Goal: Task Accomplishment & Management: Manage account settings

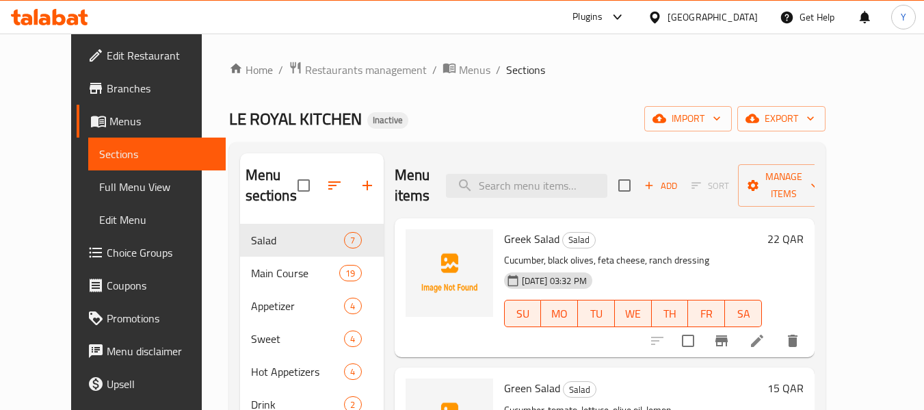
click at [751, 21] on div "Qatar" at bounding box center [712, 17] width 90 height 15
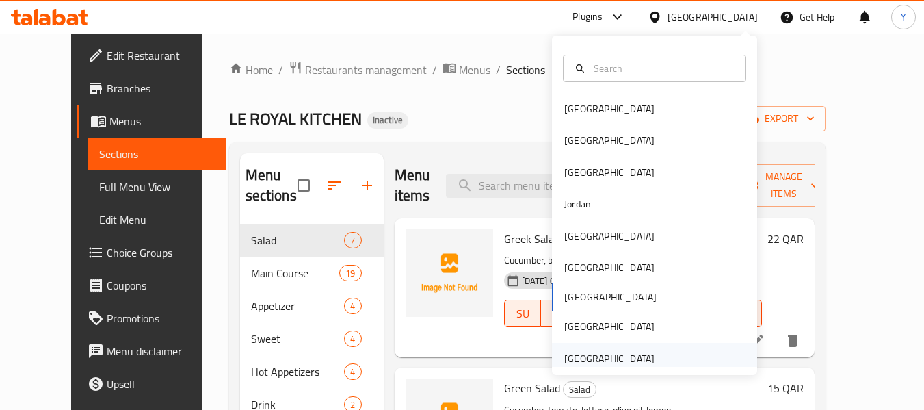
click at [639, 356] on div "[GEOGRAPHIC_DATA]" at bounding box center [609, 358] width 90 height 15
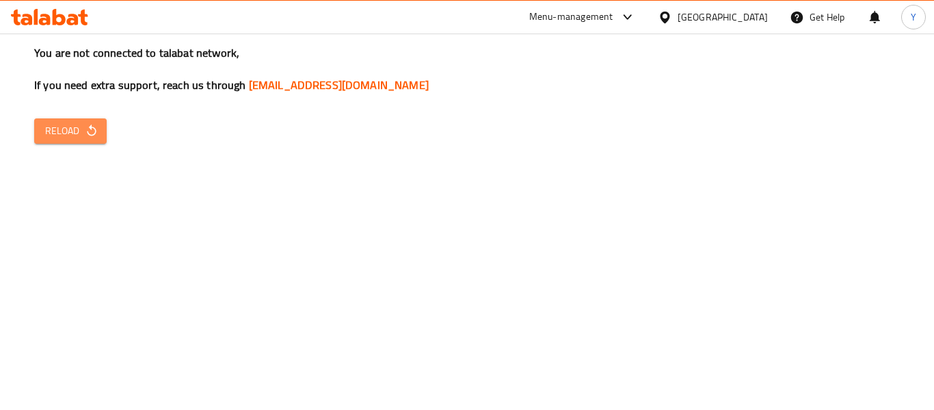
click at [90, 128] on icon "button" at bounding box center [91, 130] width 9 height 12
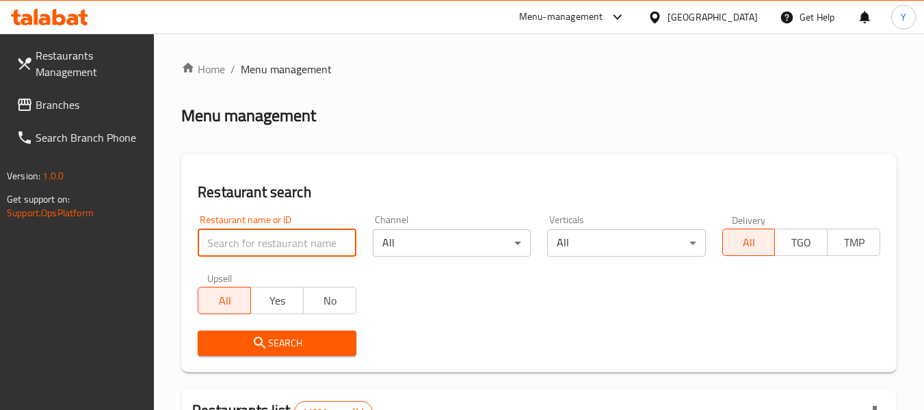
click at [314, 247] on input "search" at bounding box center [277, 242] width 158 height 27
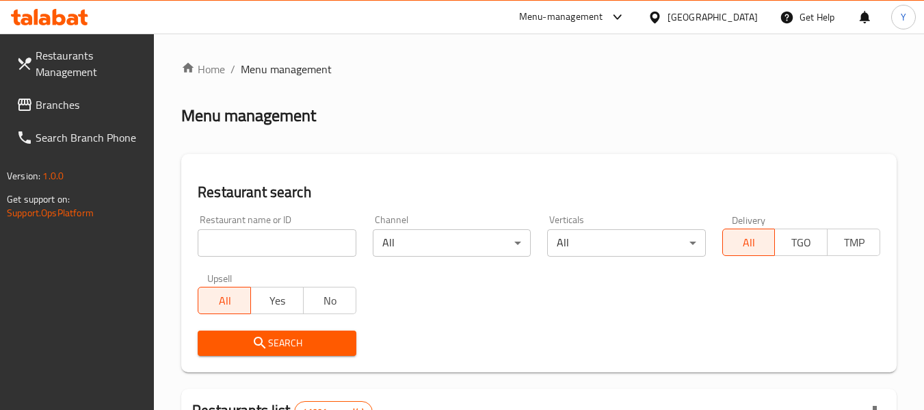
click at [338, 273] on div "All Yes No" at bounding box center [277, 293] width 158 height 41
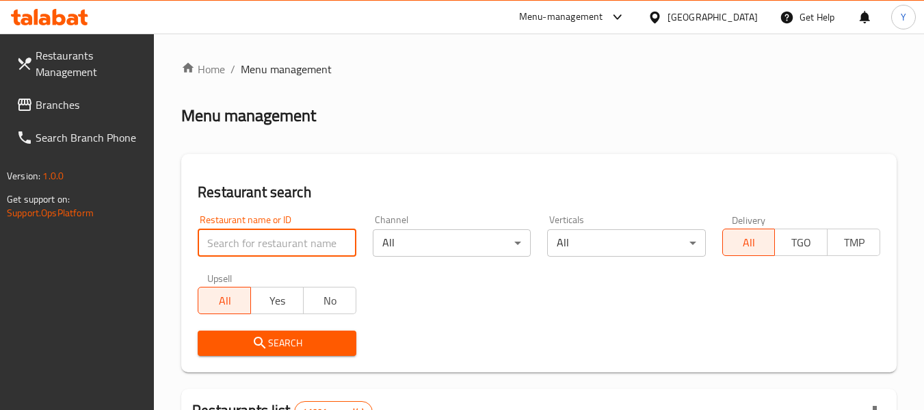
click at [325, 244] on input "search" at bounding box center [277, 242] width 158 height 27
paste input "Fruits N Spin"
type input "Fruits N Spin"
click button "Search" at bounding box center [277, 342] width 158 height 25
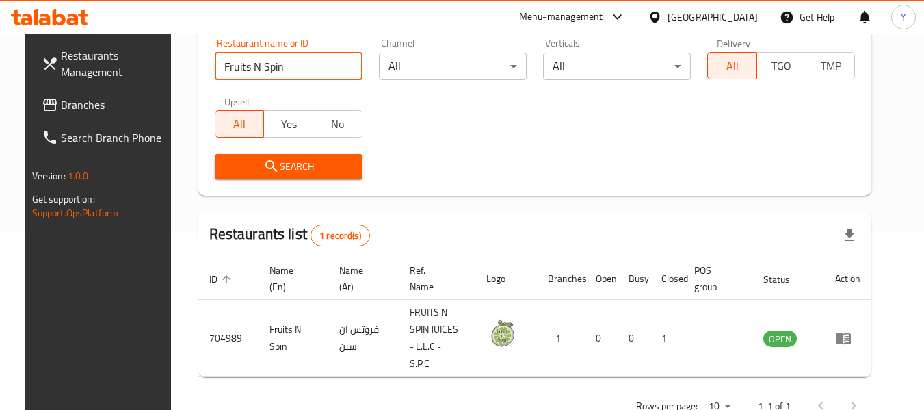
scroll to position [200, 0]
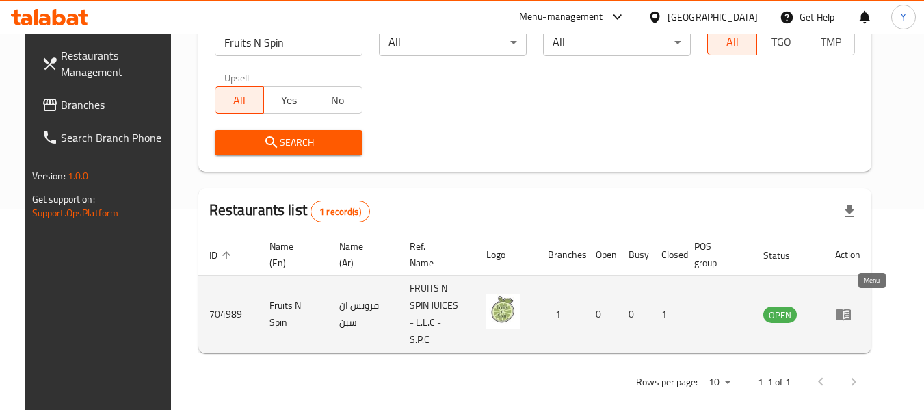
click at [848, 312] on icon "enhanced table" at bounding box center [846, 314] width 5 height 5
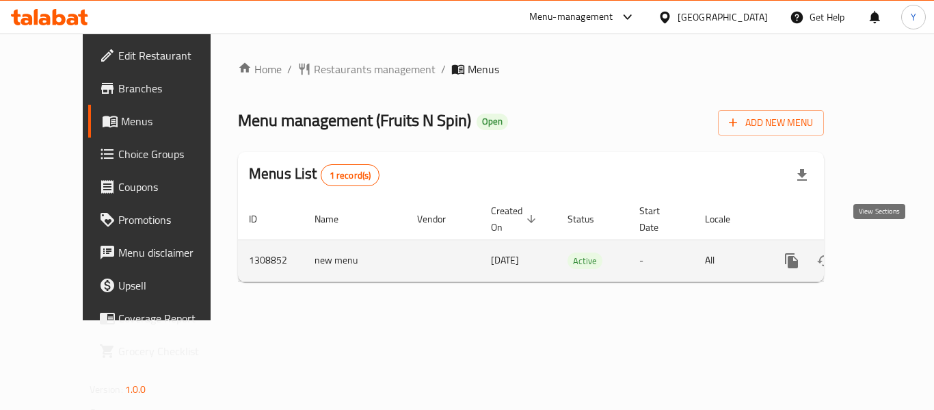
click at [884, 254] on icon "enhanced table" at bounding box center [890, 260] width 12 height 12
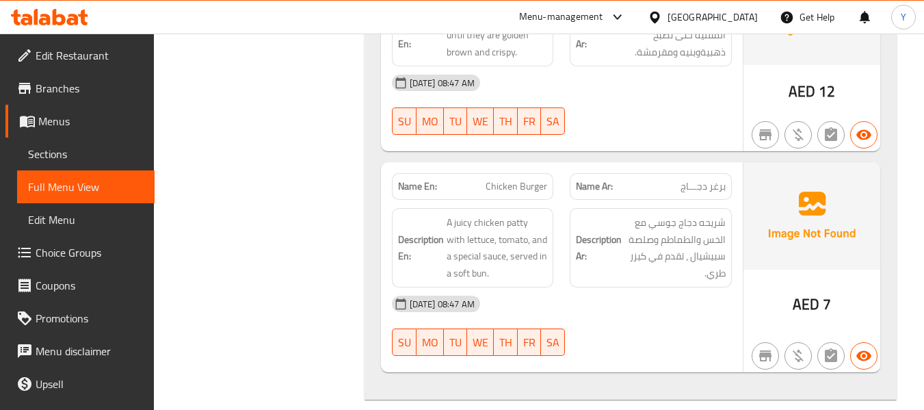
scroll to position [19603, 0]
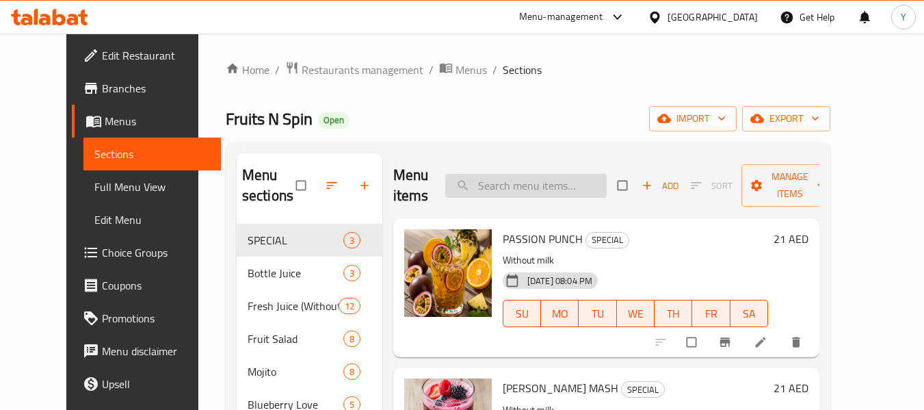
click at [526, 174] on input "search" at bounding box center [525, 186] width 161 height 24
paste input "Mixberry Mojito 16oz"
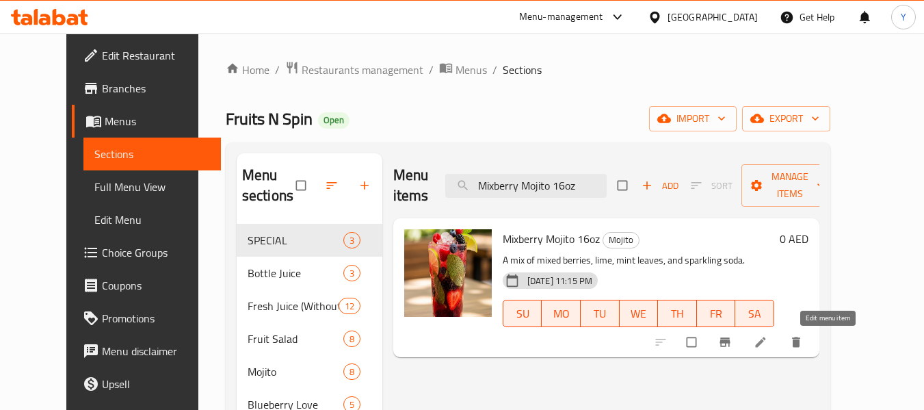
type input "Mixberry Mojito 16oz"
click at [767, 347] on icon at bounding box center [760, 342] width 14 height 14
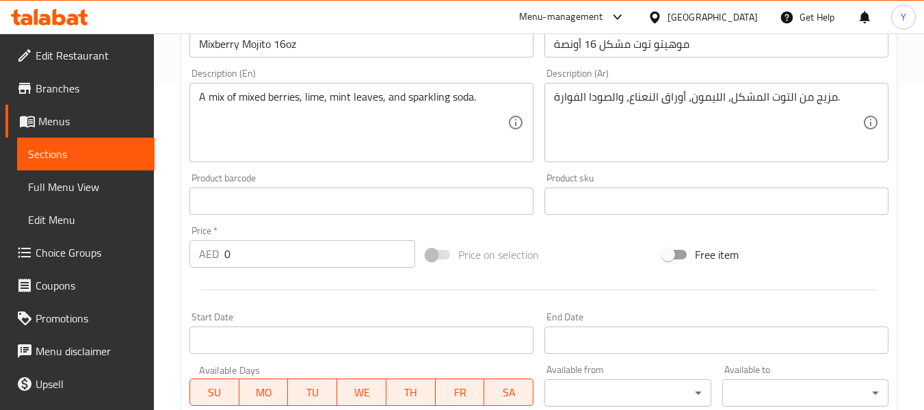
scroll to position [321, 0]
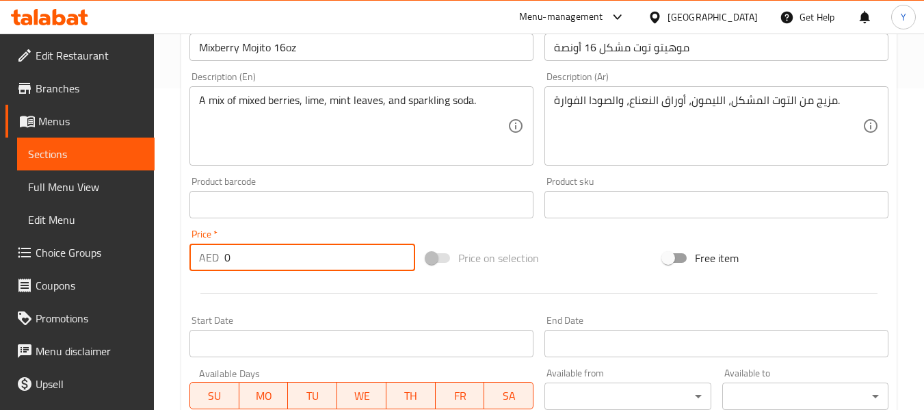
drag, startPoint x: 306, startPoint y: 247, endPoint x: 91, endPoint y: 237, distance: 215.6
click at [91, 237] on div "Edit Restaurant Branches Menus Sections Full Menu View Edit Menu Choice Groups …" at bounding box center [462, 188] width 924 height 952
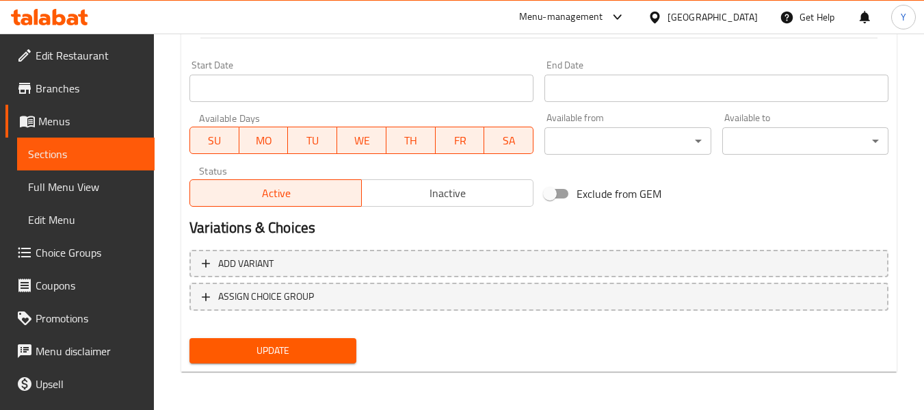
type input "22.5"
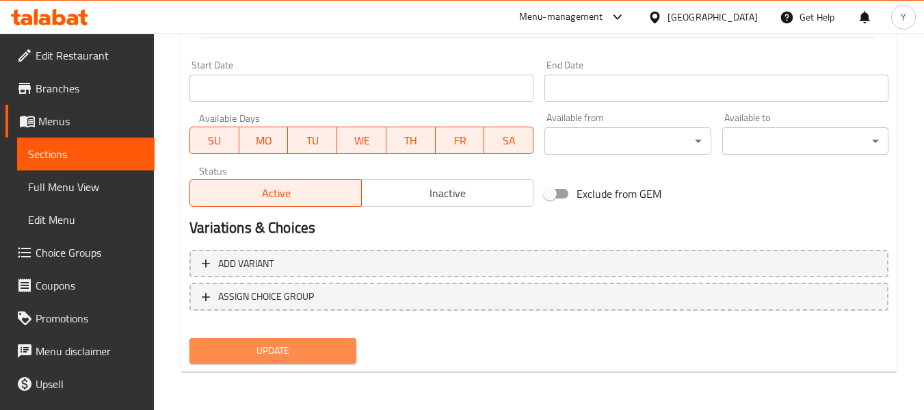
click at [319, 350] on span "Update" at bounding box center [272, 350] width 144 height 17
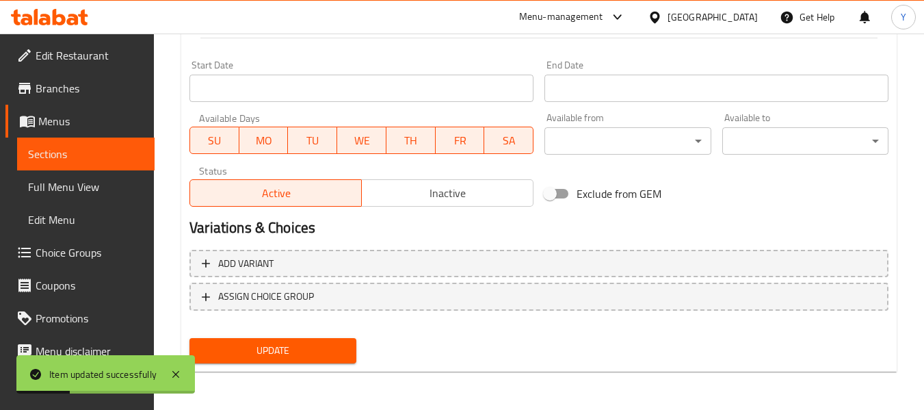
drag, startPoint x: 902, startPoint y: 252, endPoint x: 933, endPoint y: 249, distance: 31.6
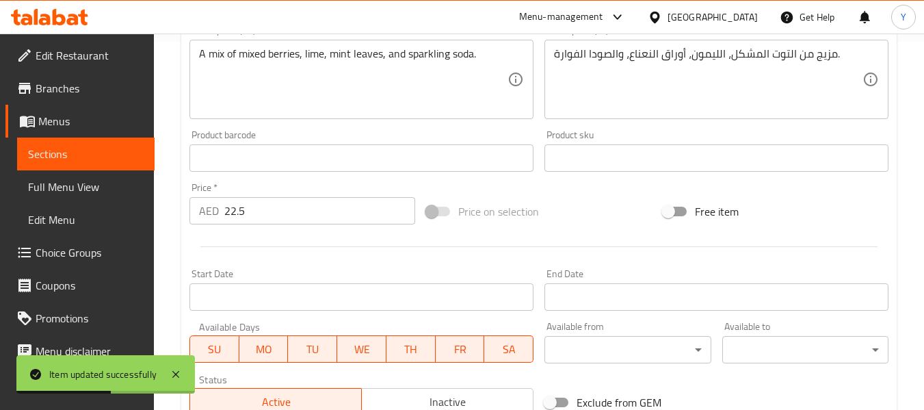
scroll to position [364, 0]
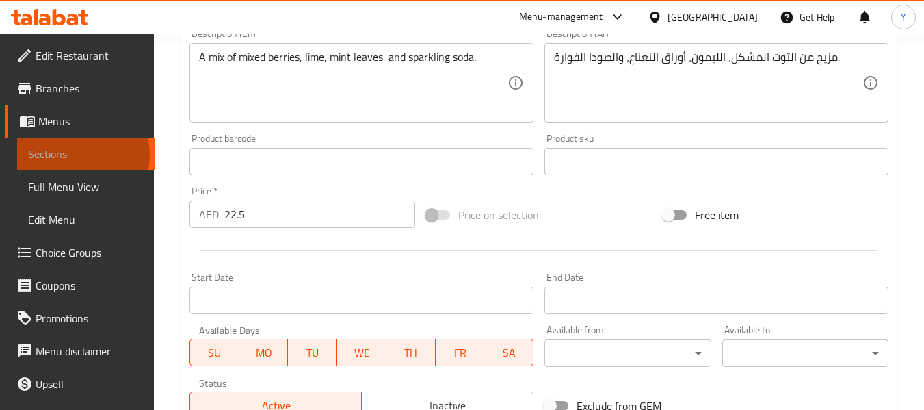
click at [82, 155] on span "Sections" at bounding box center [86, 154] width 116 height 16
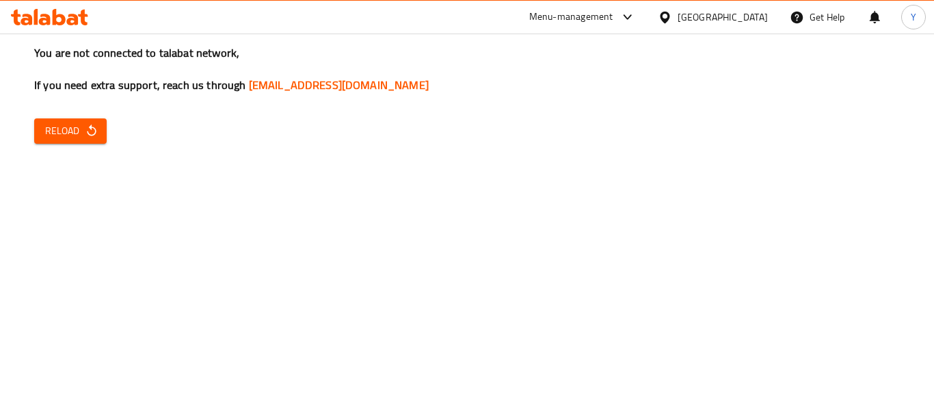
click at [79, 130] on span "Reload" at bounding box center [70, 130] width 51 height 17
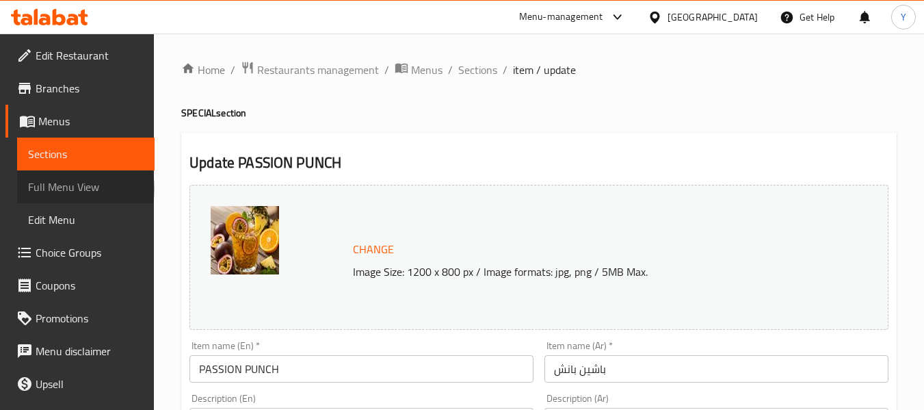
click at [84, 189] on span "Full Menu View" at bounding box center [86, 186] width 116 height 16
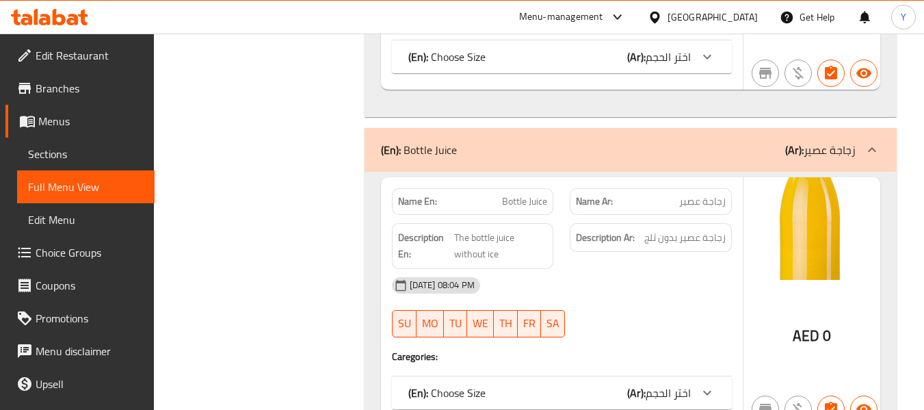
scroll to position [358, 0]
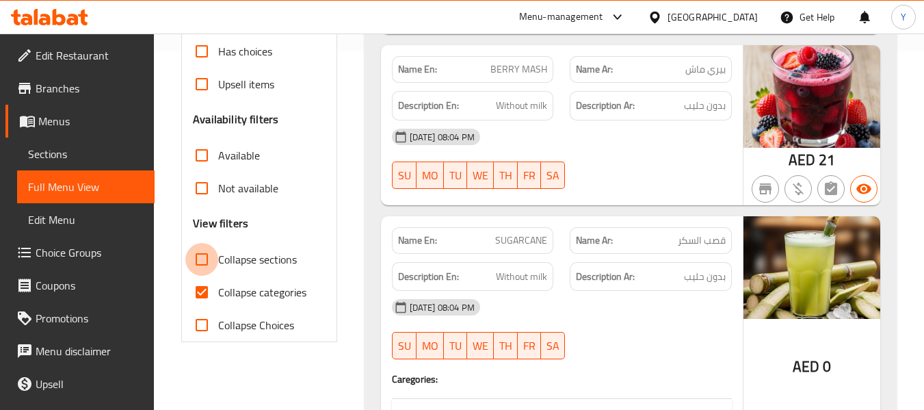
click at [203, 262] on input "Collapse sections" at bounding box center [201, 259] width 33 height 33
checkbox input "true"
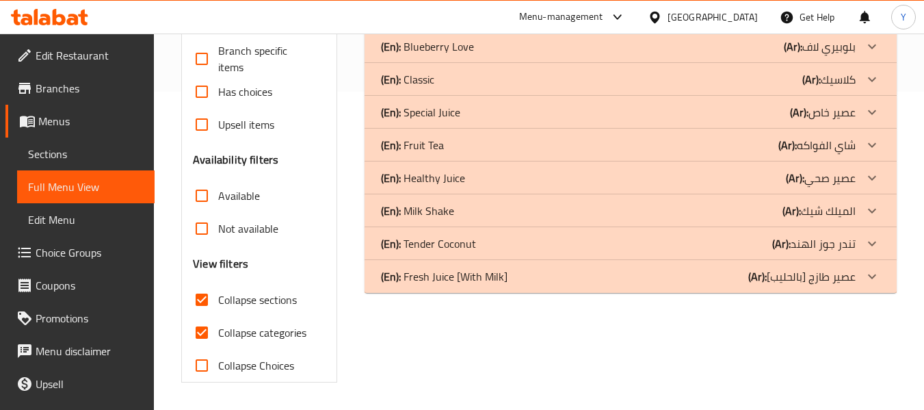
scroll to position [318, 0]
click at [166, 265] on div "Home / Restaurants management / Menus / Full menu view Export Menu new menu Act…" at bounding box center [539, 63] width 770 height 694
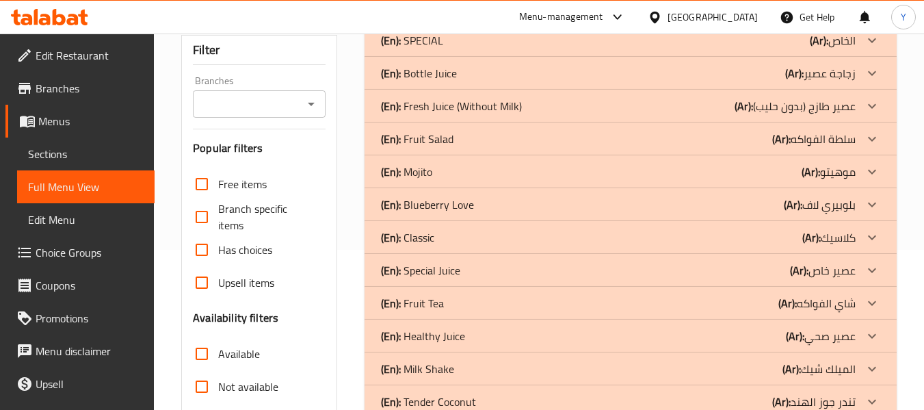
scroll to position [159, 0]
click at [548, 57] on div "(En): Fruit Tea (Ar): شاي الفواكه" at bounding box center [630, 41] width 532 height 33
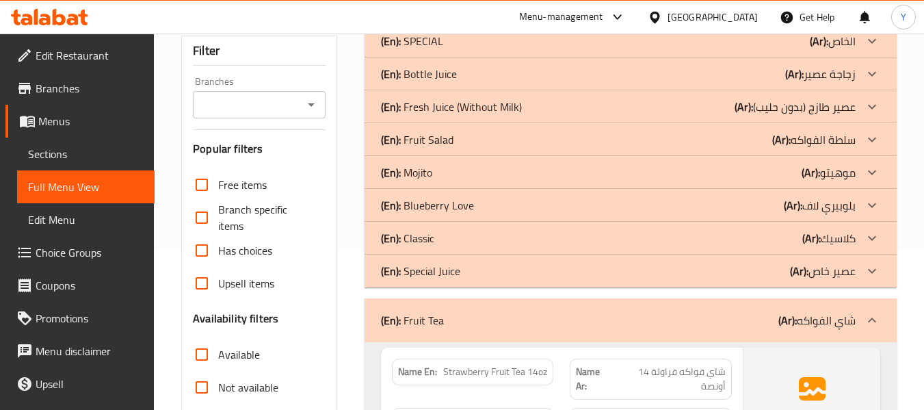
click at [551, 49] on div "(En): Classic (Ar): كلاسيك" at bounding box center [618, 41] width 474 height 16
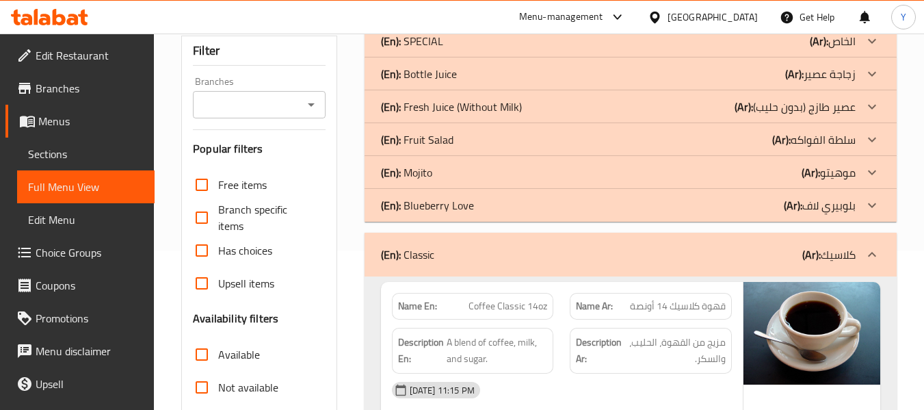
click at [546, 49] on div "(En): Mojito (Ar): موهيتو" at bounding box center [618, 41] width 474 height 16
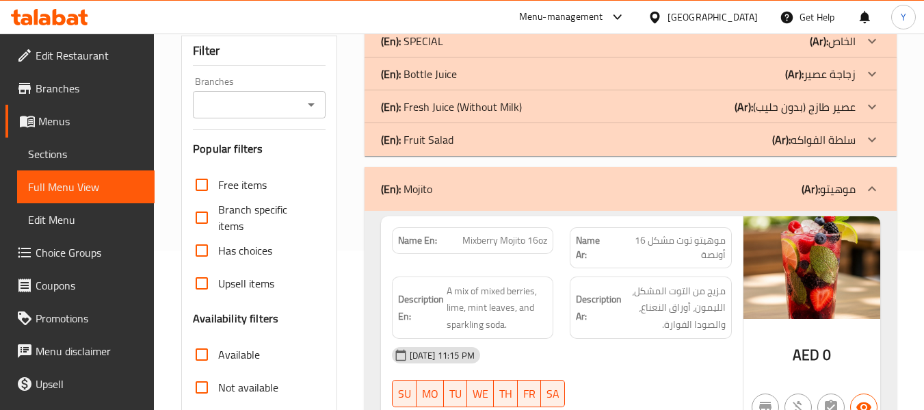
click at [557, 49] on div "(En): Fresh Juice (Without Milk) (Ar): عصير طازج (بدون حليب)" at bounding box center [618, 41] width 474 height 16
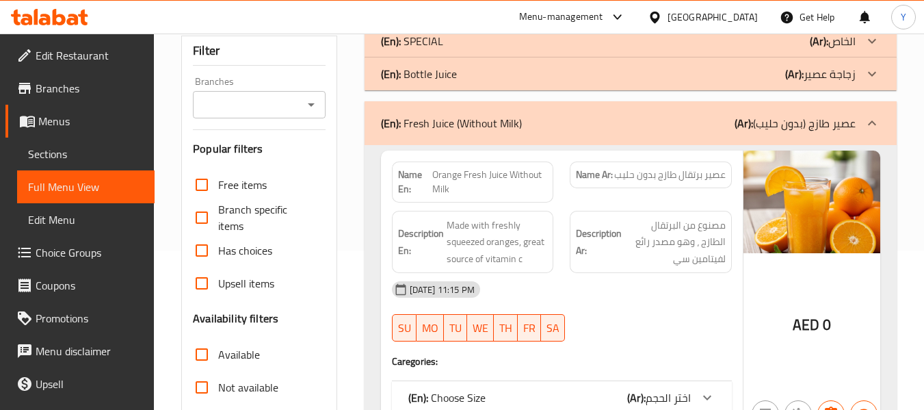
scroll to position [3548, 0]
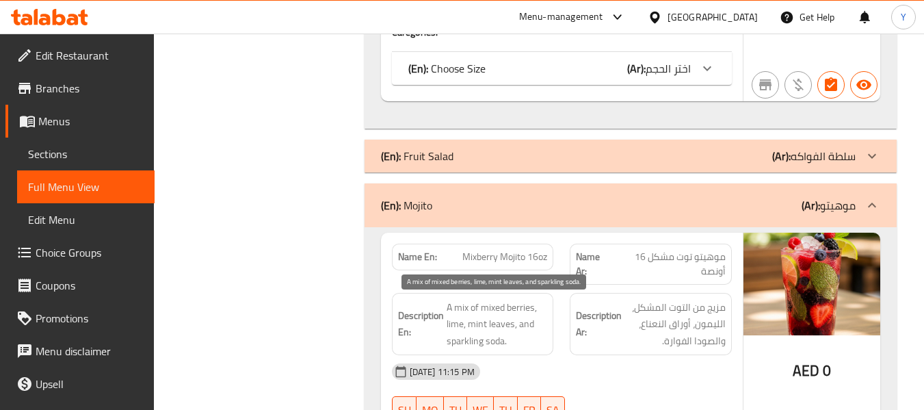
click at [511, 318] on span "A mix of mixed berries, lime, mint leaves, and sparkling soda." at bounding box center [496, 324] width 101 height 51
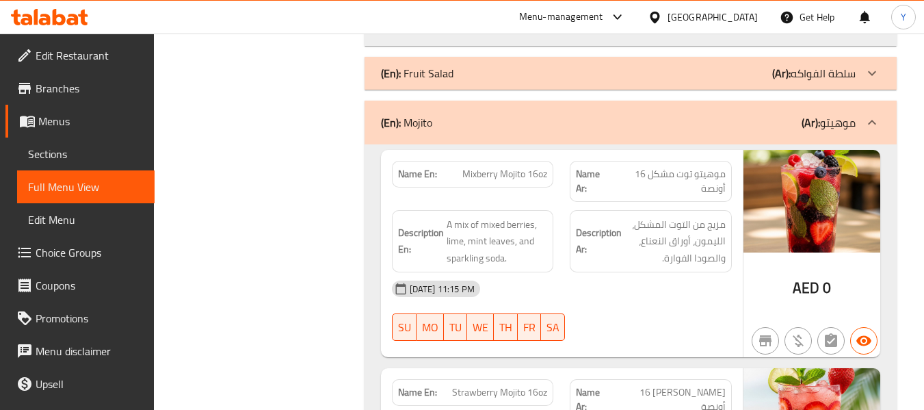
scroll to position [3630, 0]
copy span "Mojito"
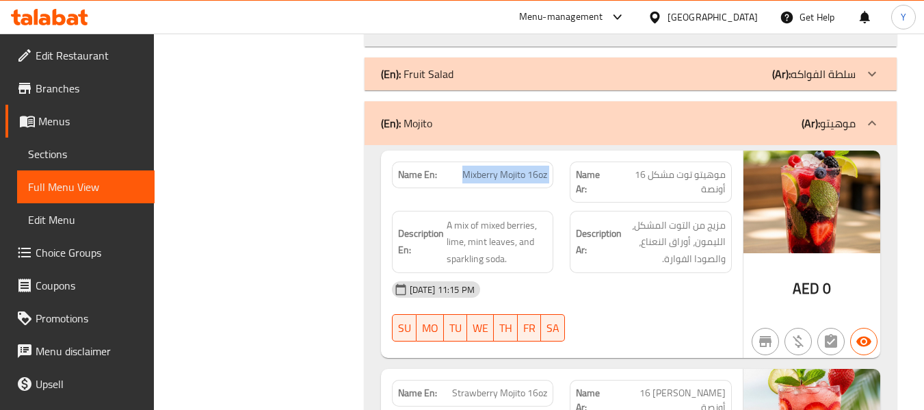
copy span "Mixberry Mojito 16oz"
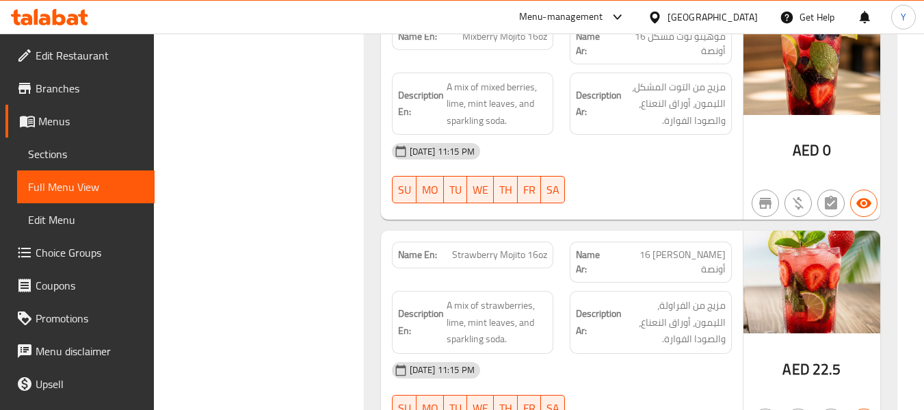
scroll to position [3767, 0]
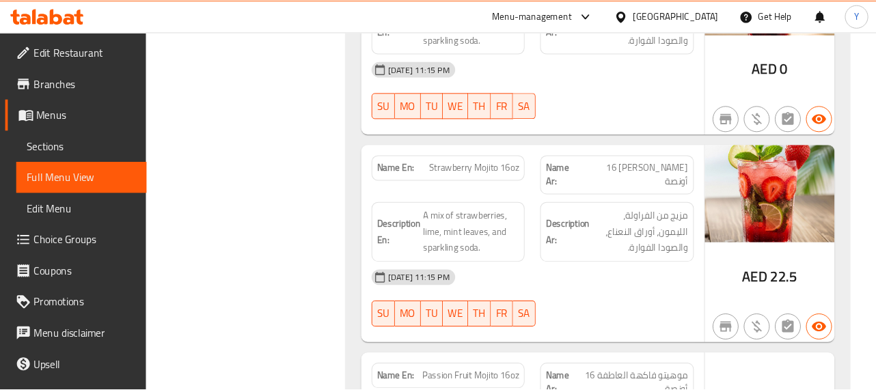
scroll to position [3849, 0]
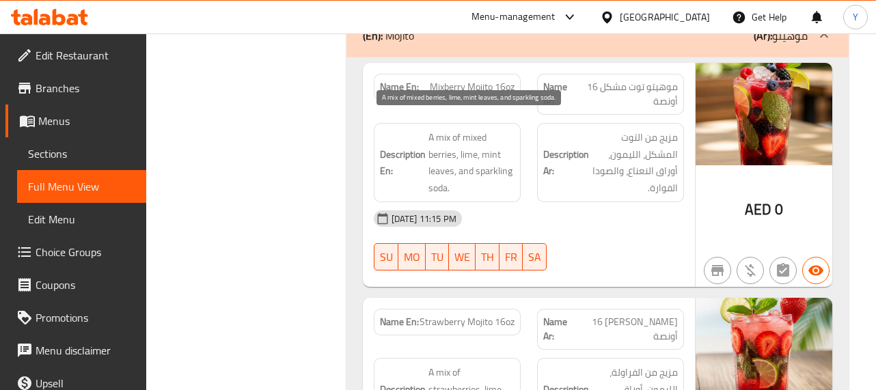
click at [465, 166] on span "A mix of mixed berries, lime, mint leaves, and sparkling soda." at bounding box center [472, 162] width 86 height 67
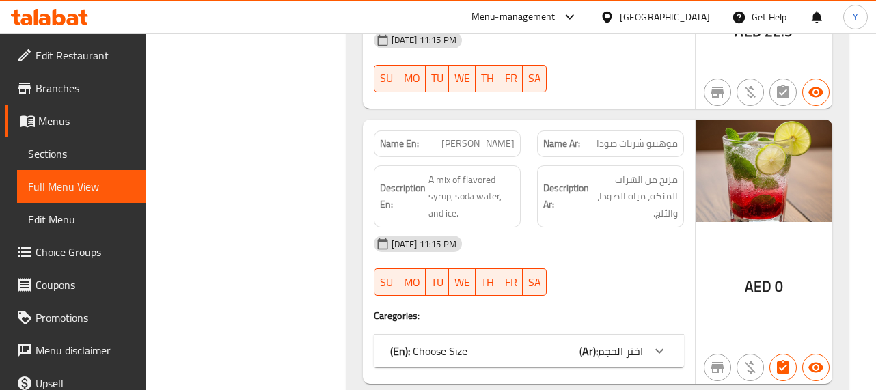
scroll to position [5435, 0]
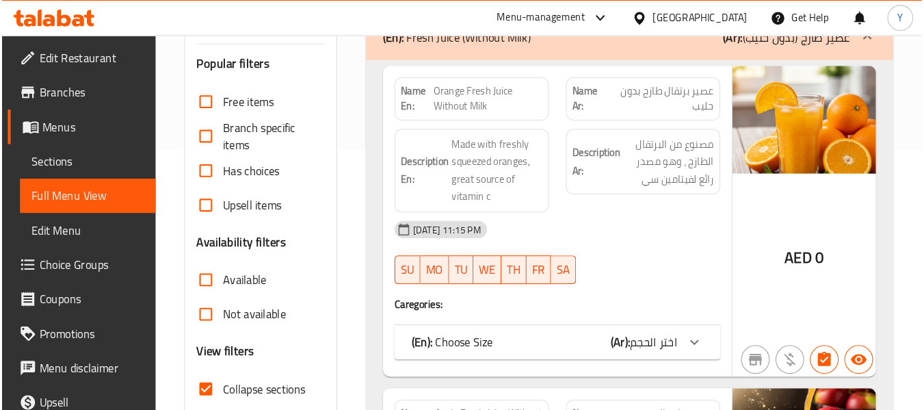
scroll to position [0, 0]
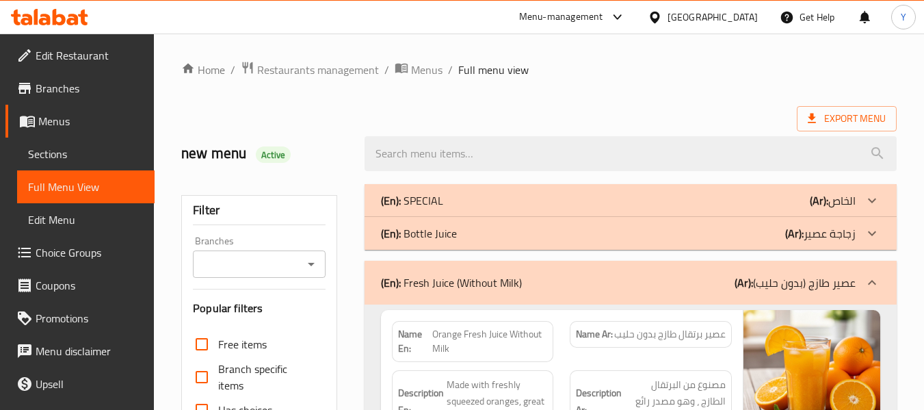
click at [710, 328] on span "عصير برتقال طازج بدون حليب" at bounding box center [669, 334] width 111 height 14
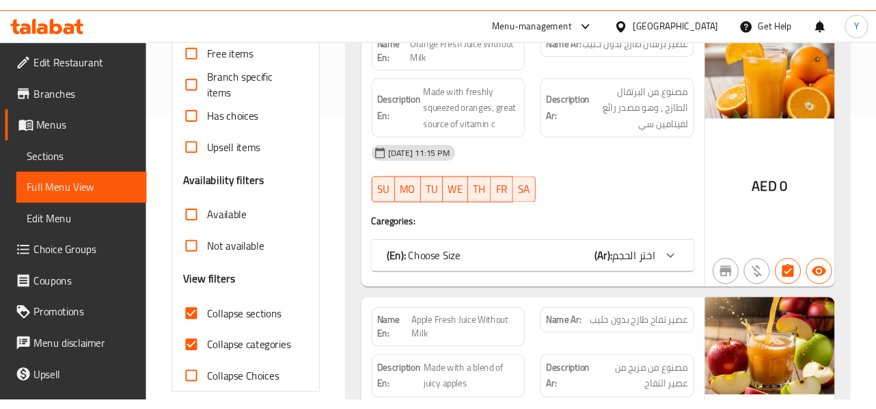
scroll to position [356, 0]
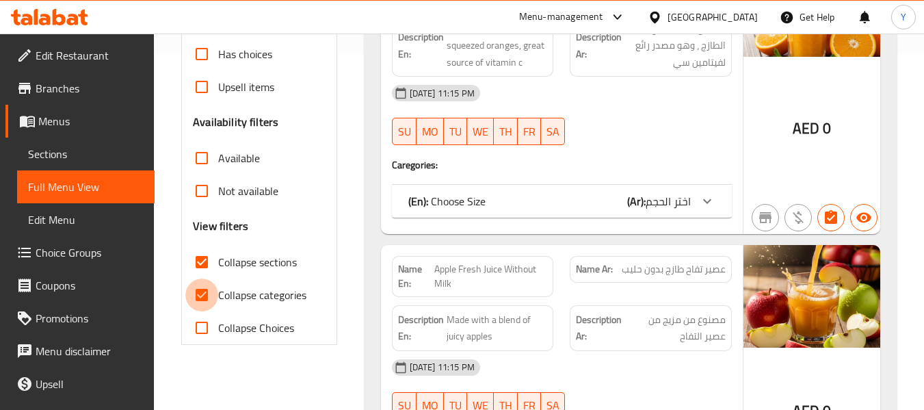
click at [209, 296] on input "Collapse categories" at bounding box center [201, 294] width 33 height 33
checkbox input "false"
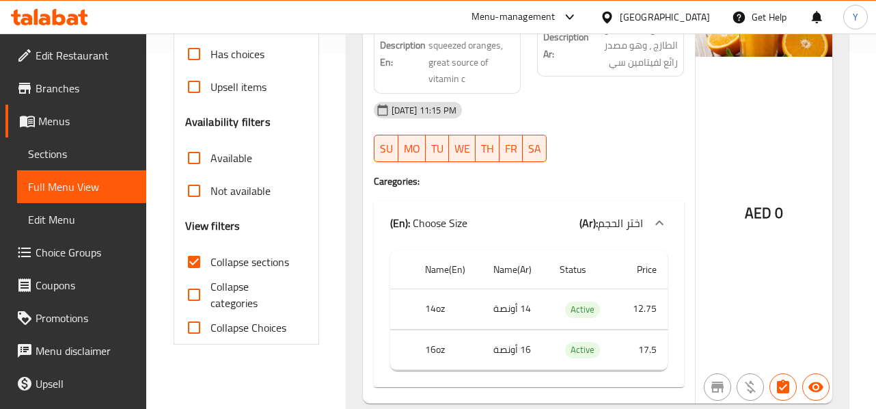
click at [810, 204] on div "AED 0" at bounding box center [764, 178] width 137 height 449
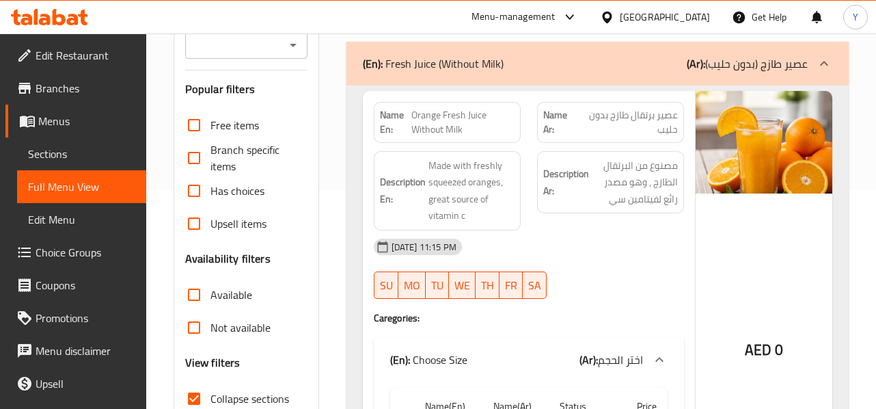
scroll to position [246, 0]
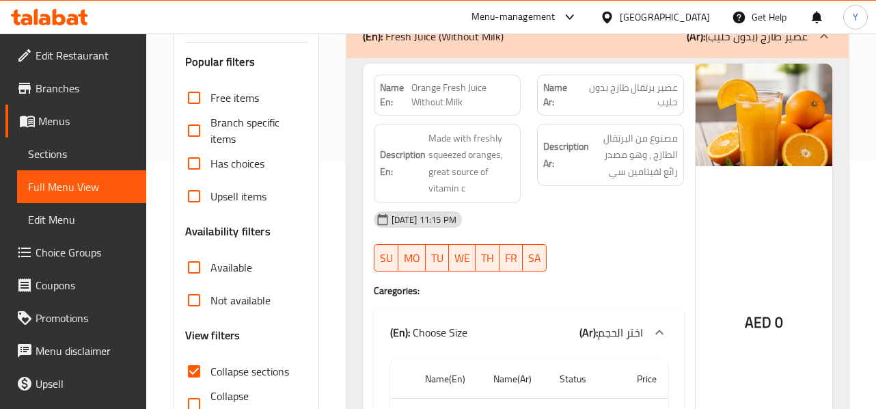
click at [569, 124] on div "Description Ar: مصنوع من البرتقال الطازج ، وهو مصدر رائع لفيتامين سي" at bounding box center [610, 155] width 147 height 63
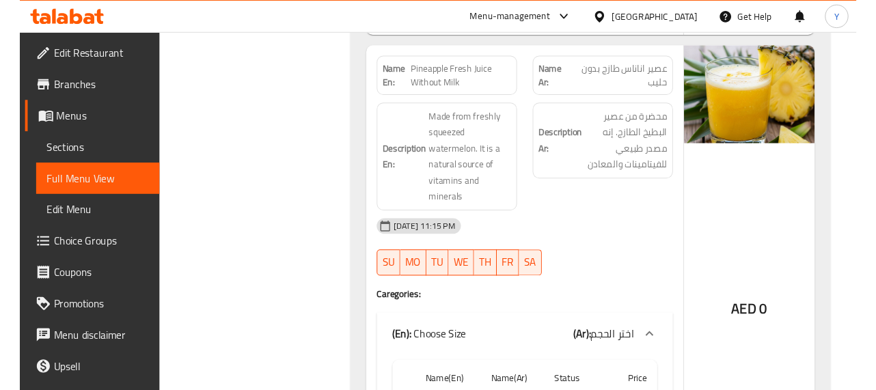
scroll to position [1641, 0]
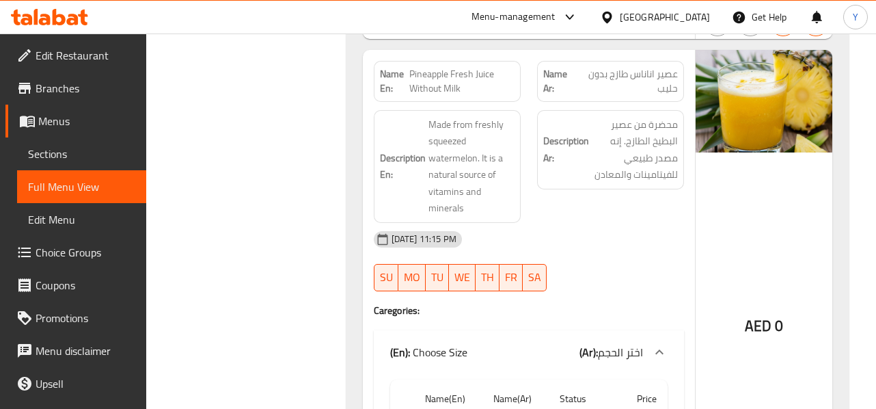
click at [446, 80] on span "Pineapple Fresh Juice Without Milk" at bounding box center [462, 81] width 105 height 29
copy span "Pineapple Fresh Juice Without Milk"
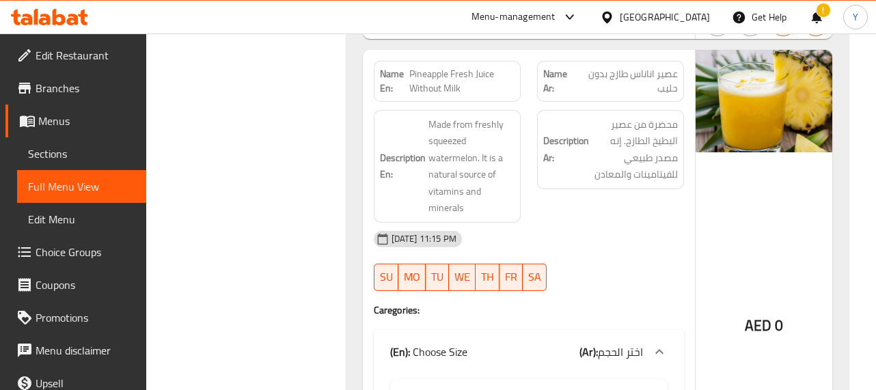
click at [691, 181] on div "Description Ar: محضرة من عصير البطيخ الطازج. إنه مصدر طبيعي للفيتامينات والمعادن" at bounding box center [610, 166] width 163 height 129
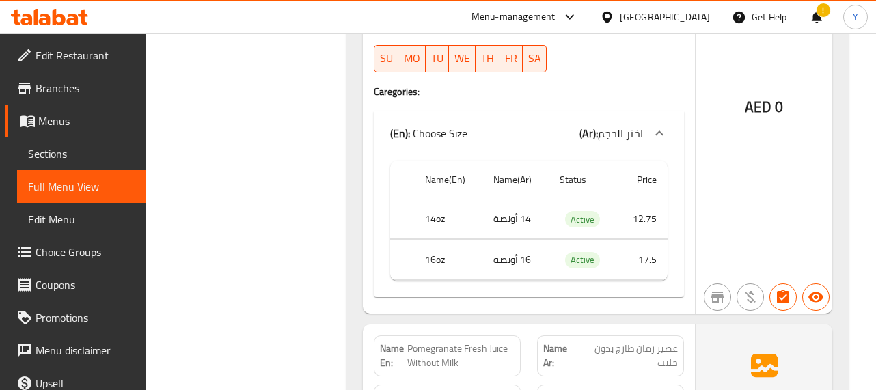
scroll to position [1887, 0]
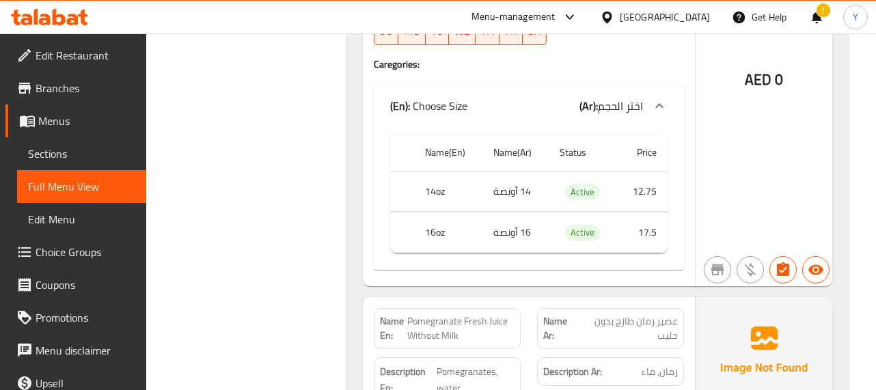
click at [822, 176] on div "AED 0" at bounding box center [764, 45] width 137 height 483
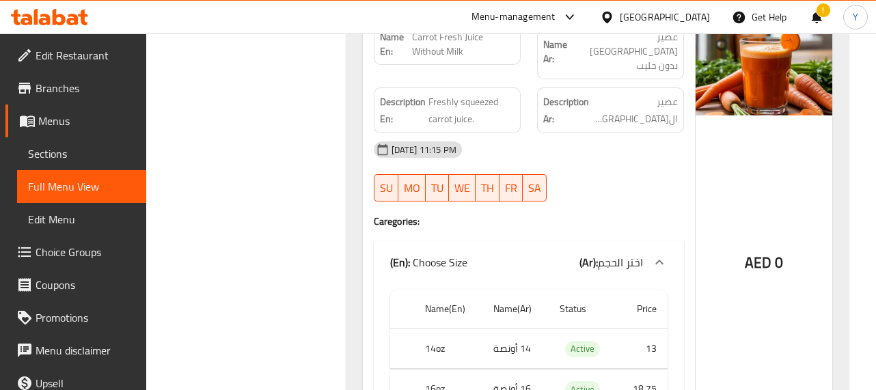
scroll to position [2571, 0]
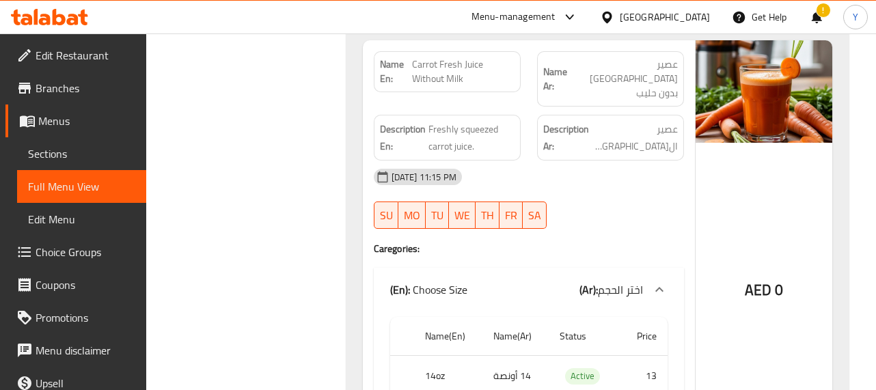
click at [446, 68] on span "Carrot Fresh Juice Without Milk" at bounding box center [463, 71] width 103 height 29
click at [460, 79] on span "Carrot Fresh Juice Without Milk" at bounding box center [463, 71] width 103 height 29
copy span "Carrot Fresh Juice Without Milk"
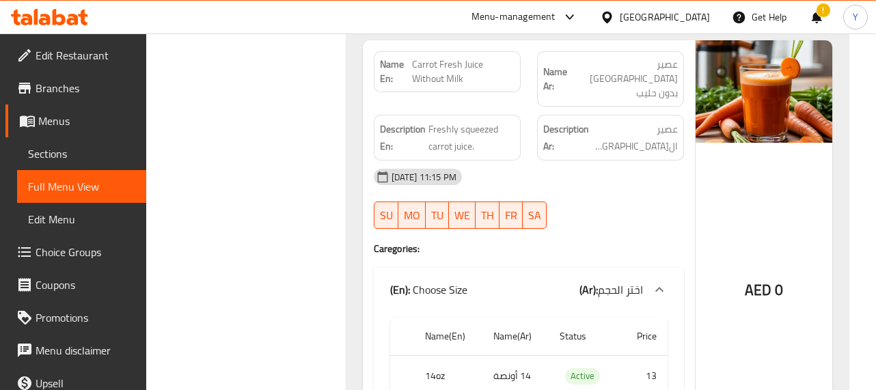
click at [767, 194] on div "AED 0" at bounding box center [764, 255] width 137 height 430
click at [473, 121] on span "Freshly squeezed carrot juice." at bounding box center [472, 138] width 86 height 34
copy span "squeezed"
click at [738, 196] on div "AED 0" at bounding box center [764, 255] width 137 height 430
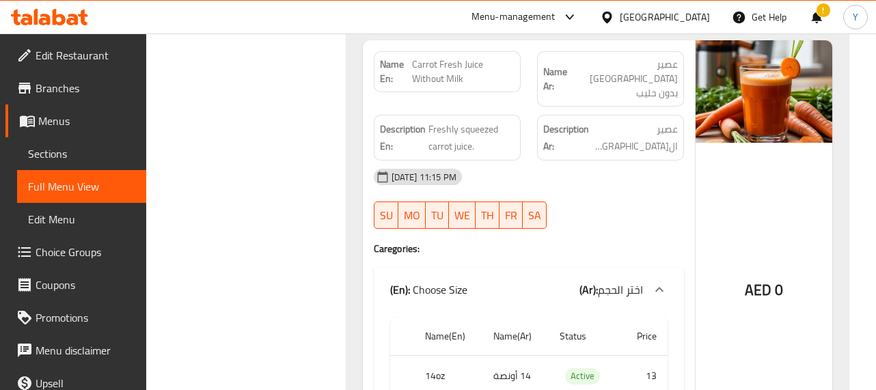
click at [596, 187] on div "30-08-2025 11:15 PM SU MO TU WE TH FR SA" at bounding box center [529, 199] width 327 height 77
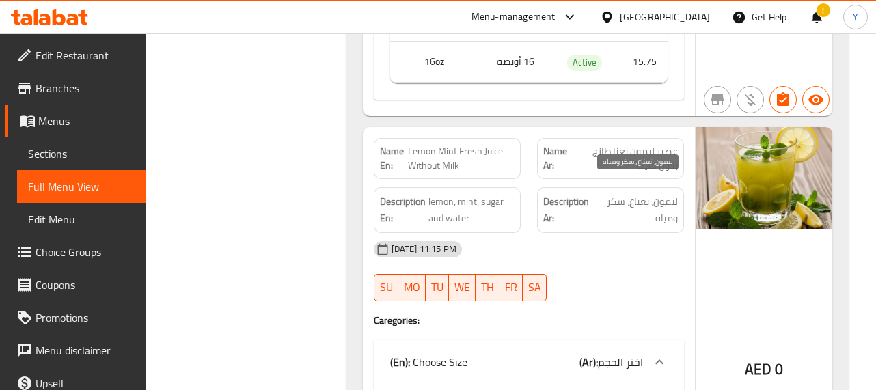
scroll to position [4676, 0]
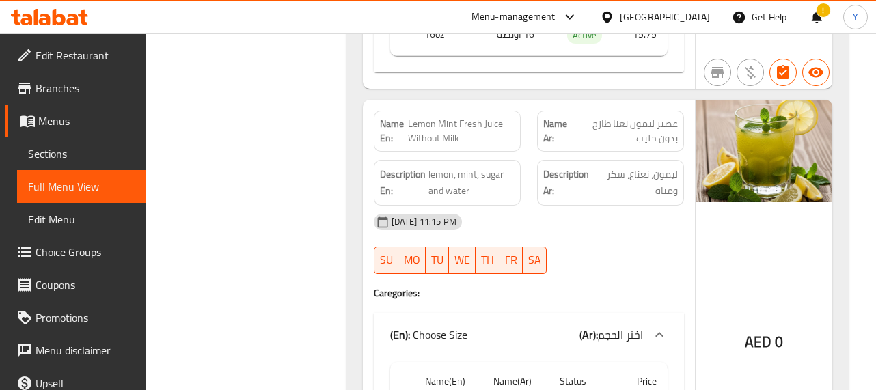
click at [621, 227] on div "30-08-2025 11:15 PM SU MO TU WE TH FR SA" at bounding box center [529, 244] width 327 height 77
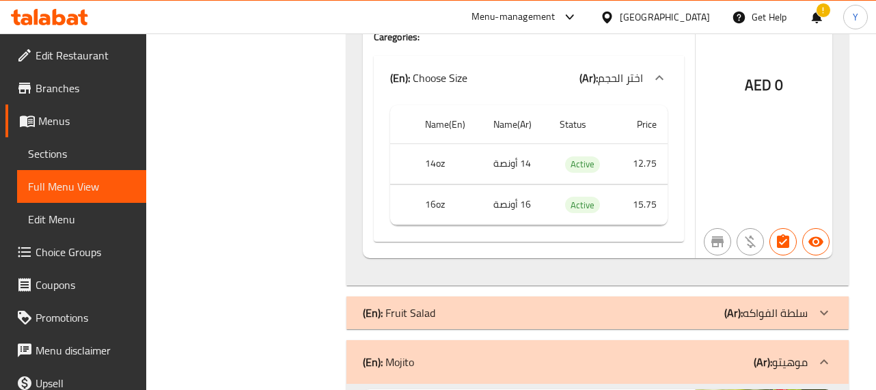
scroll to position [5387, 0]
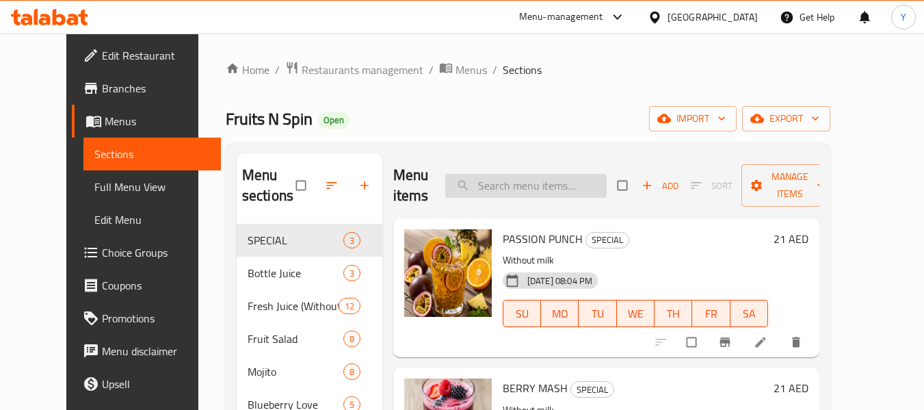
click at [521, 184] on input "search" at bounding box center [525, 186] width 161 height 24
paste input "Pineapple Fresh Juice Without Milk"
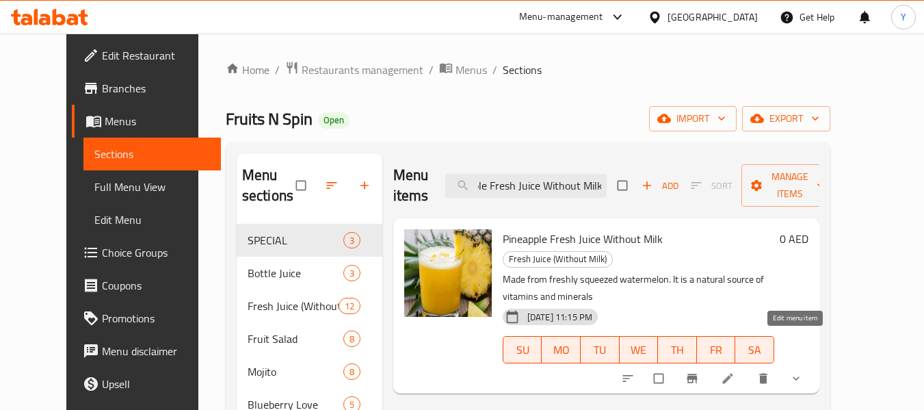
type input "Pineapple Fresh Juice Without Milk"
click at [732, 373] on icon at bounding box center [727, 378] width 10 height 10
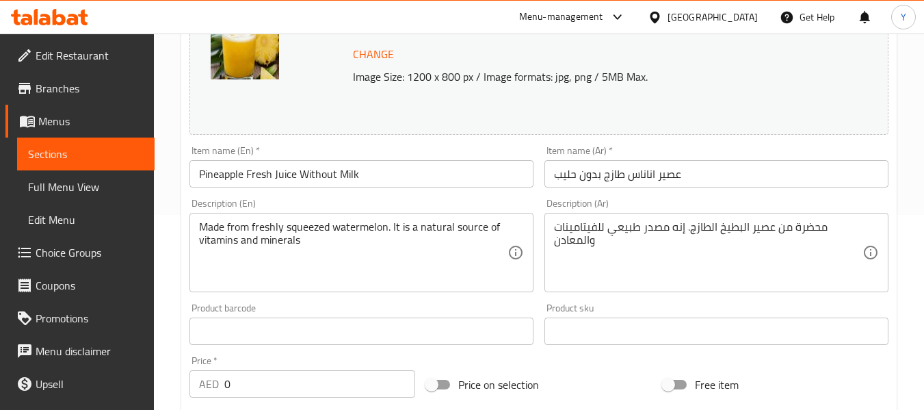
scroll to position [211, 0]
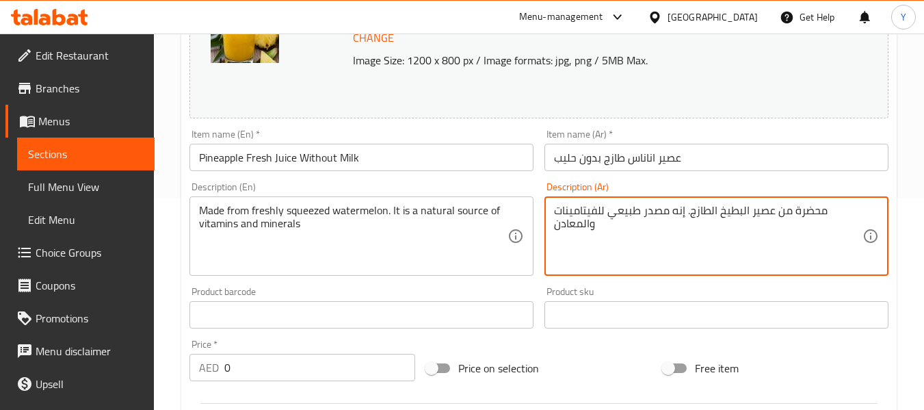
click at [688, 221] on textarea "محضرة من عصير البطيخ الطازج. إنه مصدر طبيعي للفيتامينات والمعادن" at bounding box center [708, 236] width 308 height 65
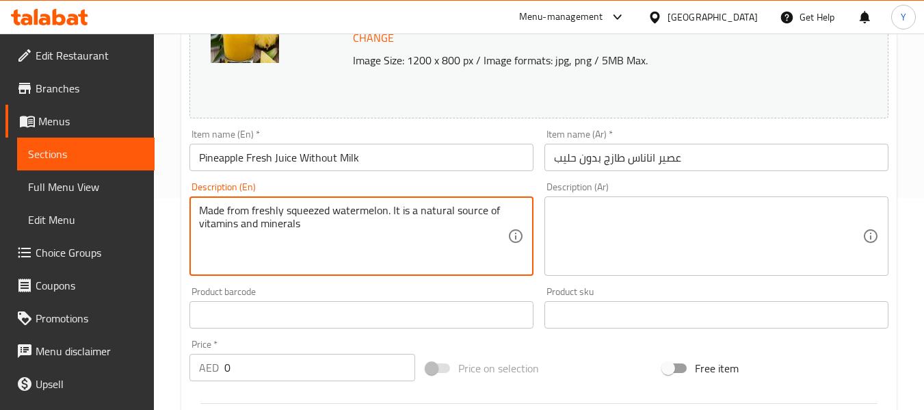
click at [423, 211] on textarea "Made from freshly squeezed watermelon. It is a natural source of vitamins and m…" at bounding box center [353, 236] width 308 height 65
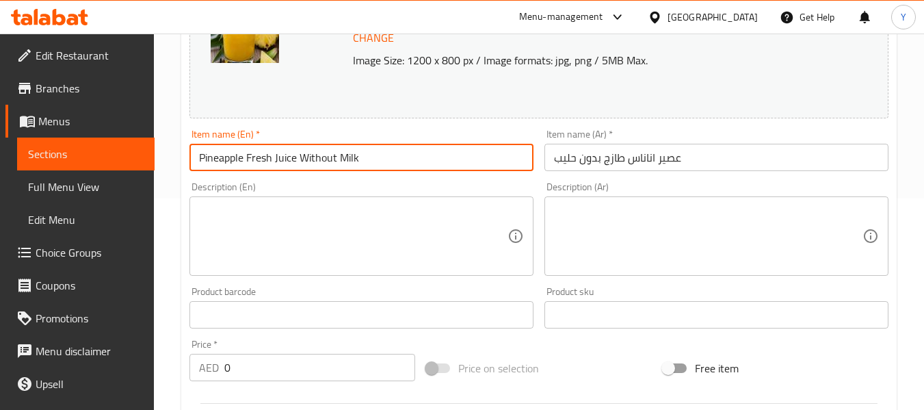
click at [390, 157] on input "Pineapple Fresh Juice Without Milk" at bounding box center [361, 157] width 344 height 27
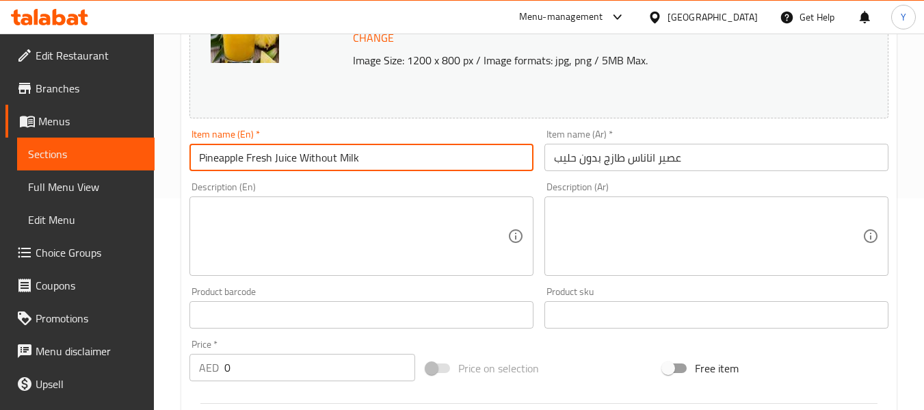
click at [388, 155] on div "Home / Restaurants management / Menus / Sections / item / update Fresh Juice (W…" at bounding box center [538, 314] width 715 height 928
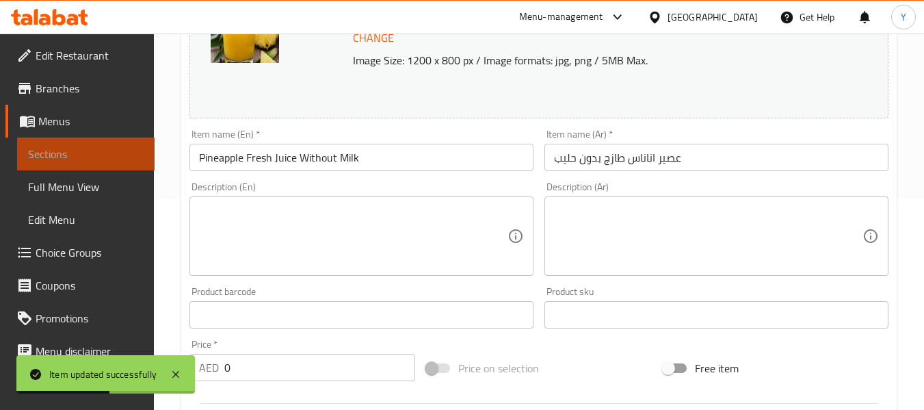
click at [115, 150] on span "Sections" at bounding box center [86, 154] width 116 height 16
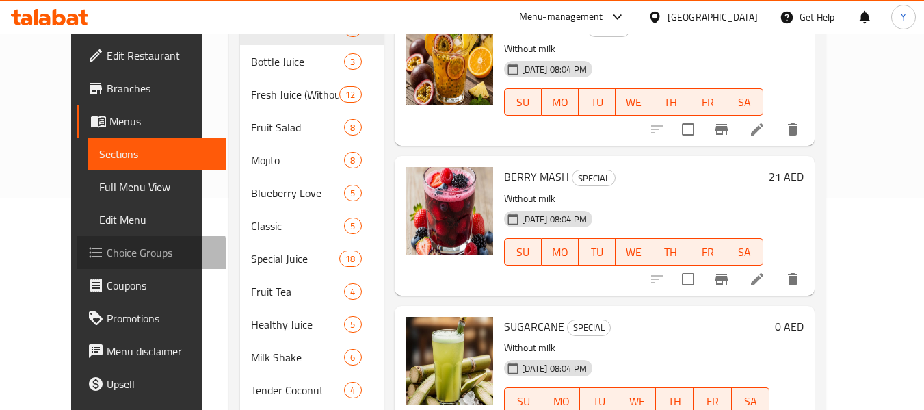
click at [107, 260] on span "Choice Groups" at bounding box center [161, 252] width 108 height 16
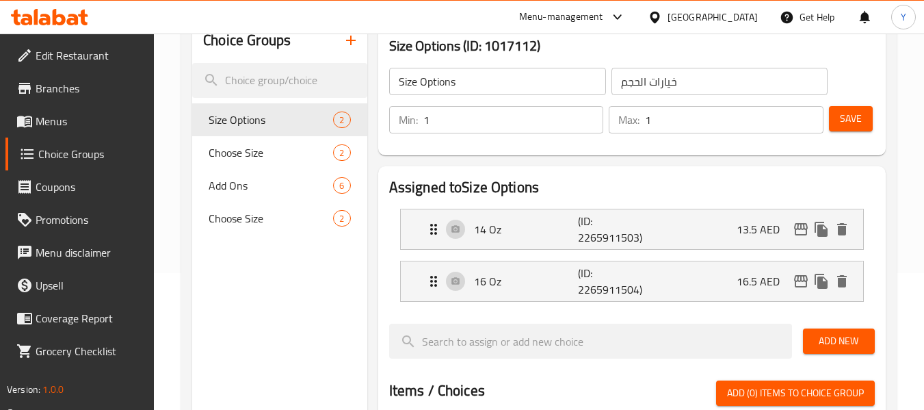
scroll to position [135, 0]
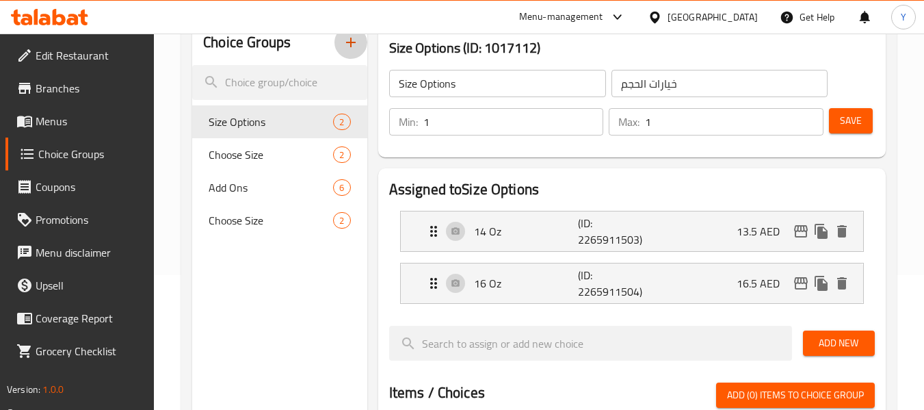
click at [347, 50] on icon "button" at bounding box center [351, 42] width 16 height 16
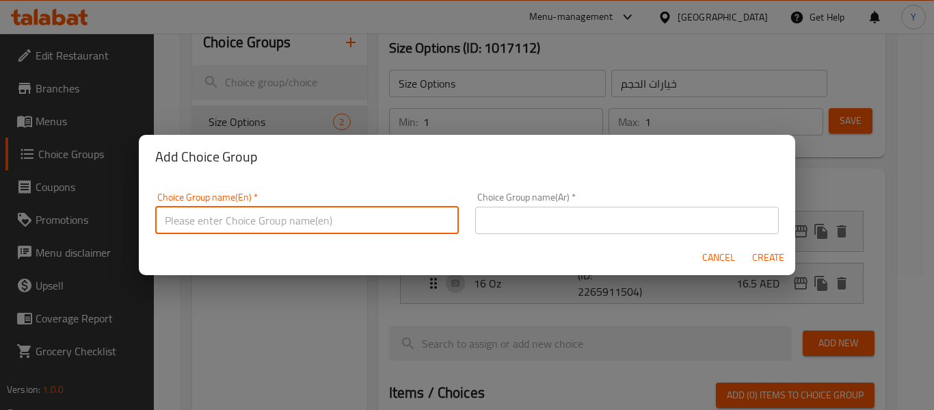
click at [283, 206] on input "text" at bounding box center [307, 219] width 304 height 27
type input "Your Choice Of Size:"
click at [701, 258] on button "Cancel" at bounding box center [719, 257] width 44 height 25
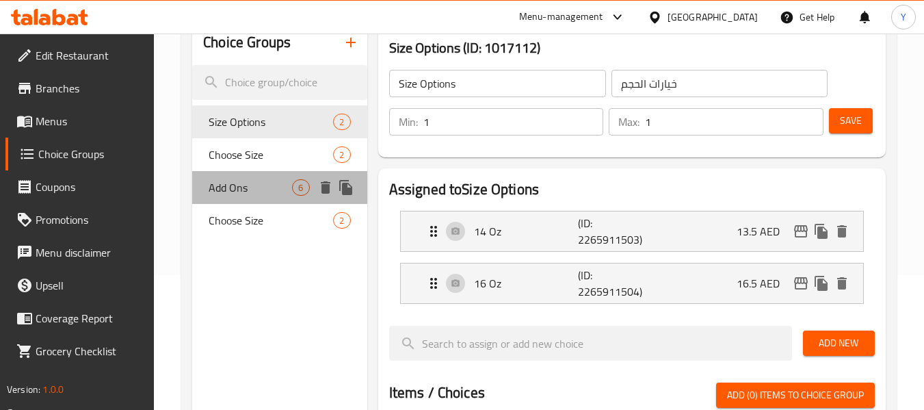
click at [228, 171] on div "Add Ons 6" at bounding box center [279, 187] width 174 height 33
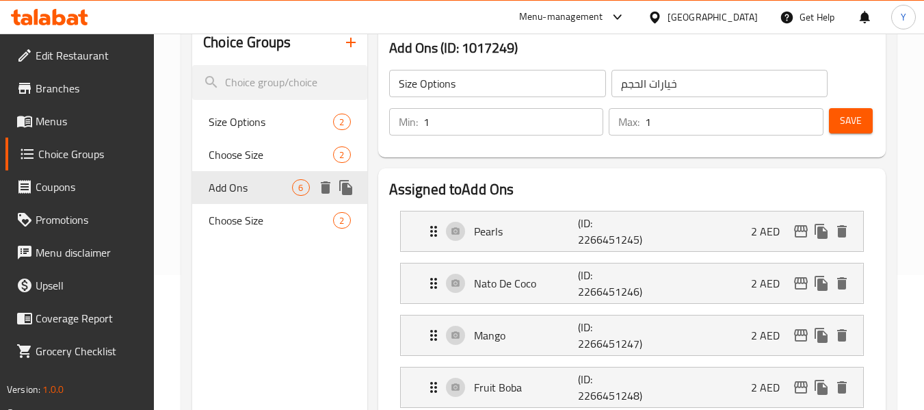
type input "Add Ons"
type input "إضافات"
type input "0"
type input "6"
click at [242, 146] on span "Choose Size" at bounding box center [250, 154] width 83 height 16
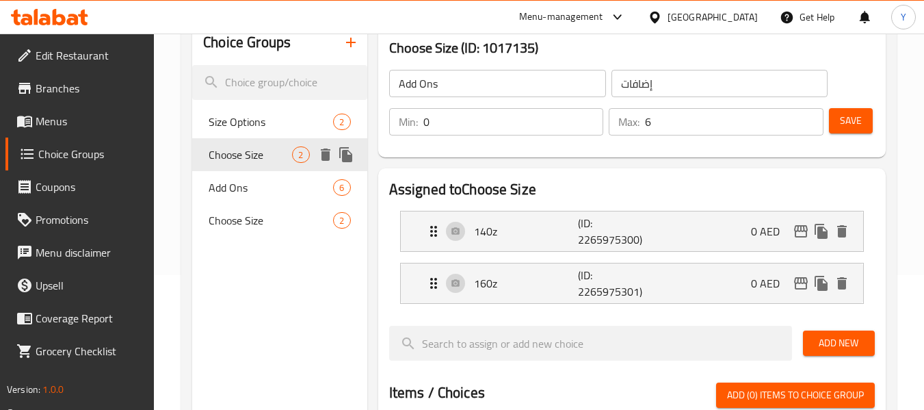
type input "Choose Size"
type input "اختر الحجم"
type input "1"
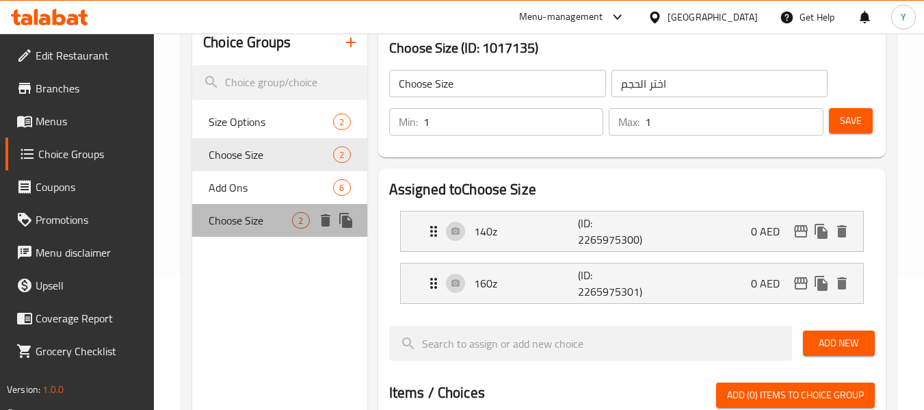
click at [257, 212] on span "Choose Size" at bounding box center [250, 220] width 83 height 16
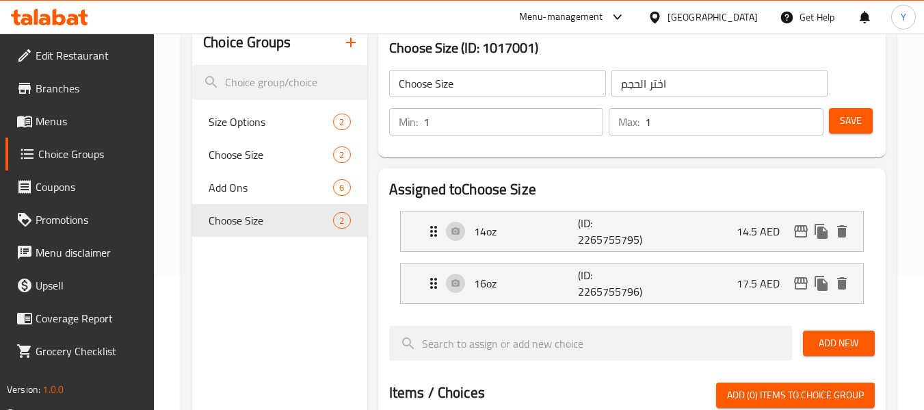
click at [353, 39] on icon "button" at bounding box center [351, 42] width 16 height 16
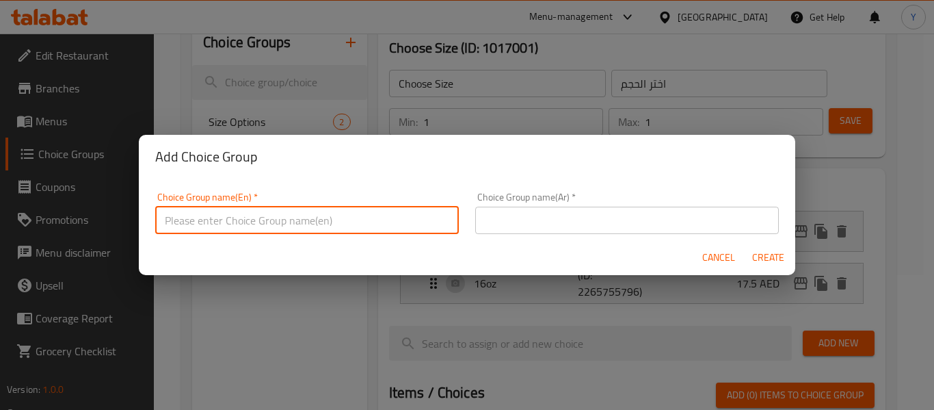
click at [310, 219] on input "text" at bounding box center [307, 219] width 304 height 27
click at [243, 220] on input "Your Choice Of Size:" at bounding box center [307, 219] width 304 height 27
type input "Your Choice Of Sugar:"
click at [520, 224] on input "text" at bounding box center [627, 219] width 304 height 27
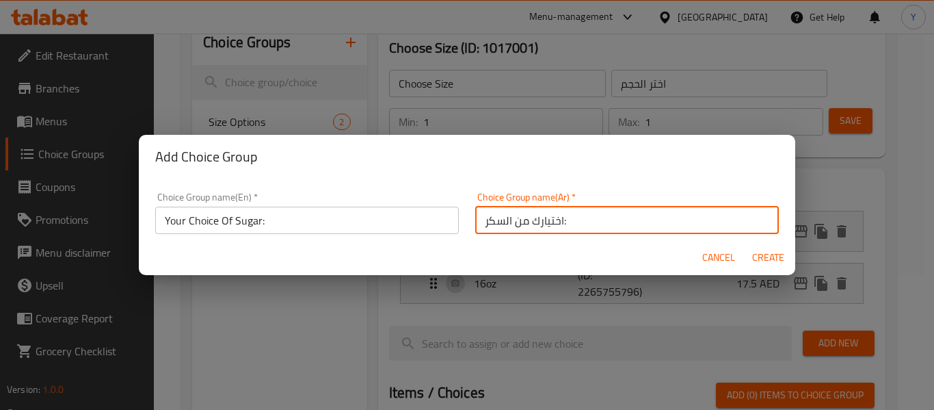
type input "اختيارك من السكر:"
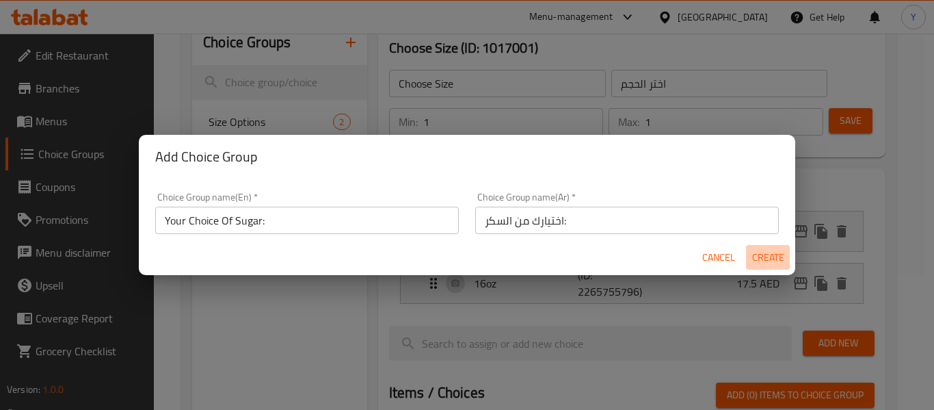
click at [774, 254] on span "Create" at bounding box center [767, 257] width 33 height 17
type input "Your Choice Of Sugar:"
type input "اختيارك من السكر:"
type input "0"
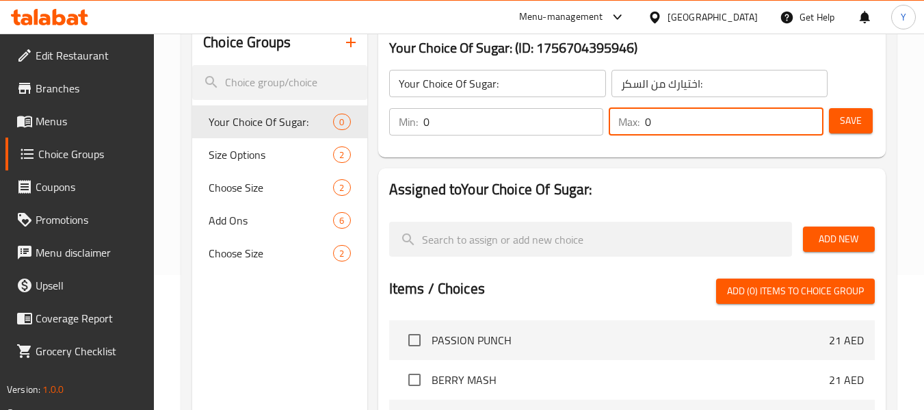
drag, startPoint x: 686, startPoint y: 128, endPoint x: 444, endPoint y: 161, distance: 244.2
click at [444, 161] on div "Your Choice Of Sugar: (ID: 1756704395946) Your Choice Of Sugar: ​ اختيارك من ال…" at bounding box center [632, 92] width 518 height 142
type input "1"
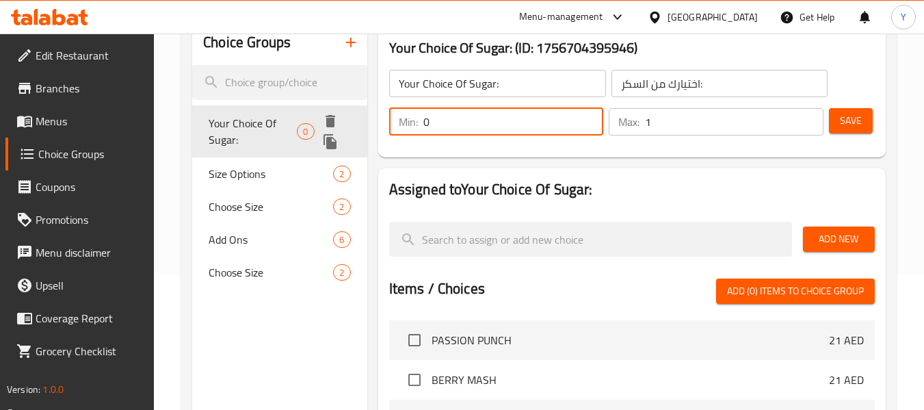
drag, startPoint x: 436, startPoint y: 122, endPoint x: 351, endPoint y: 108, distance: 86.7
click at [351, 108] on div "Choice Groups Your Choice Of Sugar: 0 Size Options 2 Choose Size 2 Add Ons 6 Ch…" at bounding box center [541, 347] width 699 height 652
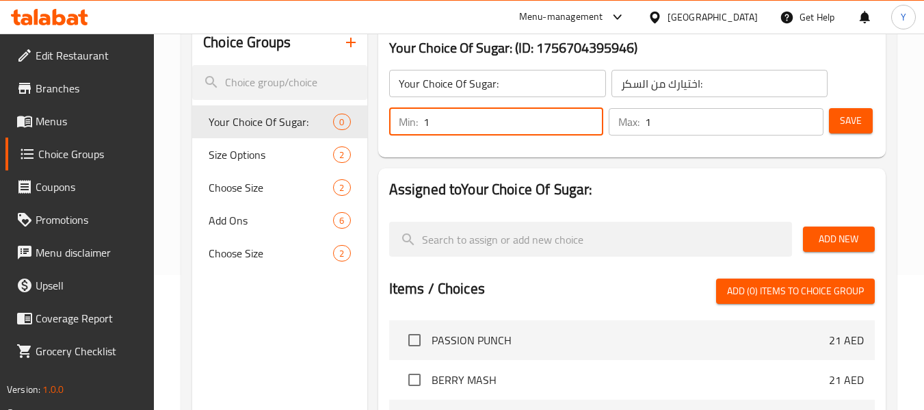
type input "1"
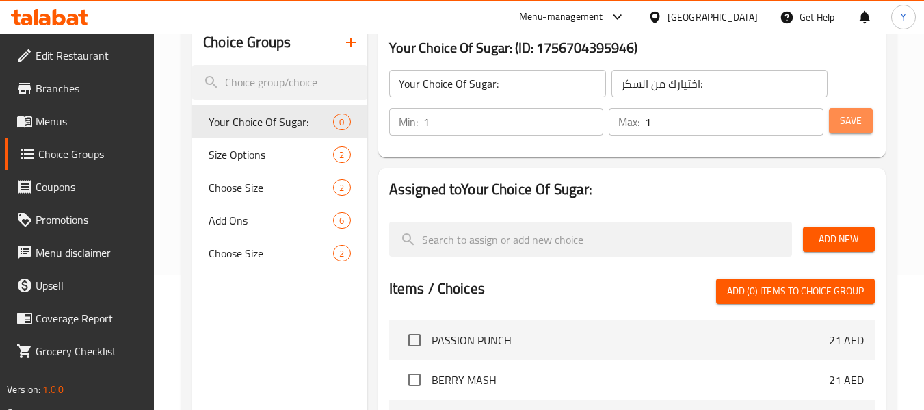
click at [842, 119] on span "Save" at bounding box center [851, 120] width 22 height 17
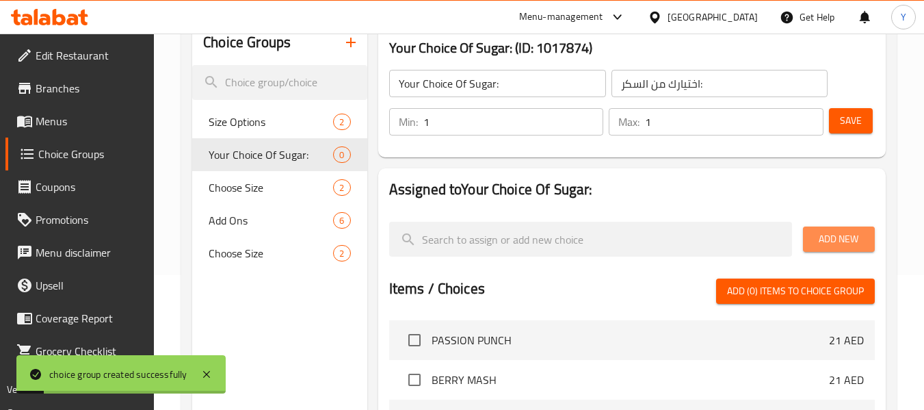
click at [828, 249] on button "Add New" at bounding box center [839, 238] width 72 height 25
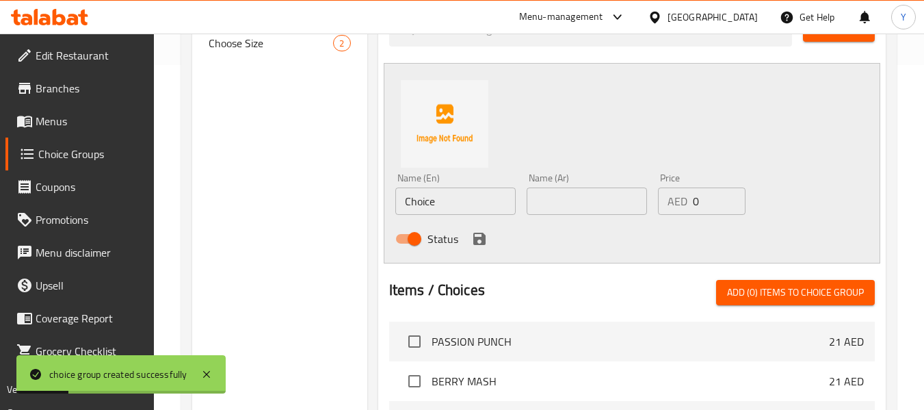
scroll to position [347, 0]
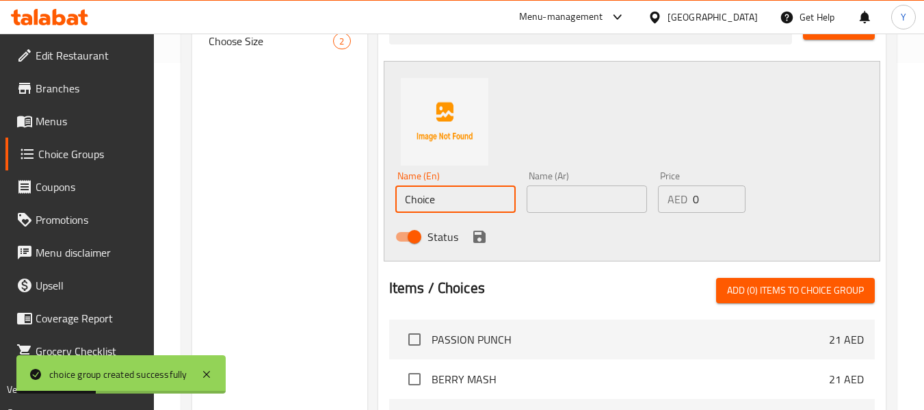
click at [444, 198] on input "Choice" at bounding box center [455, 198] width 120 height 27
type input "ق"
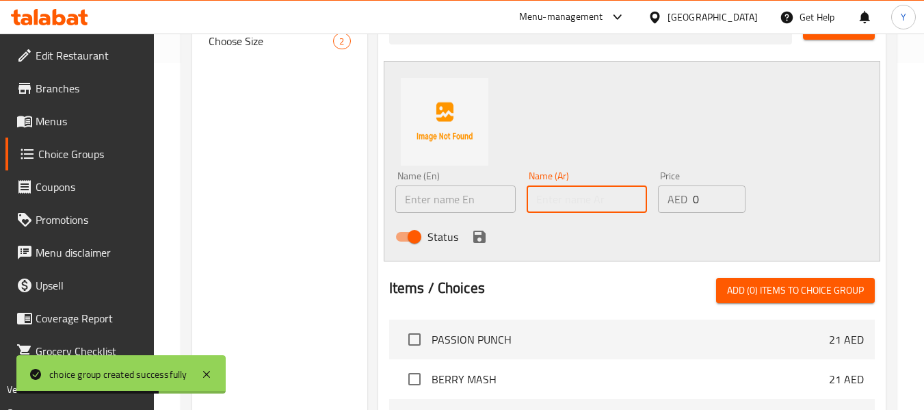
click at [572, 206] on input "text" at bounding box center [586, 198] width 120 height 27
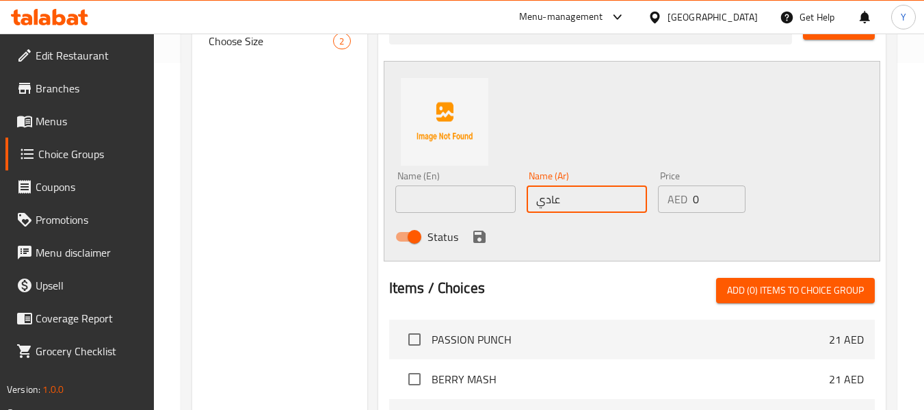
type input "عادي"
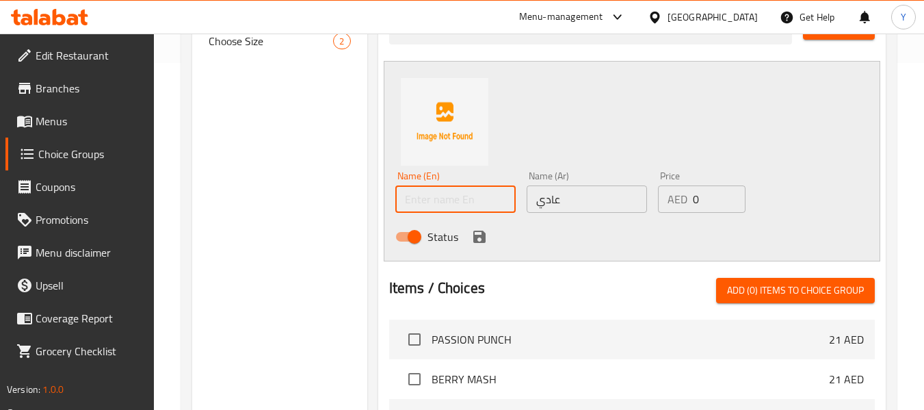
click at [489, 200] on input "text" at bounding box center [455, 198] width 120 height 27
type input "ٌ"
type input "Regular"
click at [362, 263] on div "Choice Groups Size Options 2 Your Choice Of Sugar: 0 Choose Size 2 Add Ons 6 Ch…" at bounding box center [279, 240] width 174 height 863
click at [473, 239] on icon "save" at bounding box center [479, 236] width 12 height 12
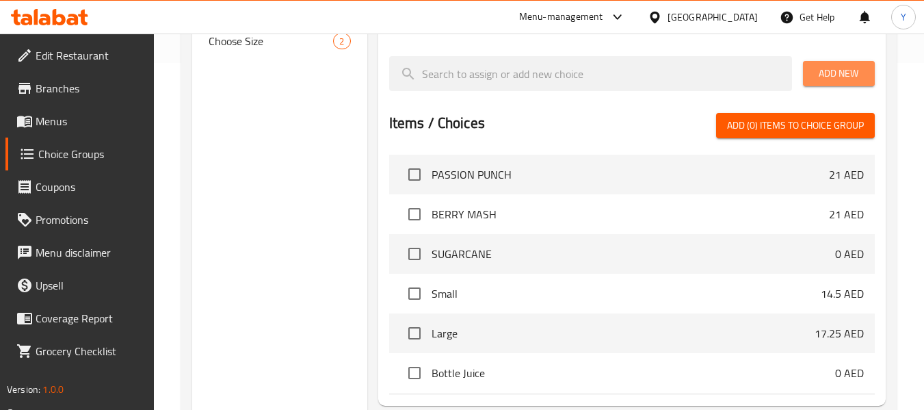
click at [841, 69] on span "Add New" at bounding box center [839, 73] width 50 height 17
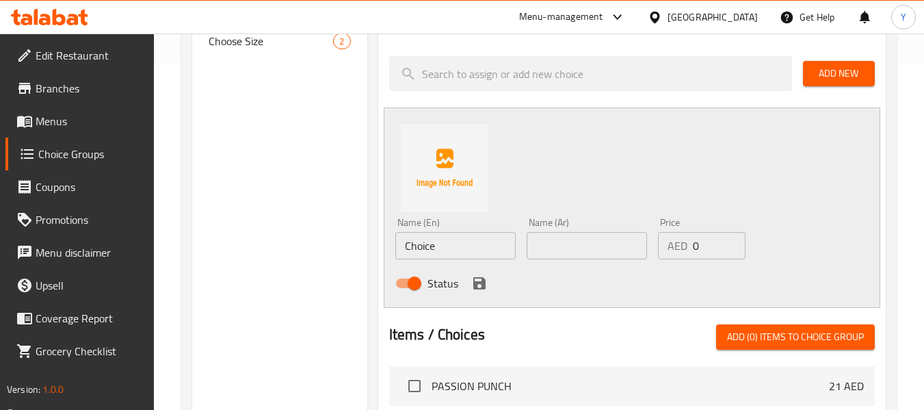
click at [265, 244] on div "Choice Groups Size Options 2 Your Choice Of Sugar: 0 Choose Size 2 Add Ons 6 Ch…" at bounding box center [279, 263] width 174 height 909
click at [425, 248] on input "Choice" at bounding box center [455, 245] width 120 height 27
paste input "ORGANIC STEVIA SUGAR"
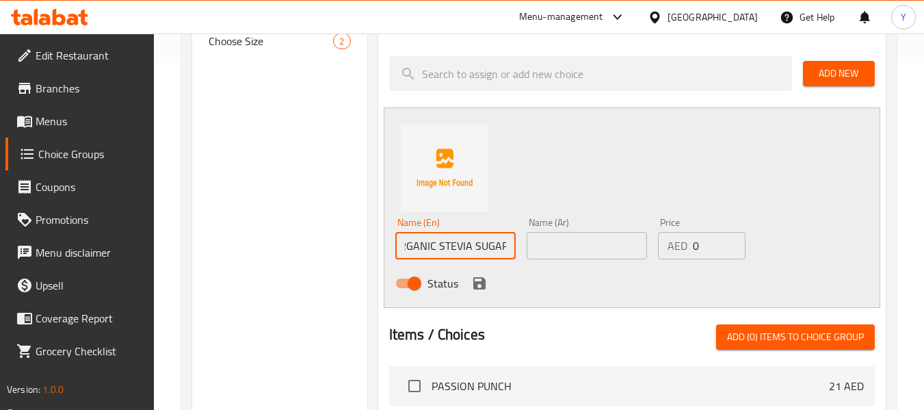
type input "ORGANIC STEVIA SUGAR"
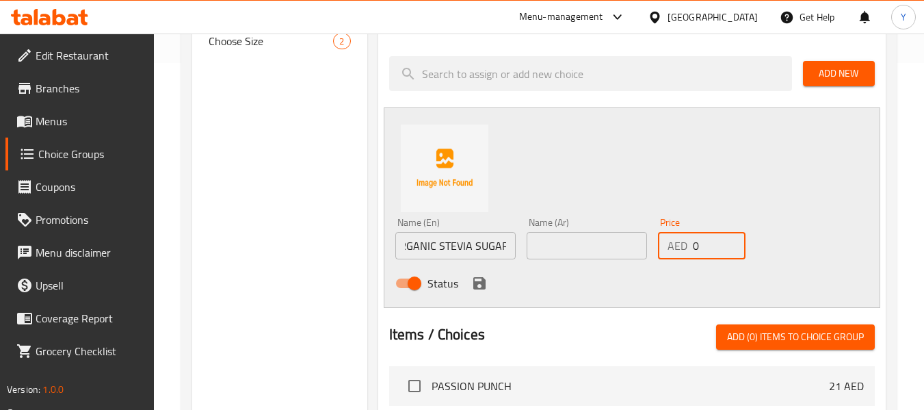
scroll to position [0, 0]
drag, startPoint x: 705, startPoint y: 252, endPoint x: 503, endPoint y: 260, distance: 202.5
click at [503, 260] on div "Name (En) ORGANIC STEVIA SUGAR Name (En) Name (Ar) Name (Ar) Price AED 0 Price …" at bounding box center [587, 257] width 394 height 90
type input "2"
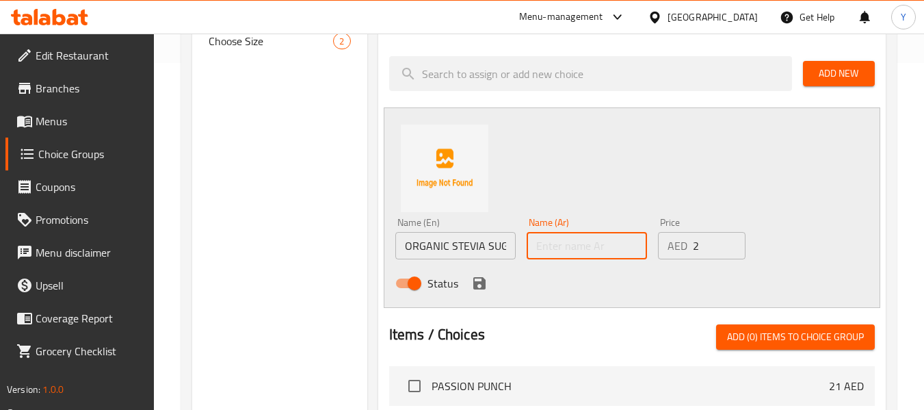
click at [567, 240] on input "text" at bounding box center [586, 245] width 120 height 27
type input "سكر ستيفيا العضوي"
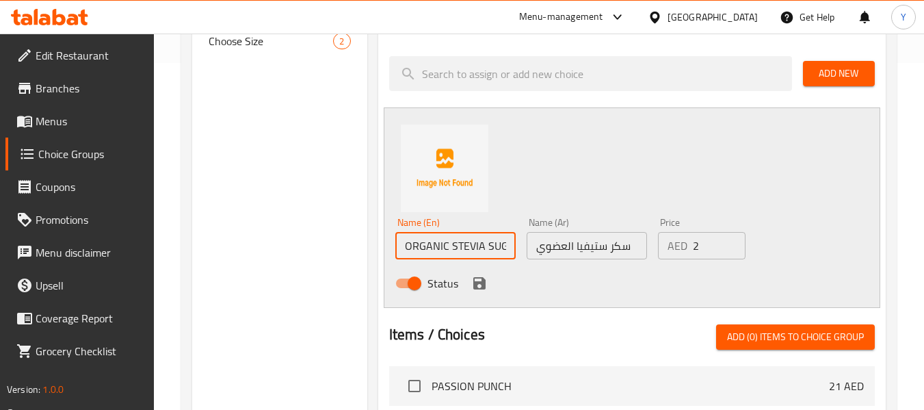
scroll to position [0, 13]
drag, startPoint x: 439, startPoint y: 247, endPoint x: 563, endPoint y: 252, distance: 124.5
click at [563, 252] on div "Name (En) ORGANIC STEVIA SUGAR Name (En) Name (Ar) سكر ستيفيا العضوي Name (Ar) …" at bounding box center [587, 257] width 394 height 90
click at [480, 284] on icon "save" at bounding box center [479, 283] width 12 height 12
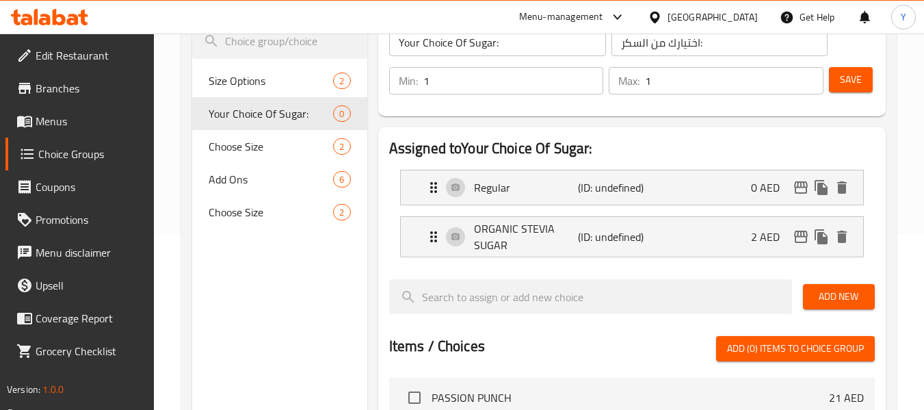
scroll to position [174, 0]
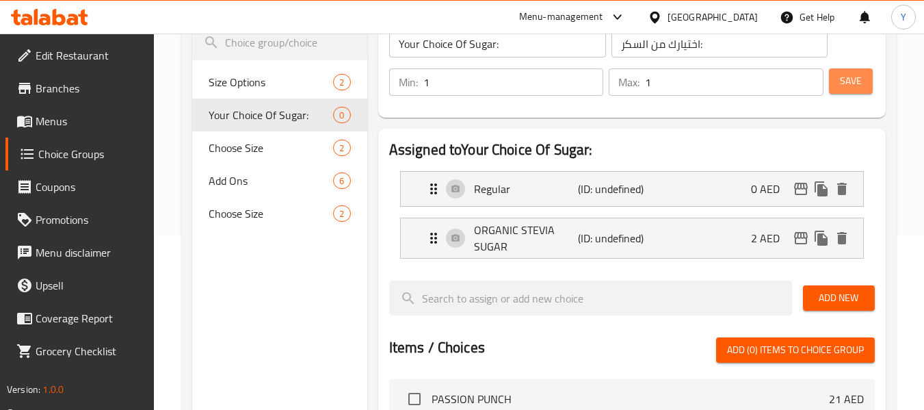
click at [852, 88] on span "Save" at bounding box center [851, 80] width 22 height 17
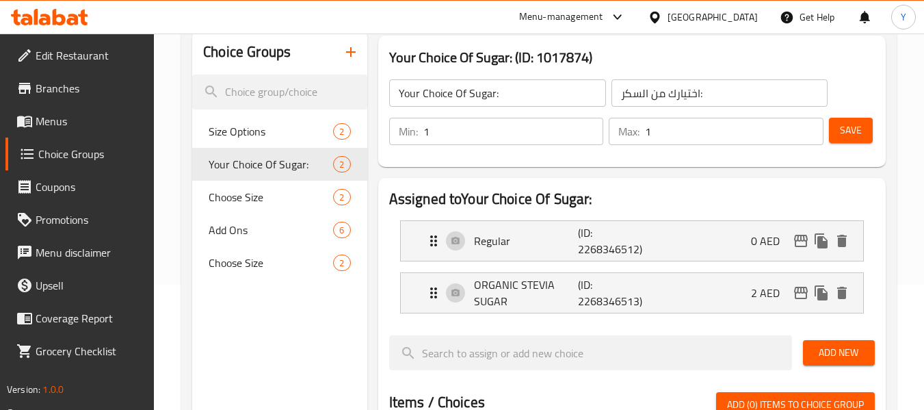
scroll to position [124, 0]
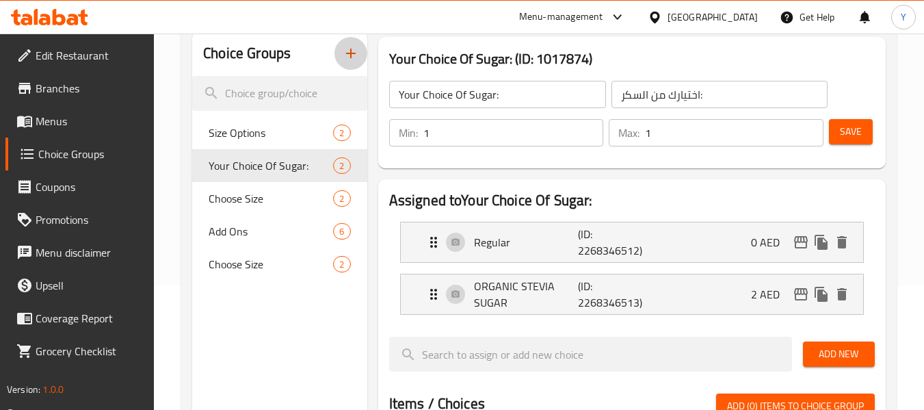
click at [347, 60] on icon "button" at bounding box center [351, 53] width 16 height 16
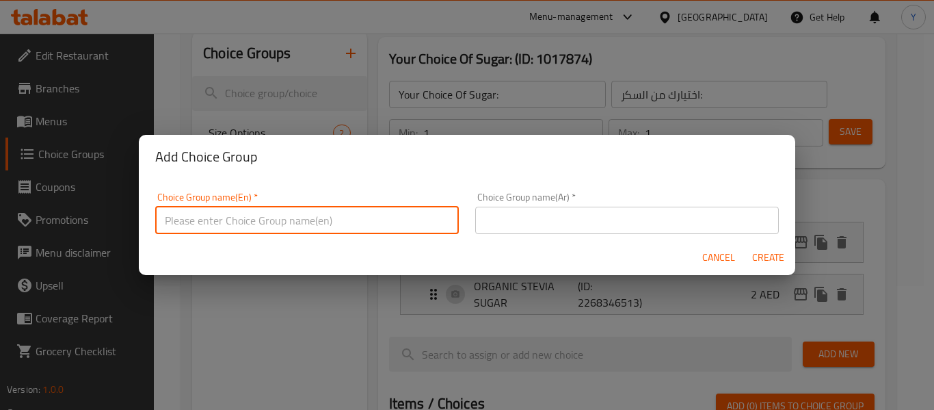
click at [293, 222] on input "text" at bounding box center [307, 219] width 304 height 27
type input "1"
click at [186, 217] on input "Ltr bottle" at bounding box center [307, 219] width 304 height 27
type input "Ltr Bottle"
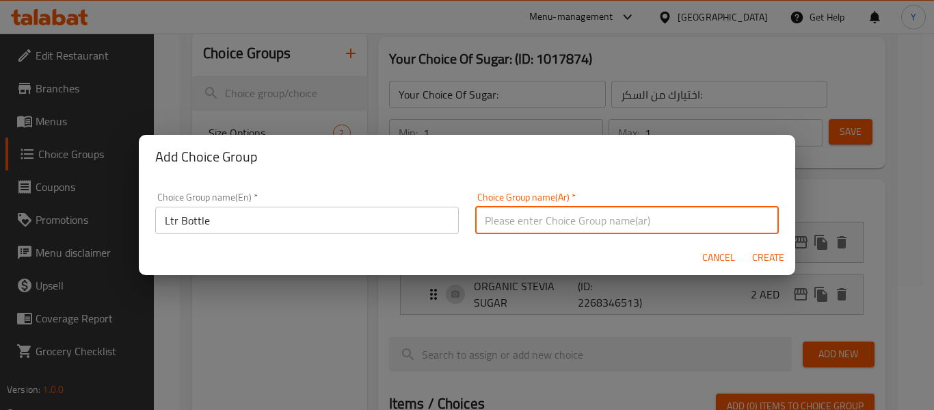
click at [558, 219] on input "text" at bounding box center [627, 219] width 304 height 27
type input "ل"
type input "زجاجة لتر"
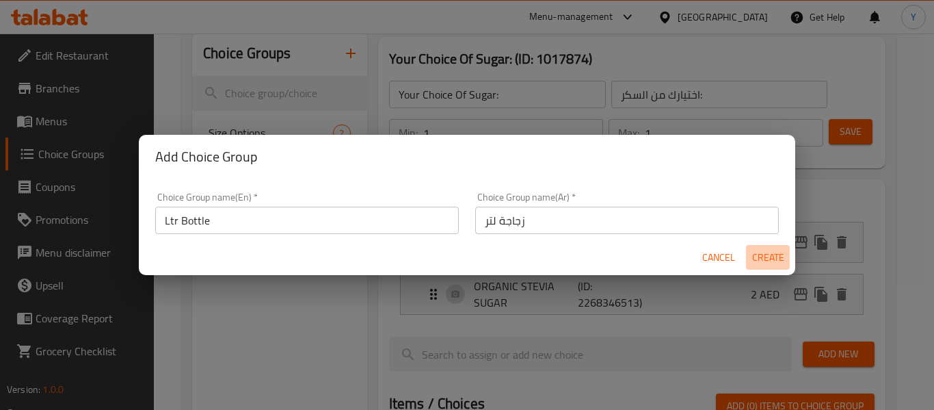
click at [764, 264] on span "Create" at bounding box center [767, 257] width 33 height 17
type input "Ltr Bottle"
type input "زجاجة لتر"
type input "0"
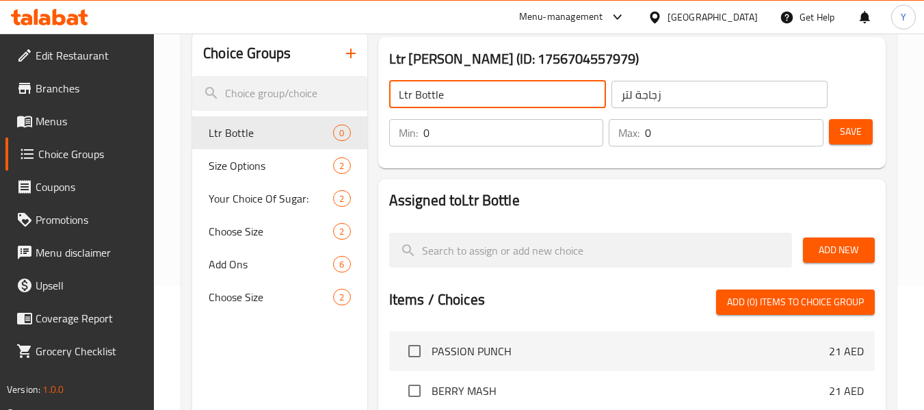
drag, startPoint x: 474, startPoint y: 101, endPoint x: 331, endPoint y: 112, distance: 143.3
click at [331, 112] on div "Choice Groups Ltr Bottle 0 Size Options 2 Your Choice Of Sugar: 2 Choose Size 2…" at bounding box center [541, 357] width 699 height 652
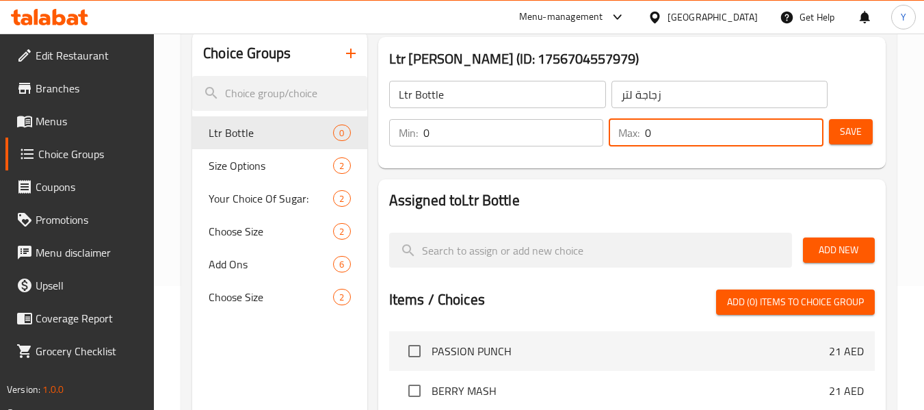
drag, startPoint x: 667, startPoint y: 131, endPoint x: 525, endPoint y: 155, distance: 144.1
click at [525, 155] on div "Ltr Bottle ​ زجاجة لتر ​ Min: 0 ​ Max: 0 ​ Save" at bounding box center [632, 113] width 496 height 98
type input "1"
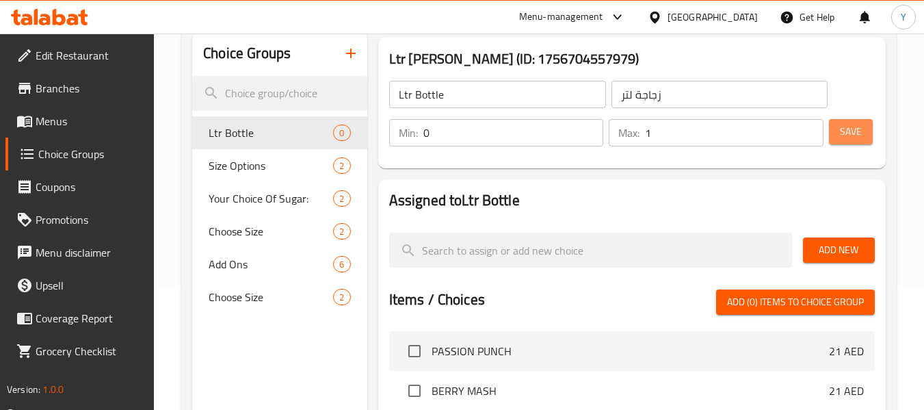
click at [869, 131] on button "Save" at bounding box center [851, 131] width 44 height 25
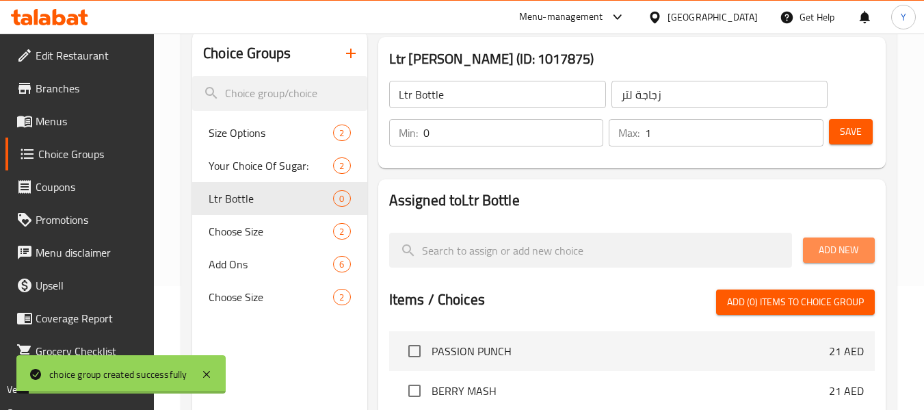
click at [842, 247] on span "Add New" at bounding box center [839, 249] width 50 height 17
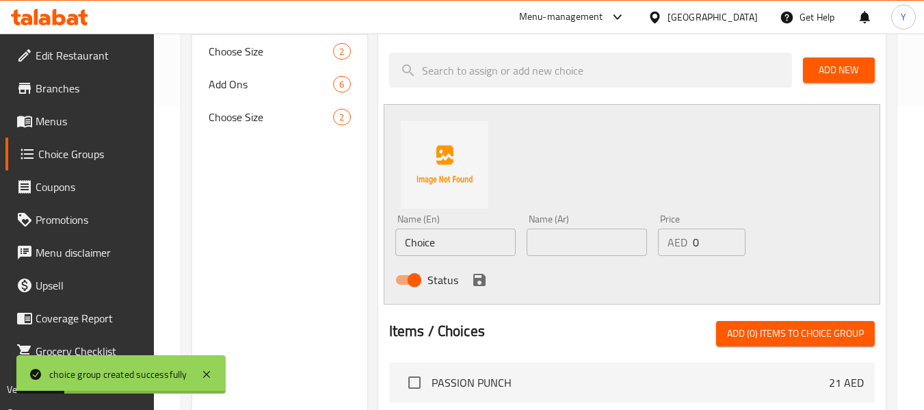
scroll to position [336, 0]
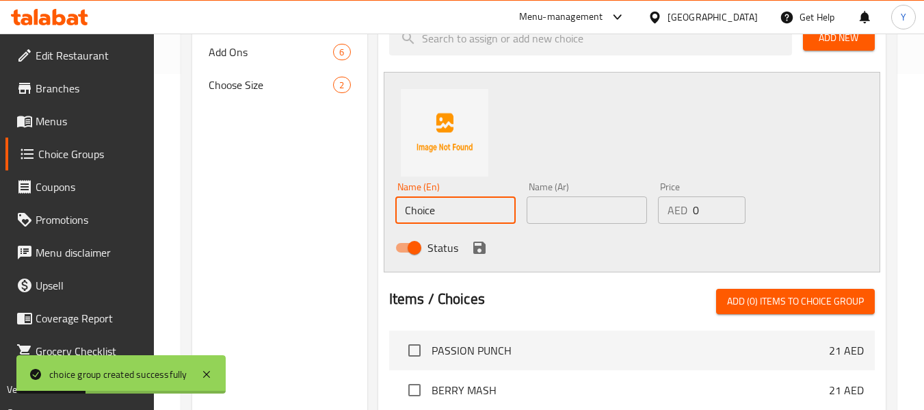
click at [483, 203] on input "Choice" at bounding box center [455, 209] width 120 height 27
paste input "Ltr Bottl"
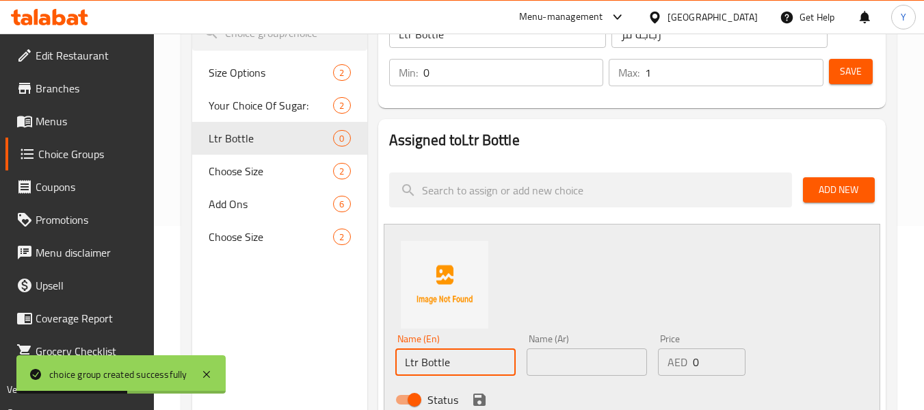
scroll to position [182, 0]
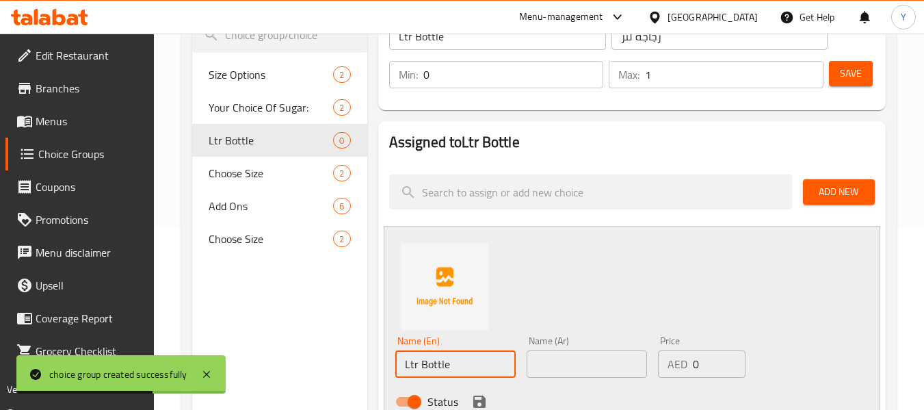
type input "Ltr Bottle"
click at [649, 46] on input "زجاجة لتر" at bounding box center [719, 36] width 217 height 27
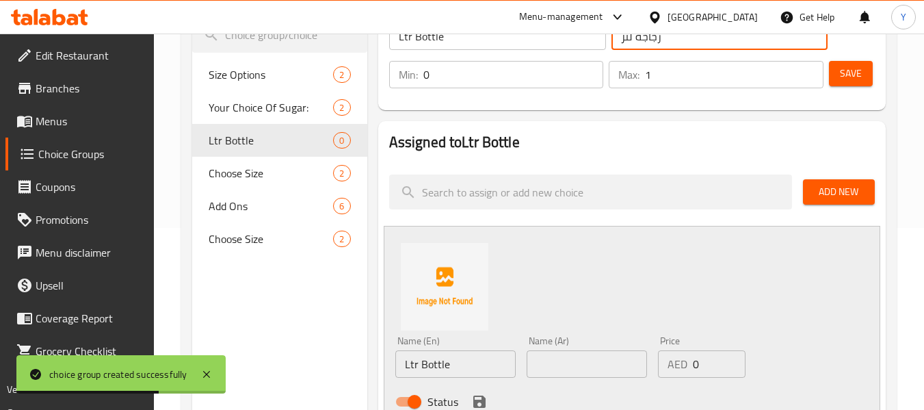
click at [649, 46] on input "زجاجة لتر" at bounding box center [719, 36] width 217 height 27
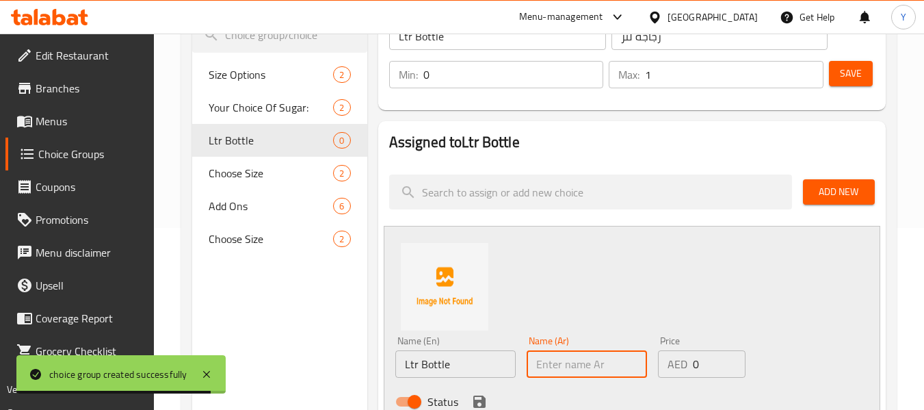
click at [606, 358] on input "text" at bounding box center [586, 363] width 120 height 27
paste input "زجاجة لتر"
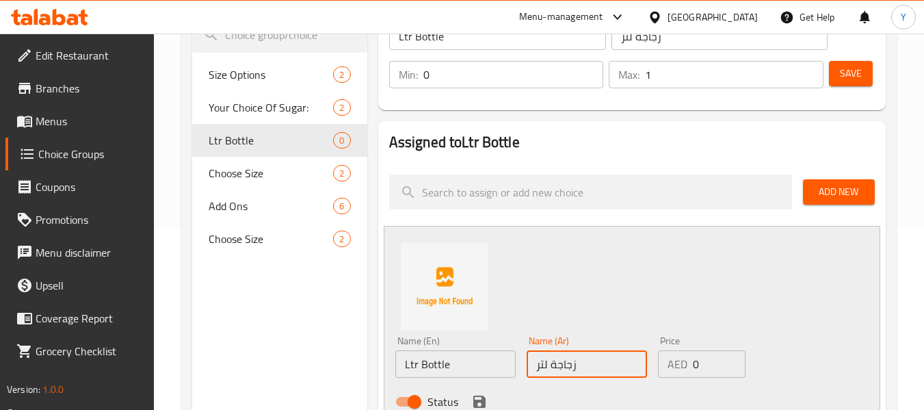
type input "زجاجة لتر"
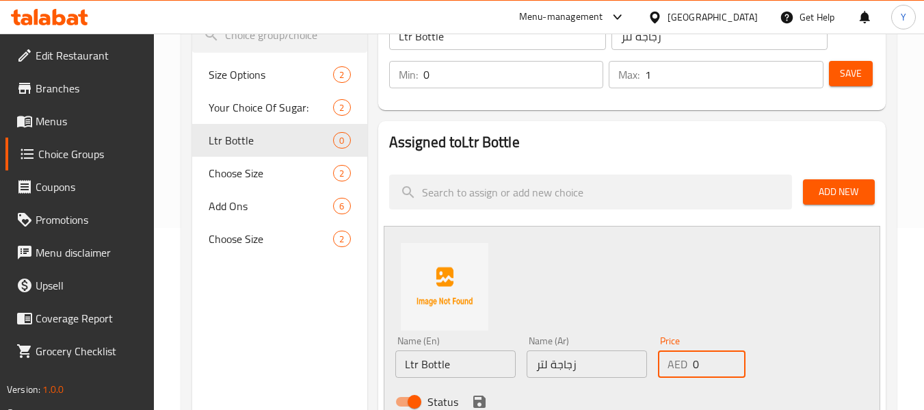
drag, startPoint x: 718, startPoint y: 362, endPoint x: 643, endPoint y: 353, distance: 75.1
click at [643, 353] on div "Name (En) Ltr Bottle Name (En) Name (Ar) زجاجة لتر Name (Ar) Price AED 0 Price …" at bounding box center [587, 375] width 394 height 90
type input "5"
click at [478, 401] on icon "save" at bounding box center [479, 401] width 12 height 12
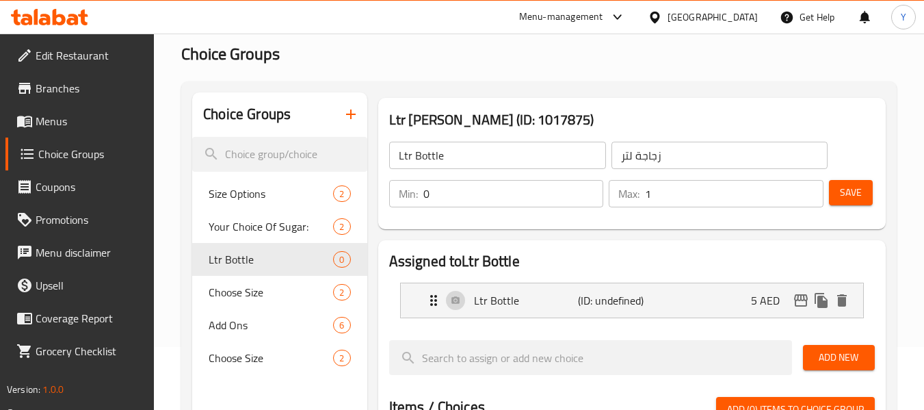
scroll to position [62, 0]
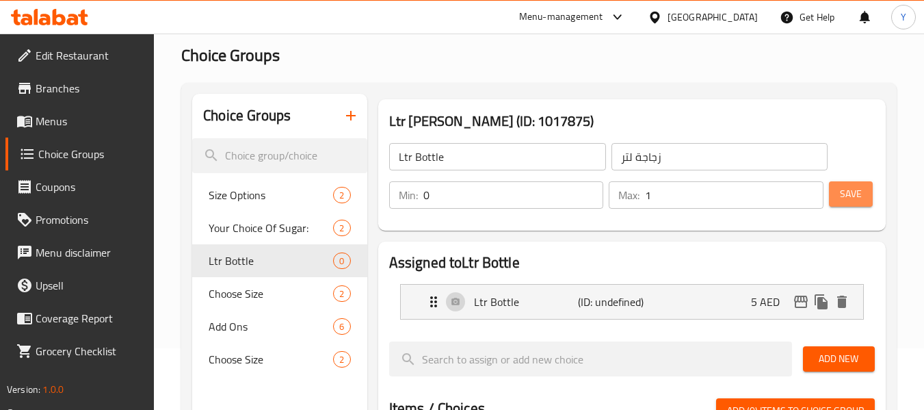
click at [855, 196] on span "Save" at bounding box center [851, 193] width 22 height 17
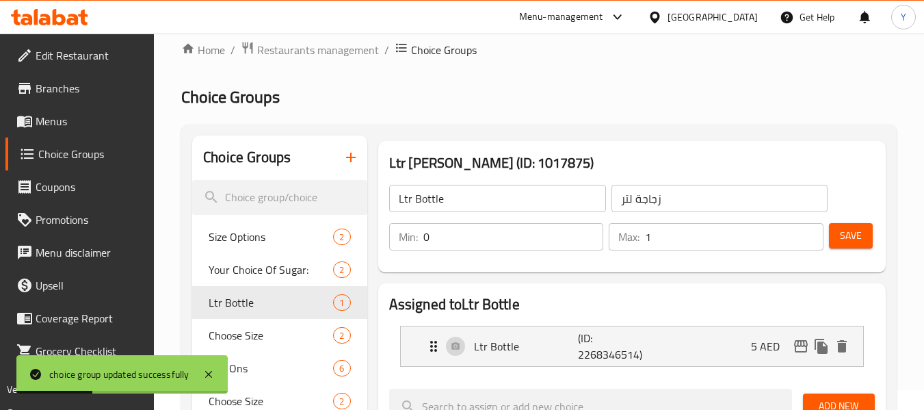
scroll to position [18, 0]
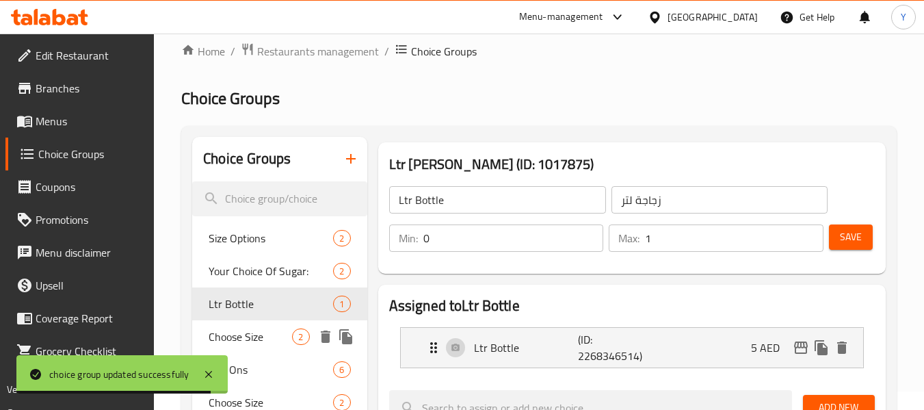
click at [256, 343] on span "Choose Size" at bounding box center [250, 336] width 83 height 16
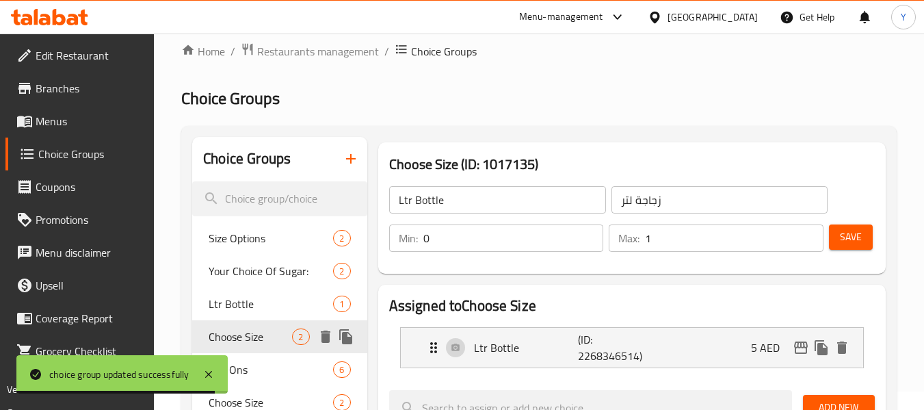
type input "Choose Size"
type input "اختر الحجم"
type input "1"
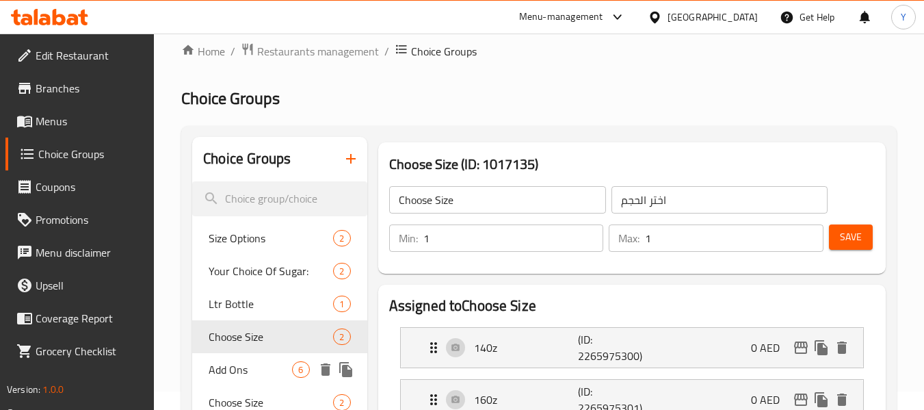
click at [261, 373] on span "Add Ons" at bounding box center [250, 369] width 83 height 16
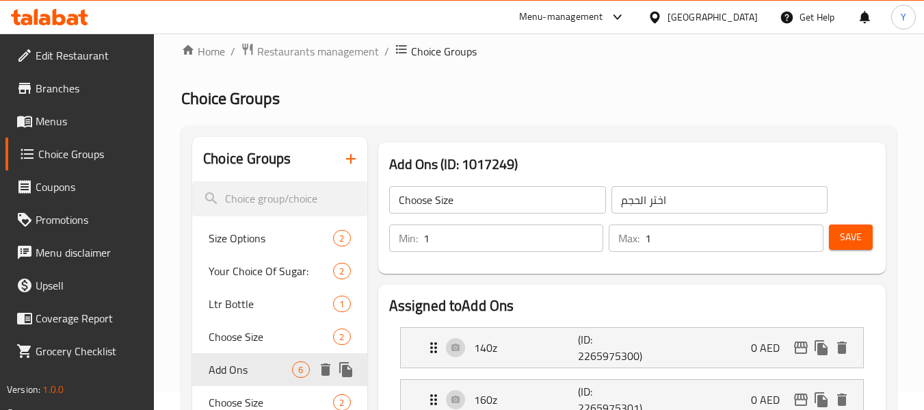
type input "Add Ons"
type input "إضافات"
type input "0"
type input "6"
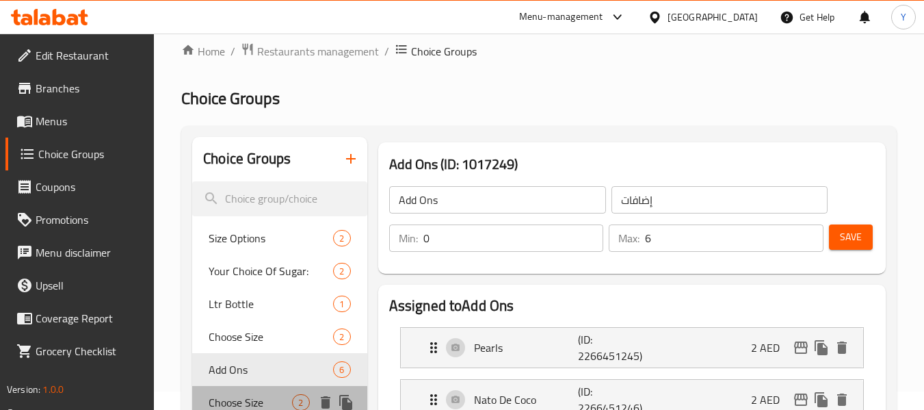
click at [267, 394] on span "Choose Size" at bounding box center [250, 402] width 83 height 16
type input "Choose Size"
type input "اختر الحجم"
type input "1"
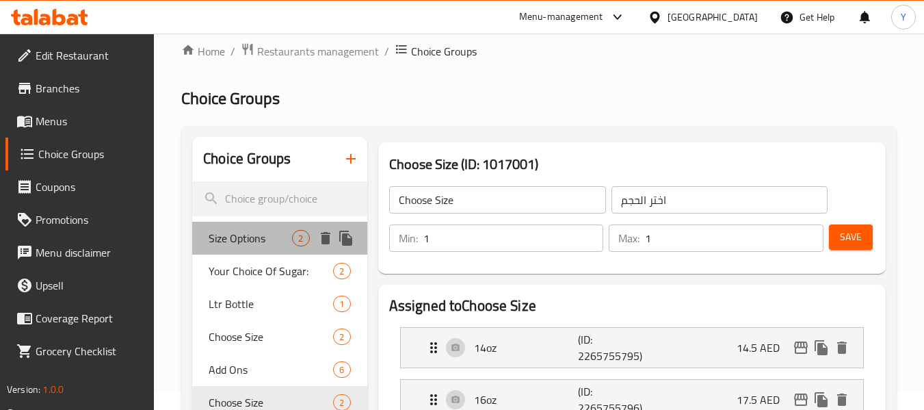
click at [252, 233] on span "Size Options" at bounding box center [250, 238] width 83 height 16
type input "Size Options"
type input "خيارات الحجم"
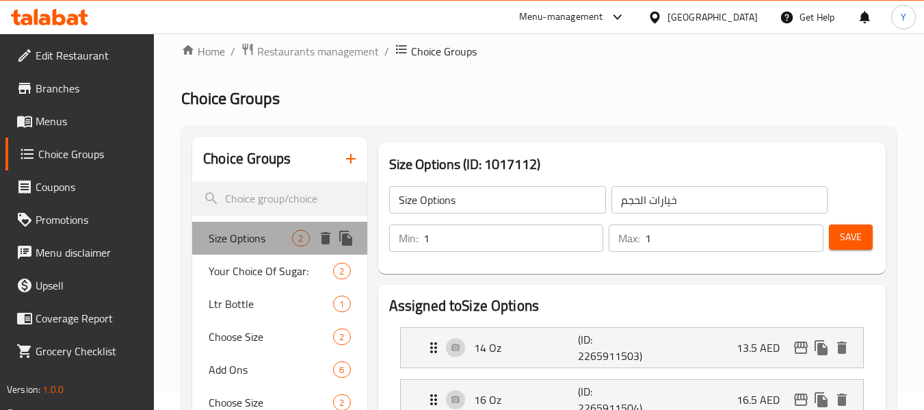
click at [252, 233] on span "Size Options" at bounding box center [250, 238] width 83 height 16
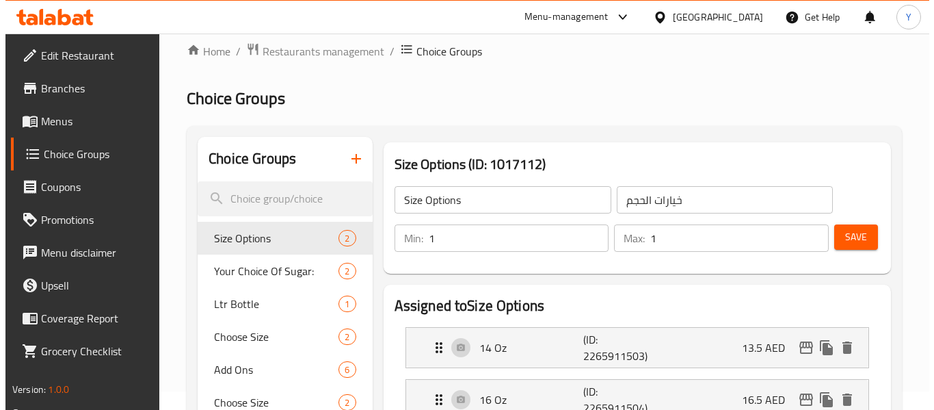
scroll to position [539, 0]
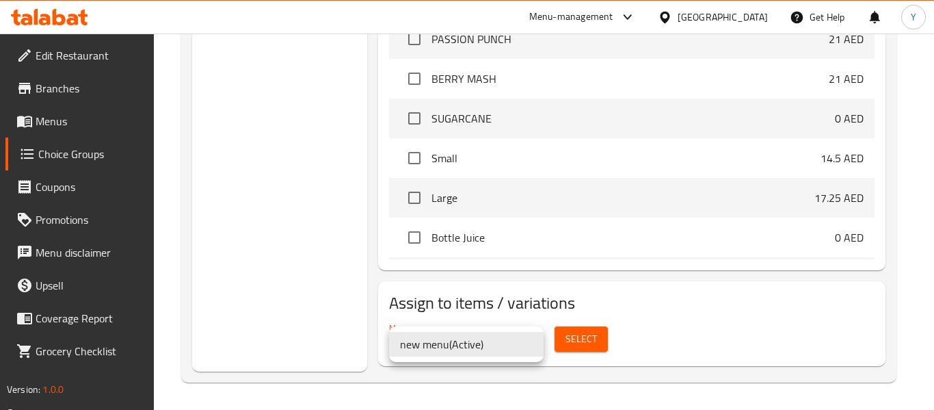
click at [592, 330] on div at bounding box center [467, 205] width 934 height 410
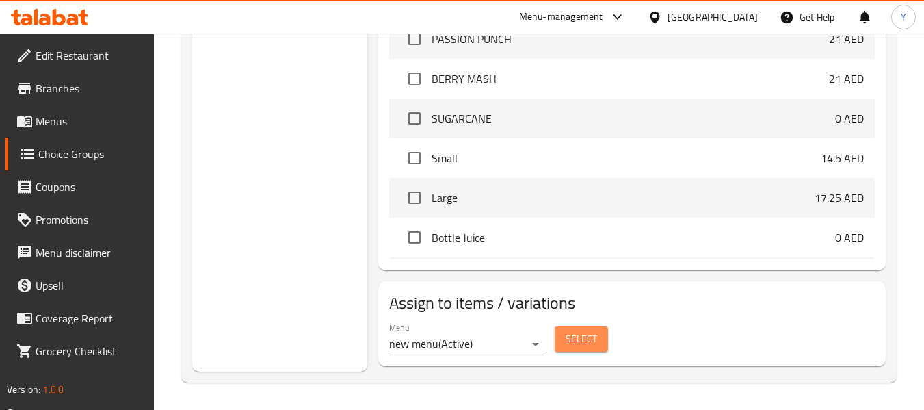
click at [589, 335] on span "Select" at bounding box center [580, 338] width 31 height 17
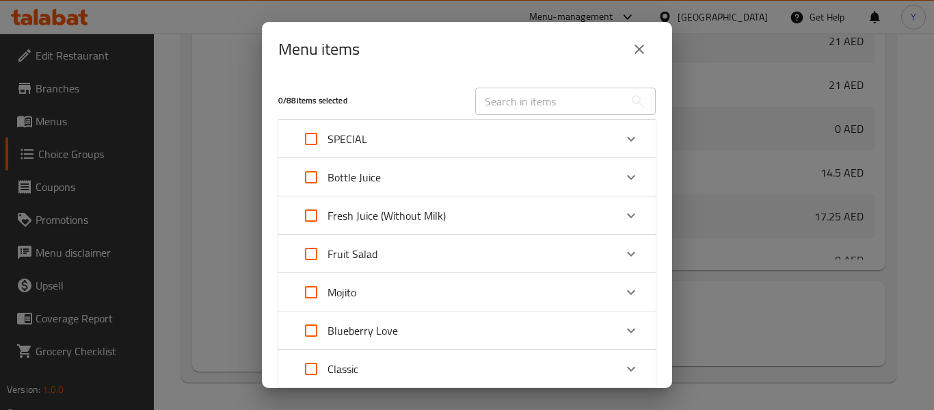
click at [626, 221] on icon "Expand" at bounding box center [631, 215] width 16 height 16
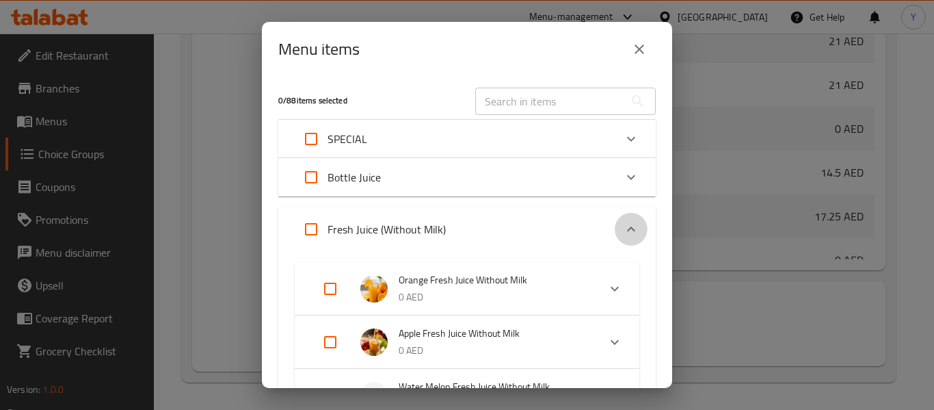
click at [626, 221] on icon "Expand" at bounding box center [631, 229] width 16 height 16
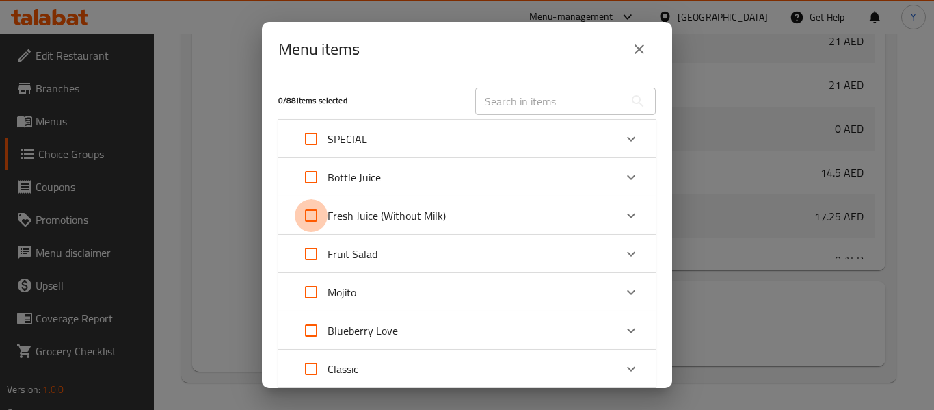
click at [316, 217] on input "Expand" at bounding box center [311, 215] width 33 height 33
checkbox input "true"
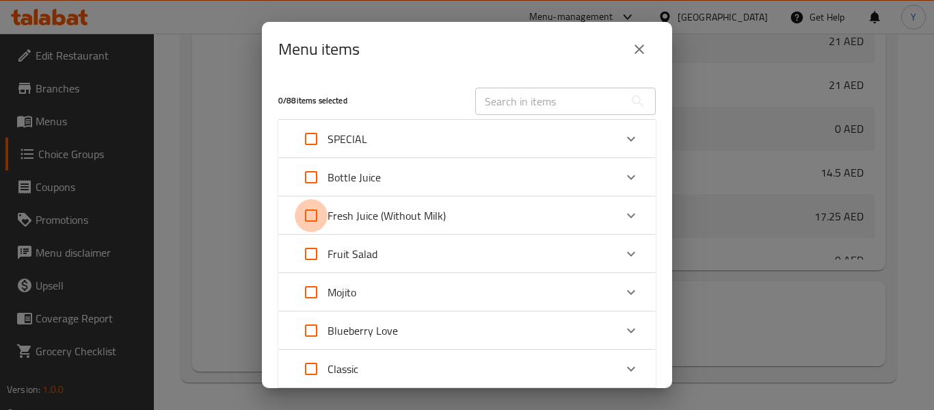
checkbox input "true"
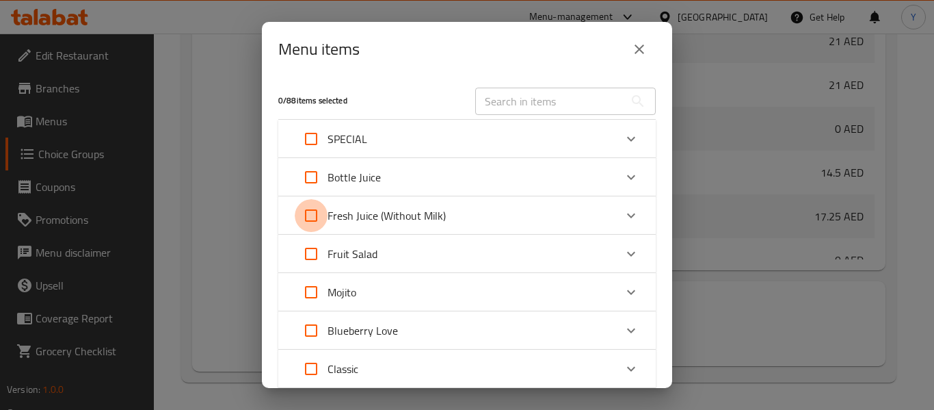
checkbox input "true"
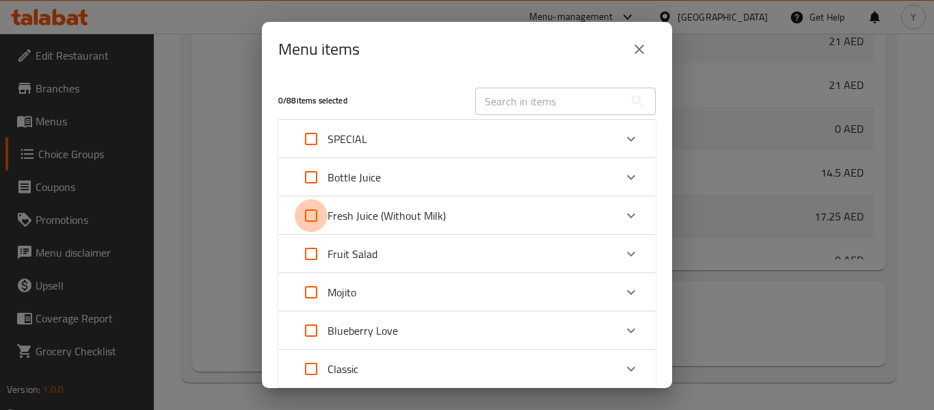
checkbox input "true"
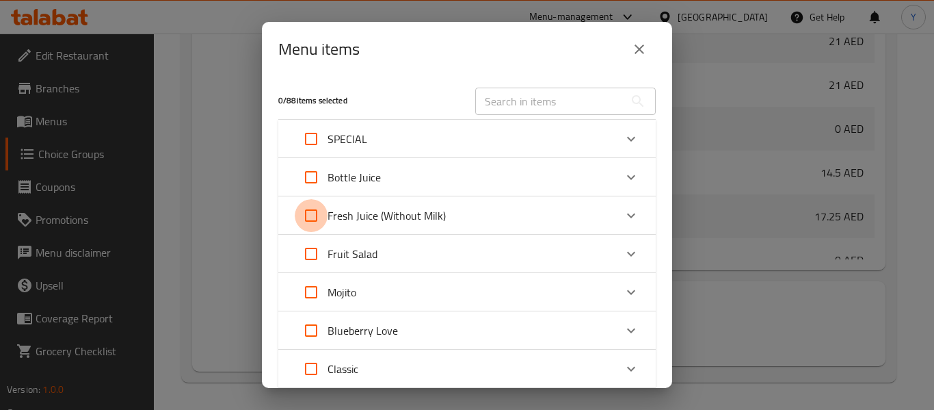
checkbox input "true"
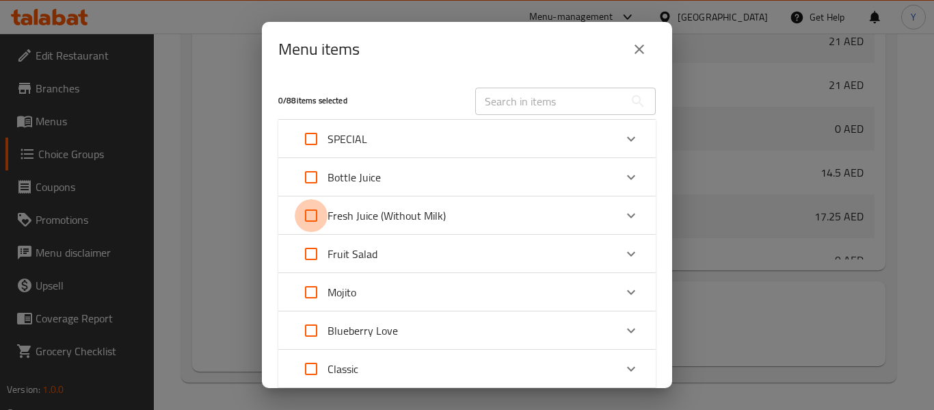
checkbox input "true"
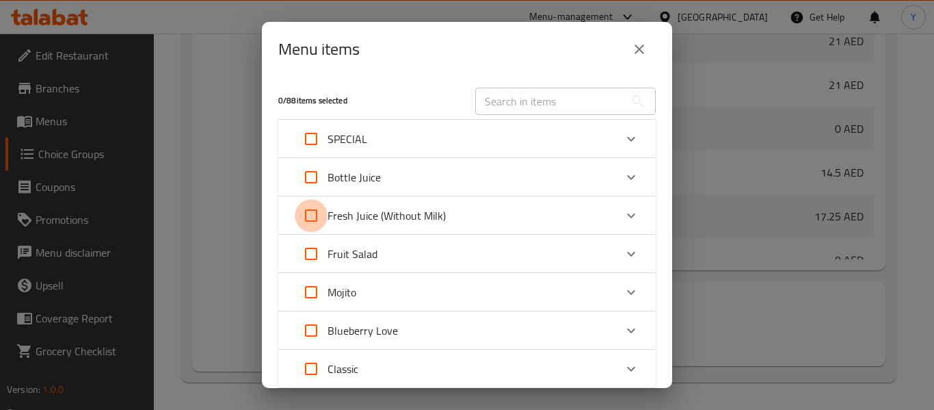
checkbox input "true"
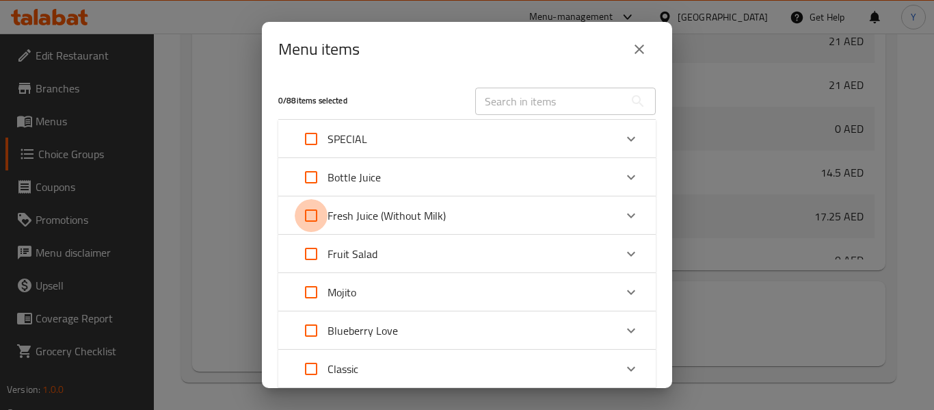
checkbox input "true"
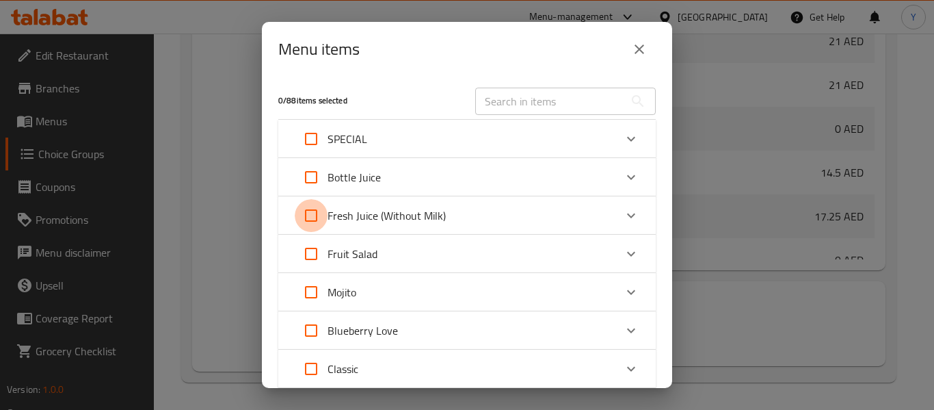
checkbox input "true"
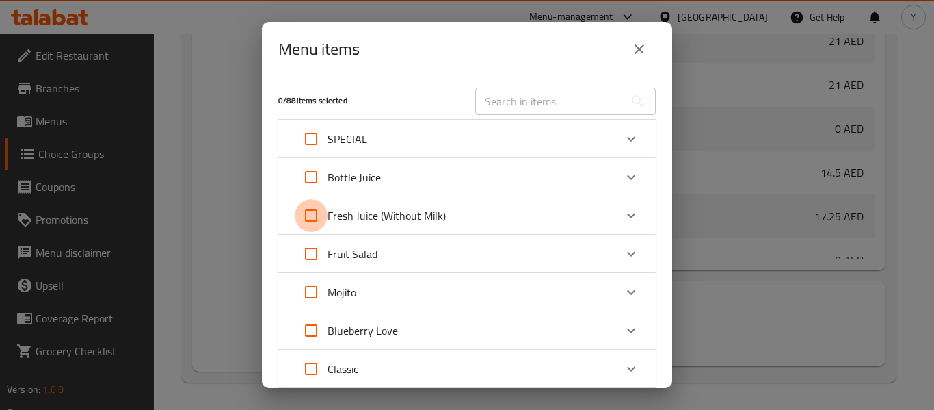
checkbox input "true"
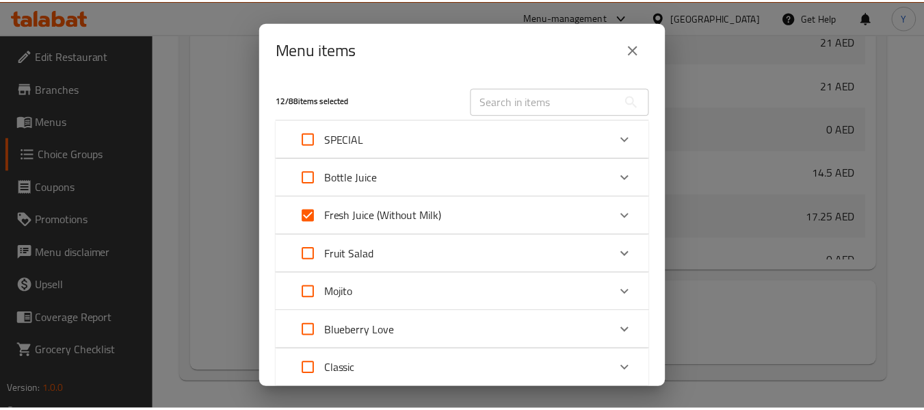
scroll to position [325, 0]
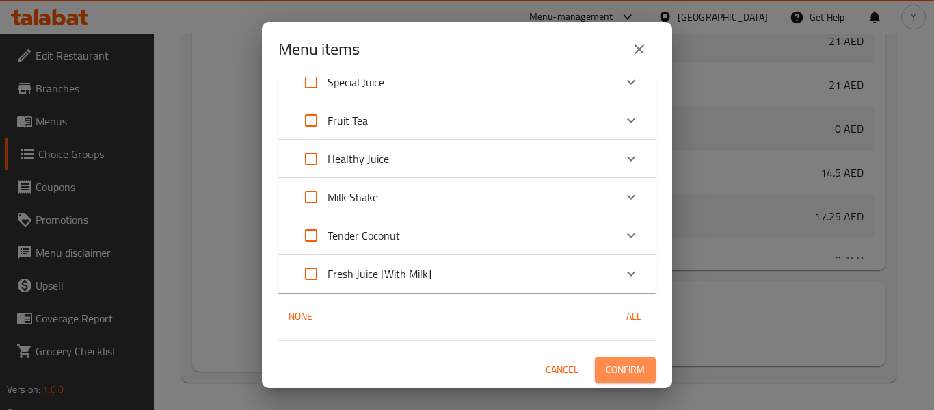
click at [617, 370] on span "Confirm" at bounding box center [625, 369] width 39 height 17
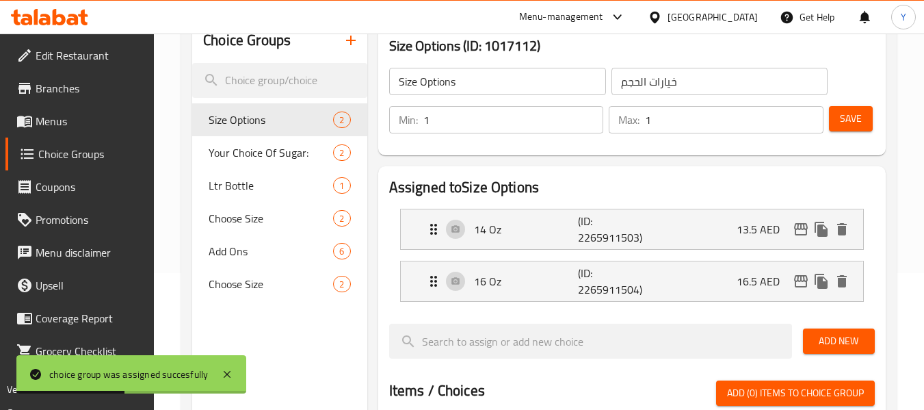
scroll to position [128, 0]
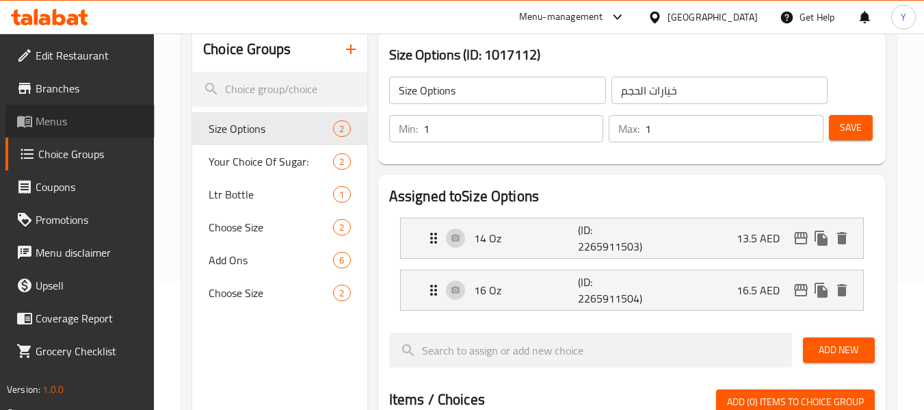
click at [120, 117] on span "Menus" at bounding box center [90, 121] width 108 height 16
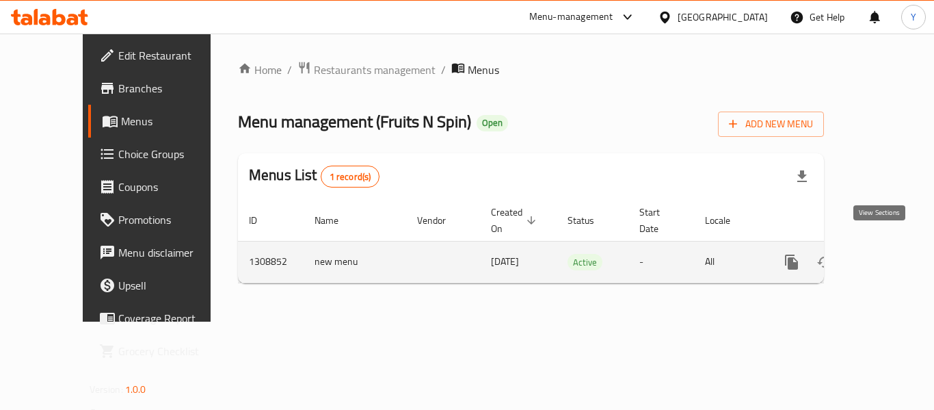
click at [883, 245] on link "enhanced table" at bounding box center [890, 261] width 33 height 33
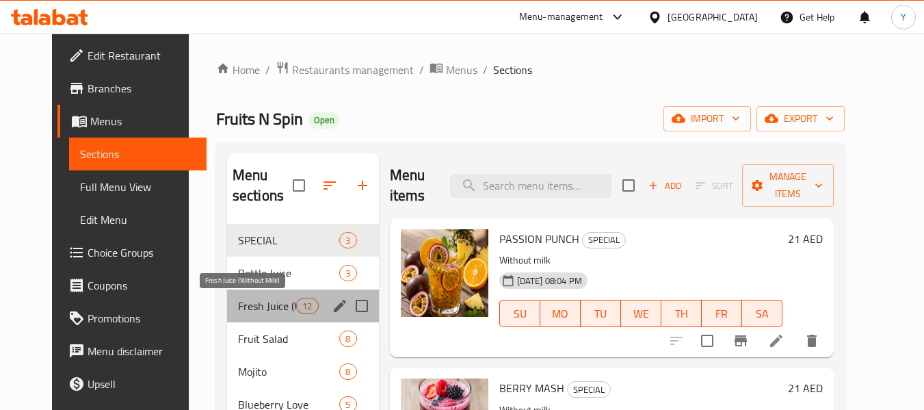
click at [253, 306] on span "Fresh Juice (Without Milk)" at bounding box center [267, 305] width 58 height 16
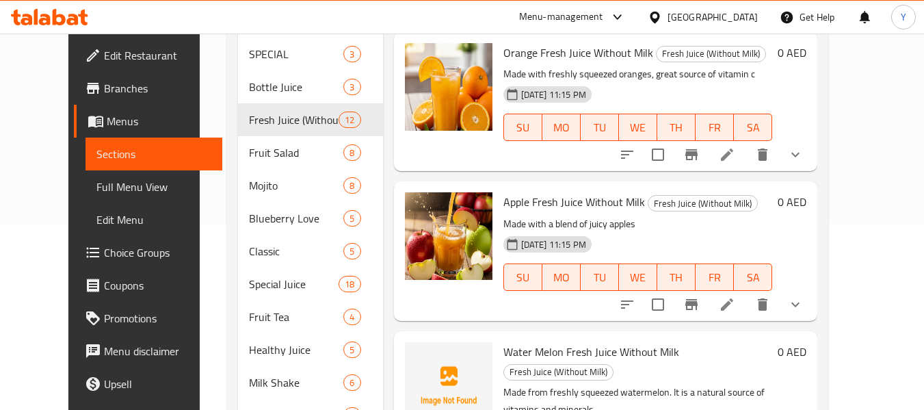
scroll to position [229, 0]
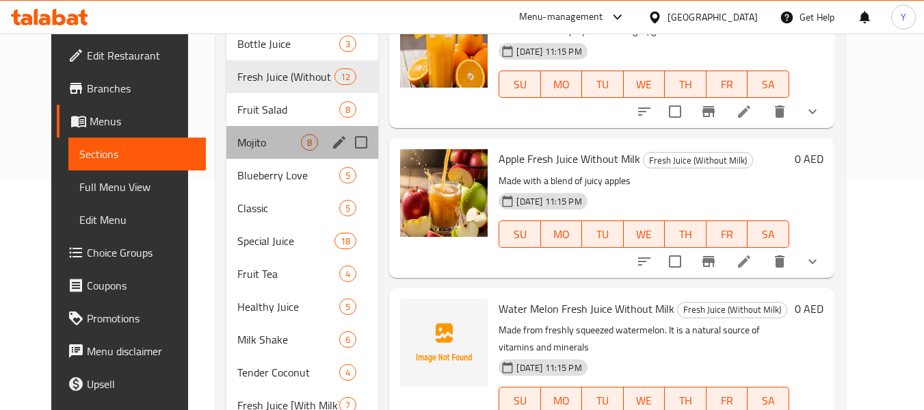
click at [251, 150] on div "Mojito 8" at bounding box center [302, 142] width 152 height 33
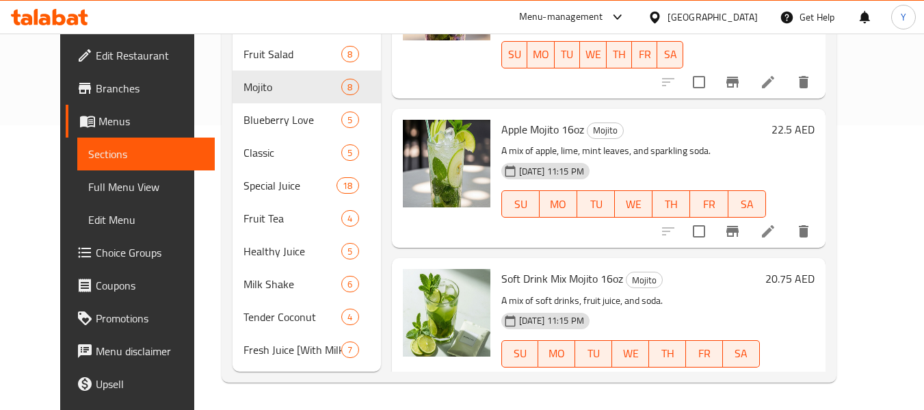
scroll to position [747, 0]
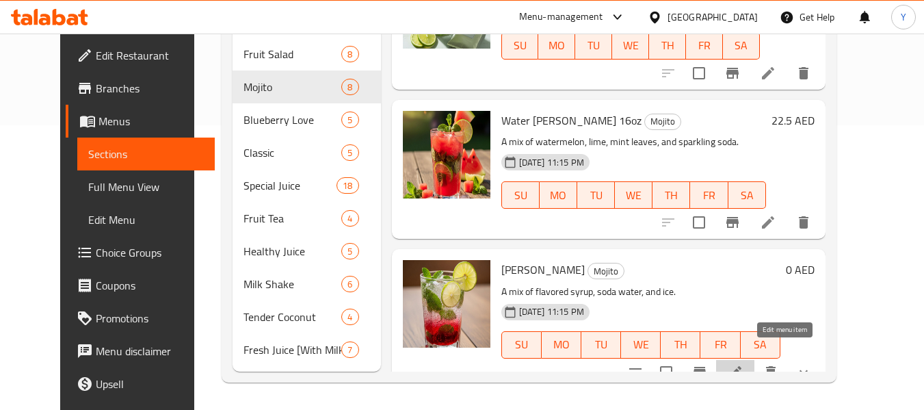
click at [743, 364] on icon at bounding box center [735, 372] width 16 height 16
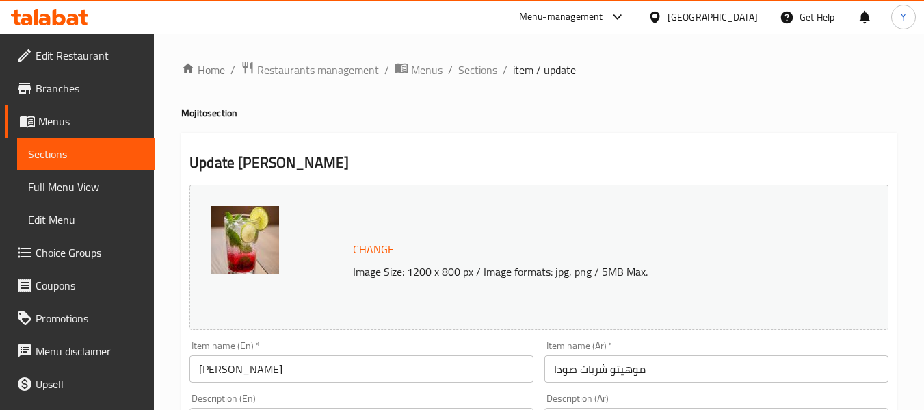
scroll to position [607, 0]
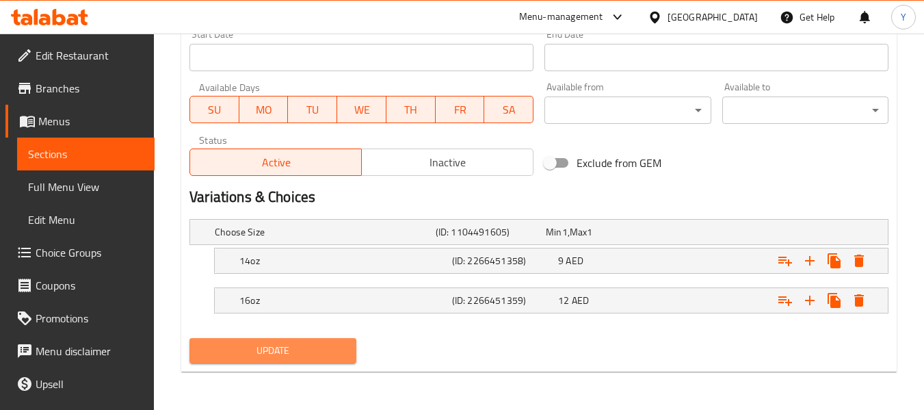
click at [317, 352] on span "Update" at bounding box center [272, 350] width 144 height 17
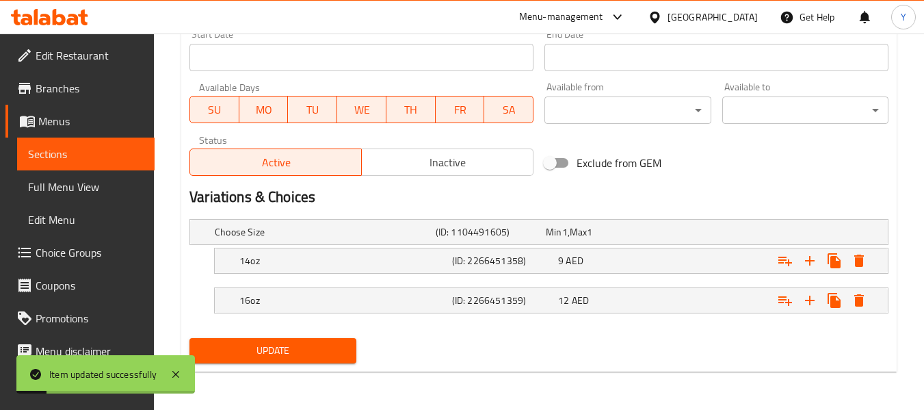
click at [110, 155] on span "Sections" at bounding box center [86, 154] width 116 height 16
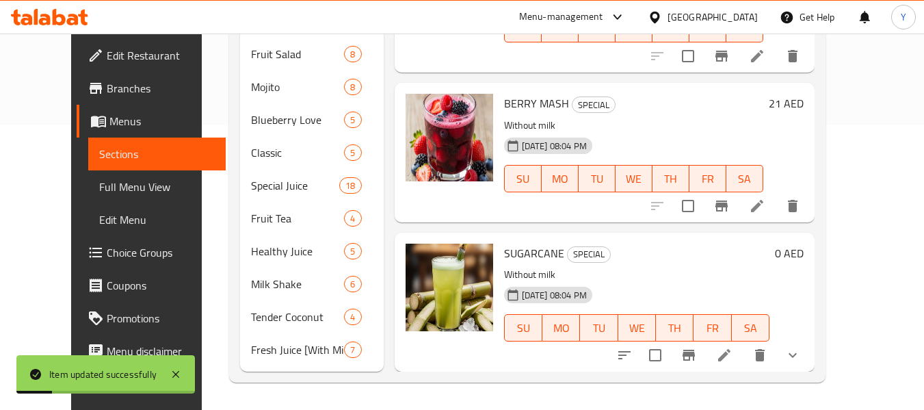
scroll to position [219, 0]
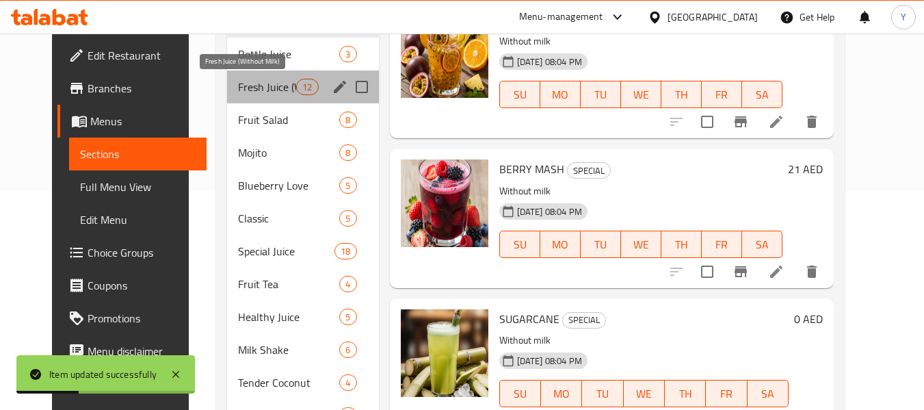
click at [263, 79] on span "Fresh Juice (Without Milk)" at bounding box center [267, 87] width 58 height 16
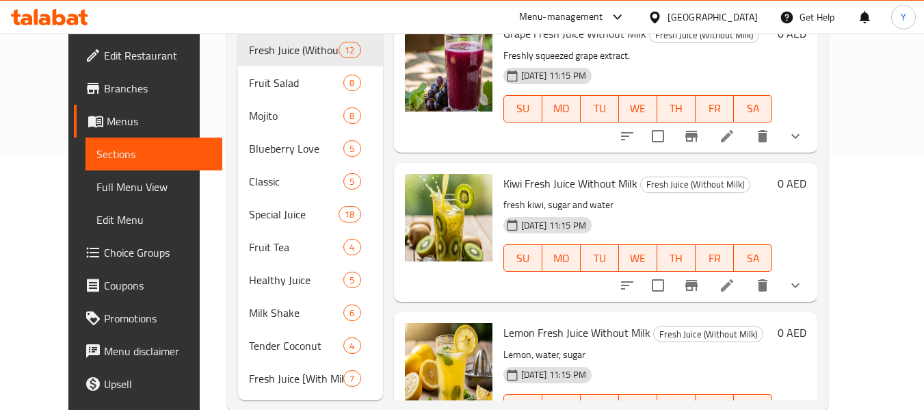
scroll to position [1080, 0]
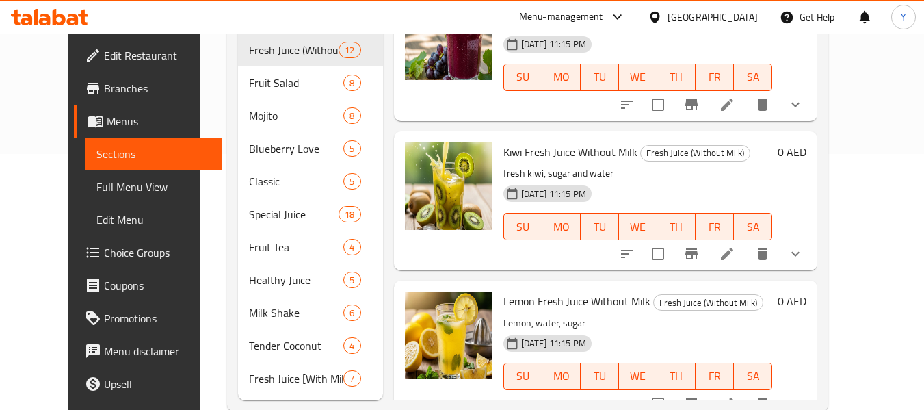
drag, startPoint x: 782, startPoint y: 56, endPoint x: 786, endPoint y: 49, distance: 7.6
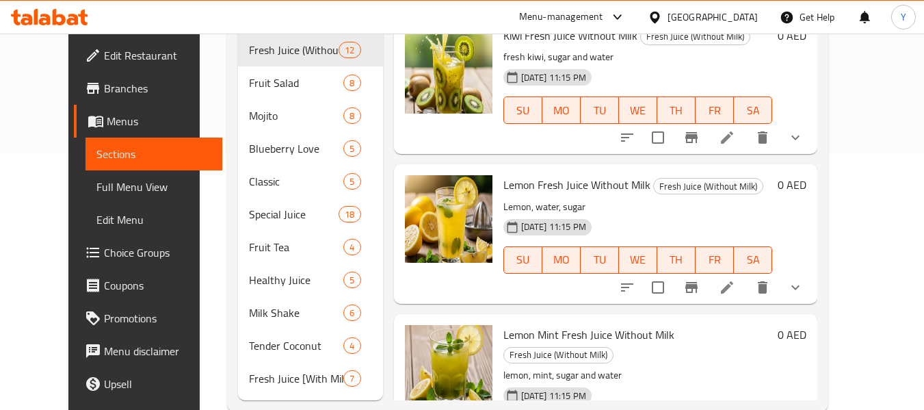
scroll to position [1341, 0]
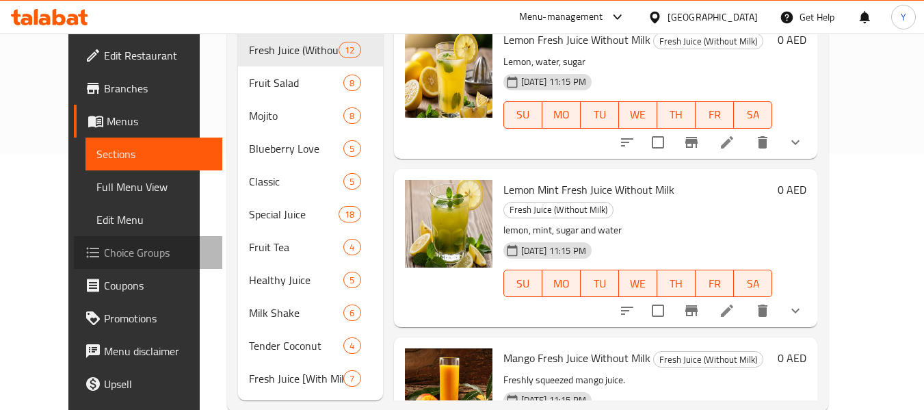
click at [104, 249] on span "Choice Groups" at bounding box center [158, 252] width 108 height 16
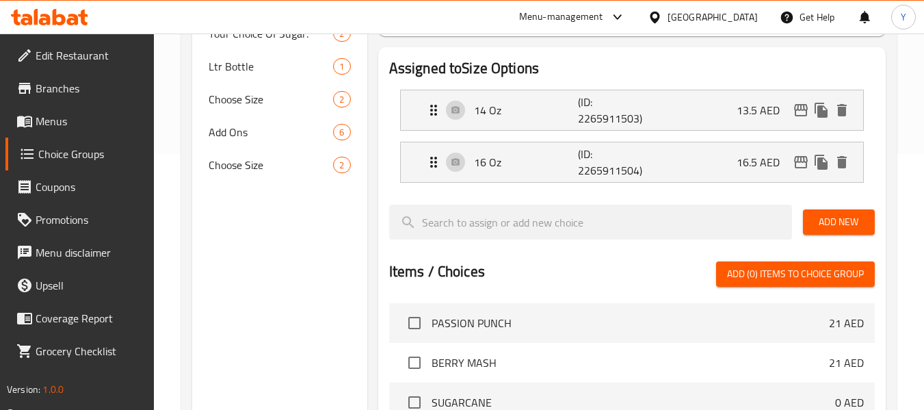
scroll to position [193, 0]
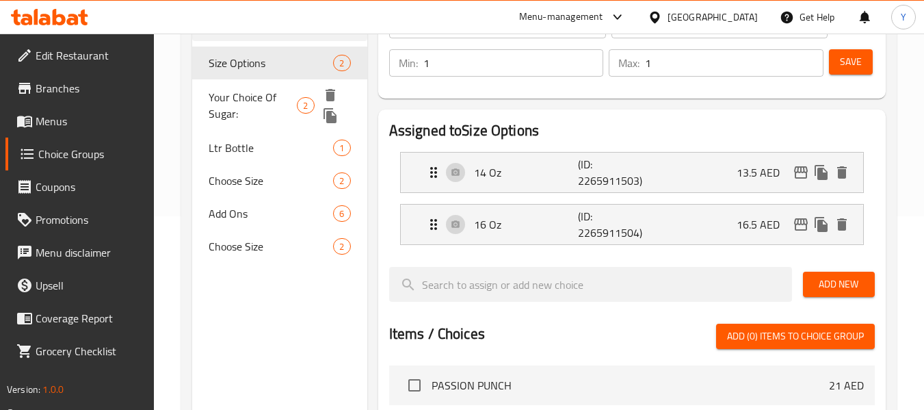
click at [233, 104] on span "Your Choice Of Sugar:" at bounding box center [253, 105] width 88 height 33
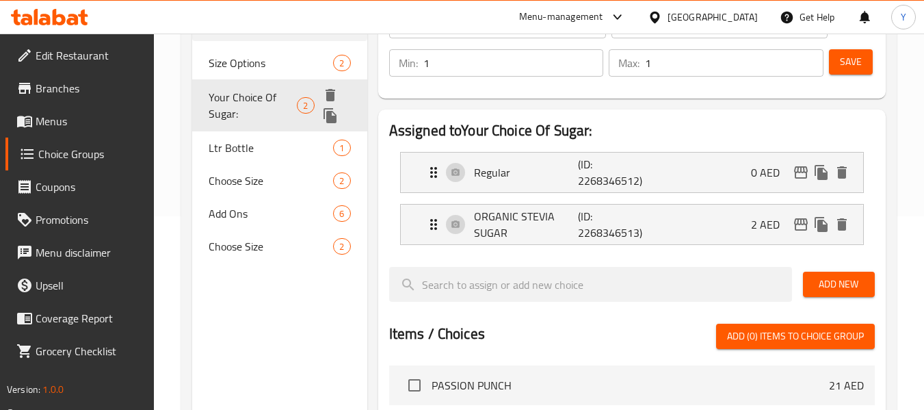
type input "Your Choice Of Sugar:"
type input "اختيارك من السكر:"
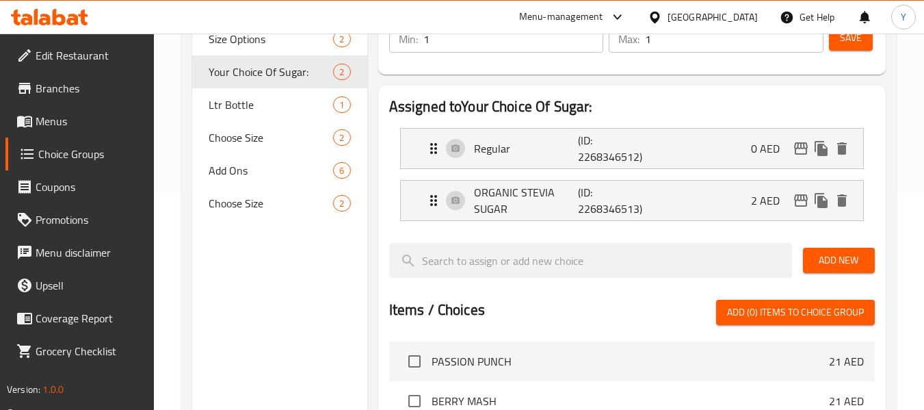
scroll to position [219, 0]
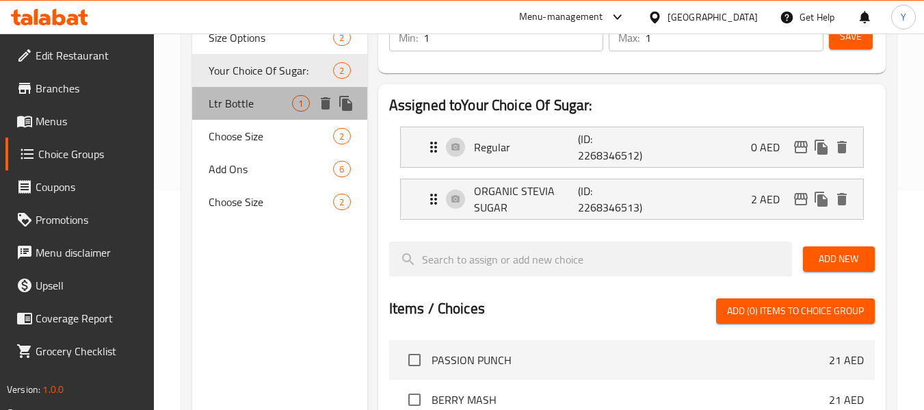
click at [250, 101] on span "Ltr Bottle" at bounding box center [250, 103] width 83 height 16
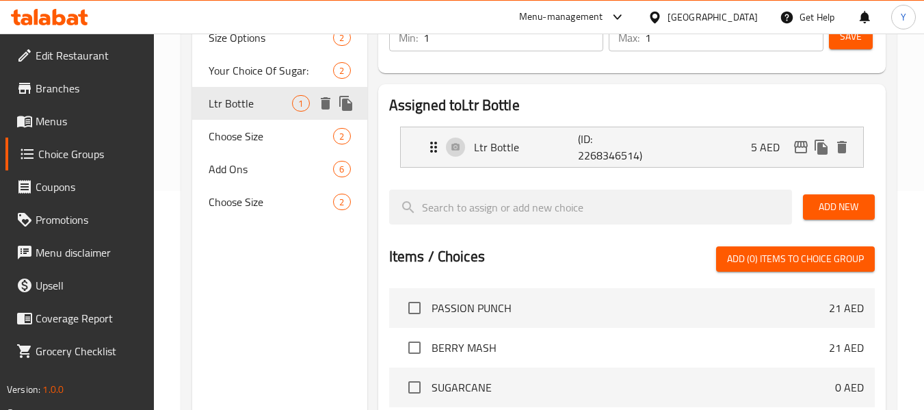
type input "Ltr Bottle"
type input "زجاجة لتر"
type input "0"
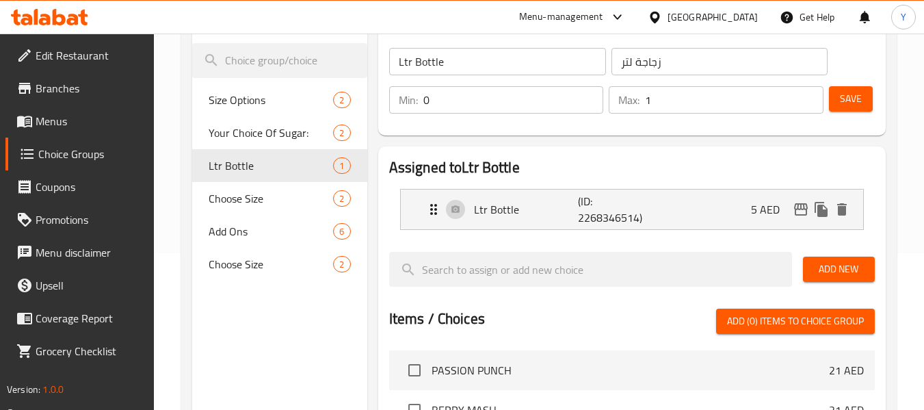
scroll to position [155, 0]
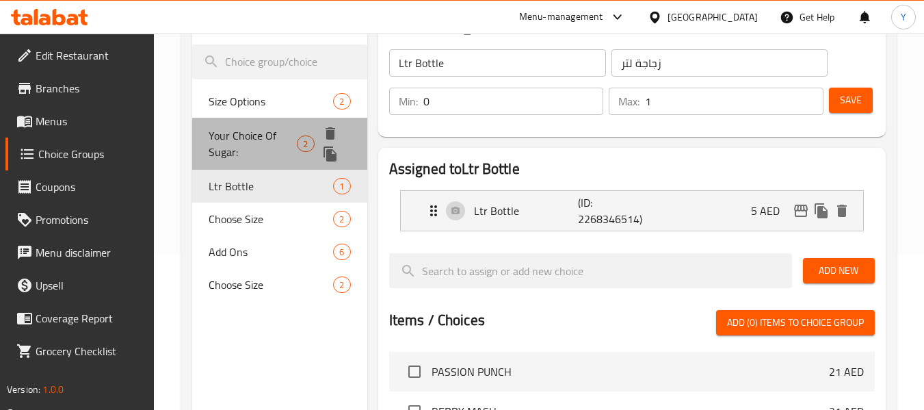
click at [226, 139] on span "Your Choice Of Sugar:" at bounding box center [253, 143] width 88 height 33
type input "Your Choice Of Sugar:"
type input "اختيارك من السكر:"
type input "1"
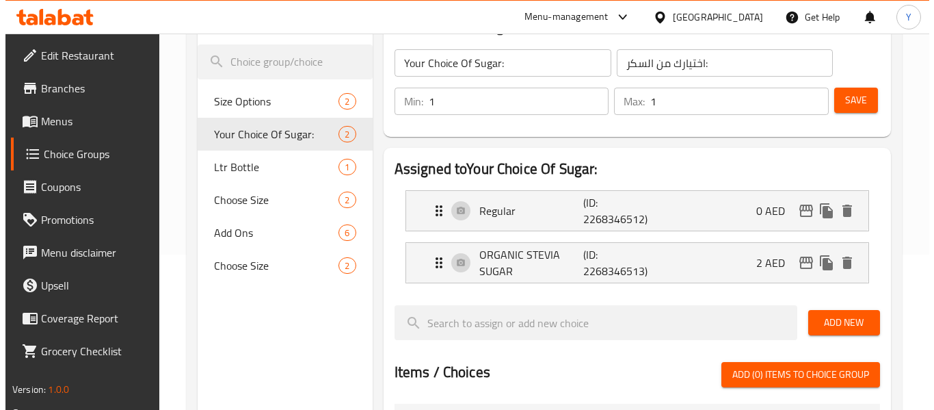
scroll to position [513, 0]
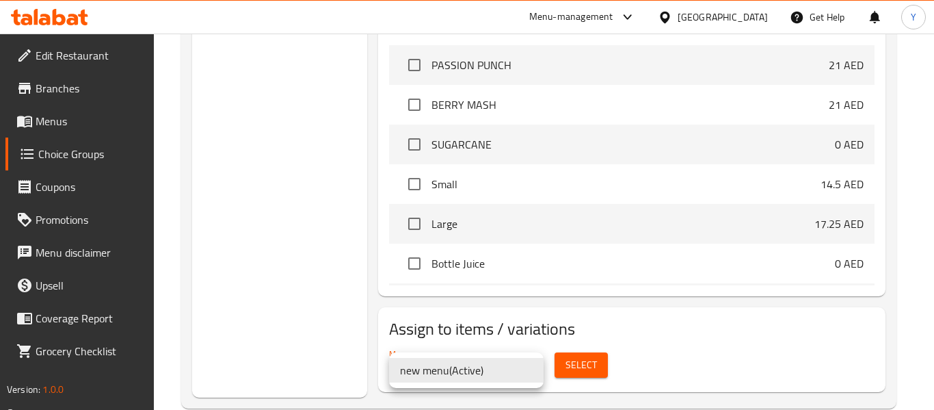
click at [509, 370] on li "new menu ( Active )" at bounding box center [466, 370] width 155 height 25
click at [565, 371] on div at bounding box center [467, 205] width 934 height 410
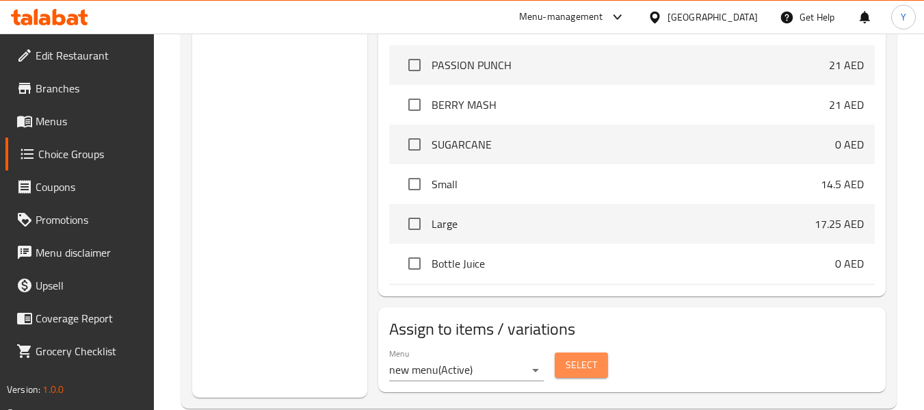
click at [579, 365] on span "Select" at bounding box center [580, 364] width 31 height 17
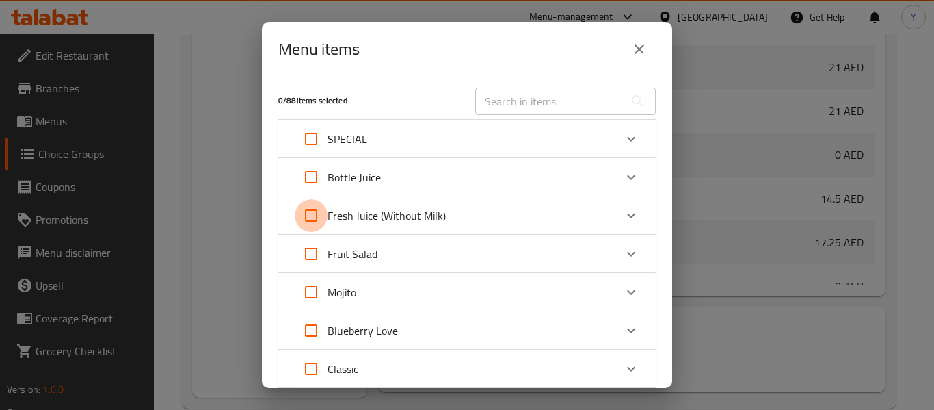
click at [312, 213] on input "Expand" at bounding box center [311, 215] width 33 height 33
checkbox input "true"
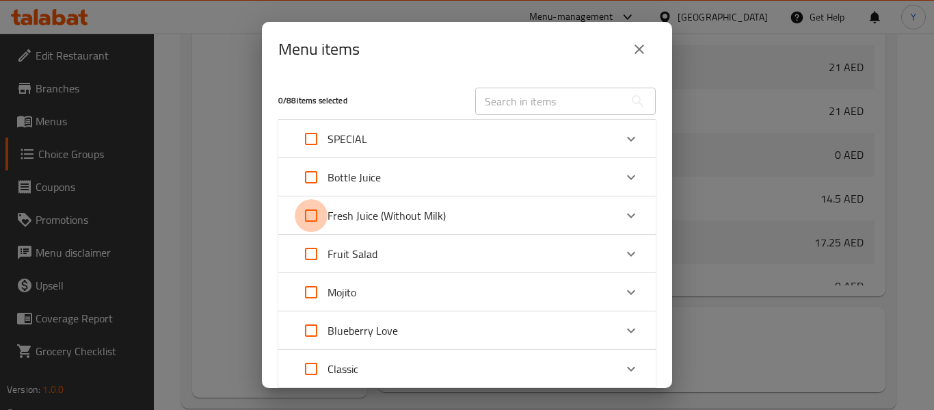
checkbox input "true"
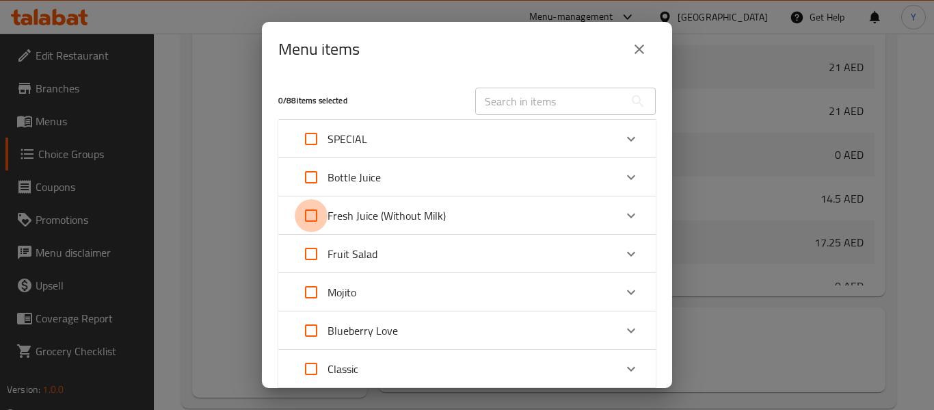
checkbox input "true"
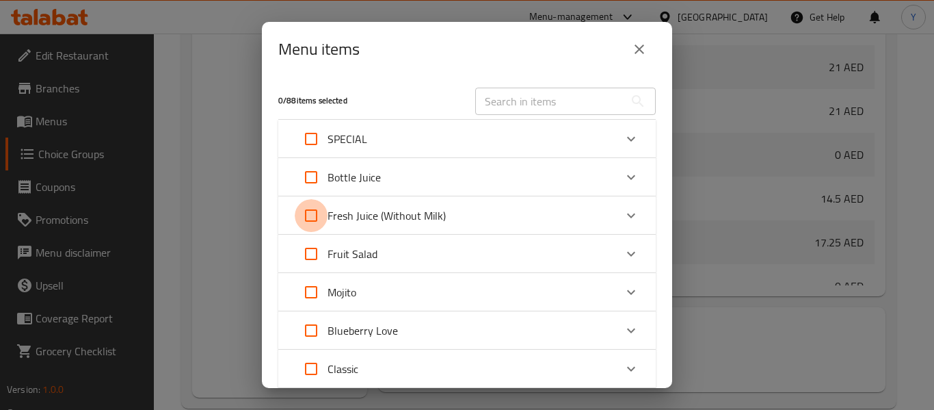
checkbox input "true"
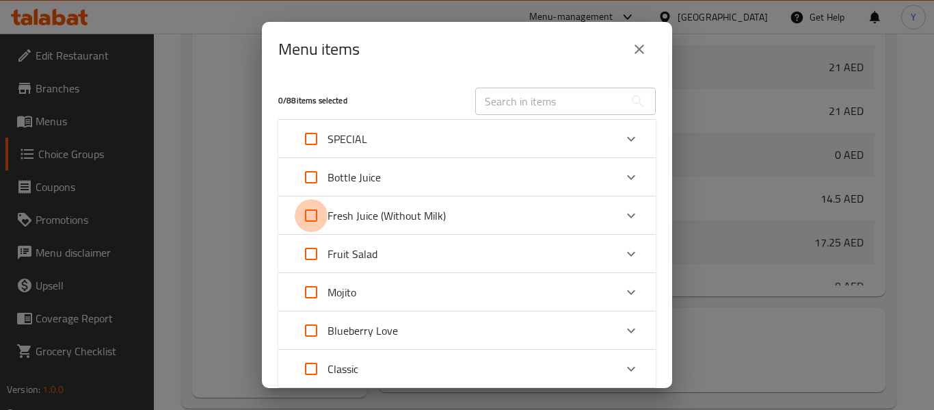
checkbox input "true"
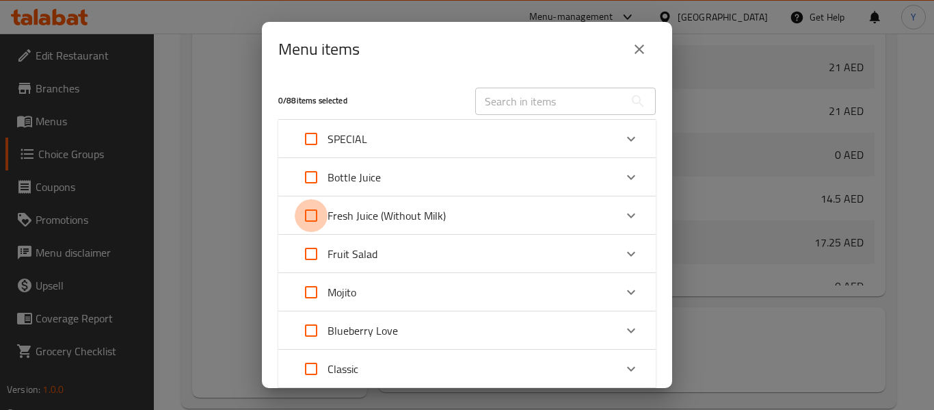
checkbox input "true"
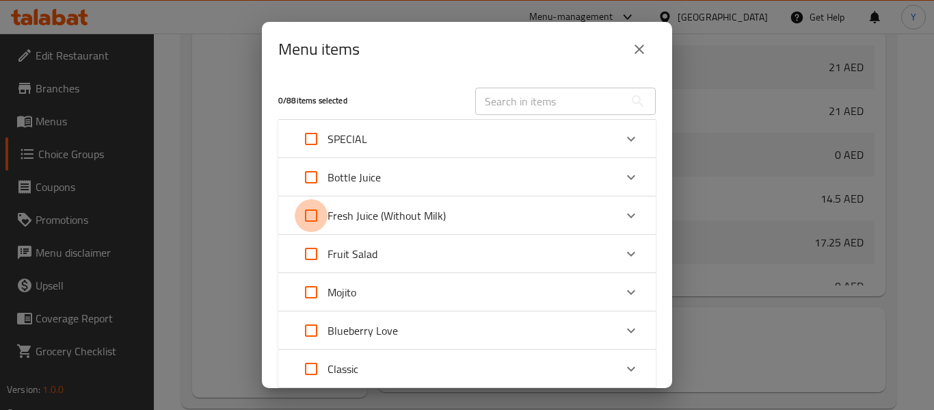
checkbox input "true"
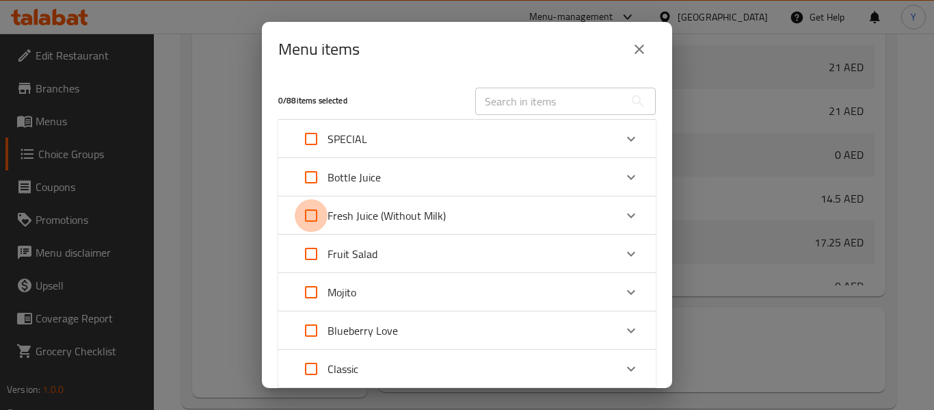
checkbox input "true"
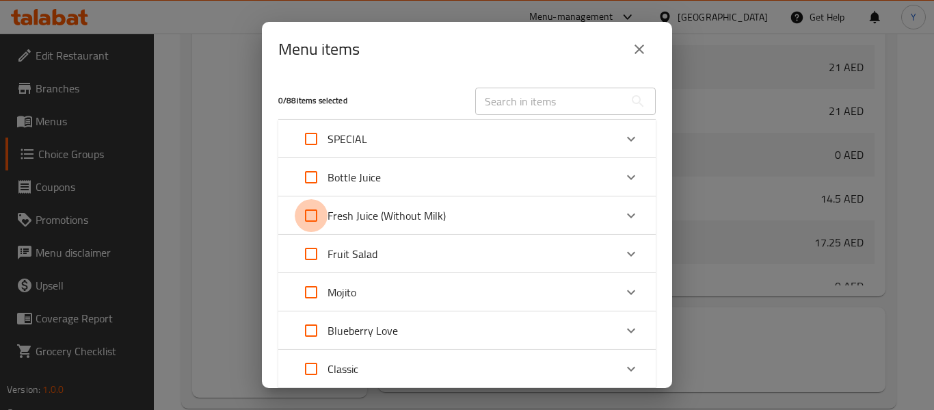
checkbox input "true"
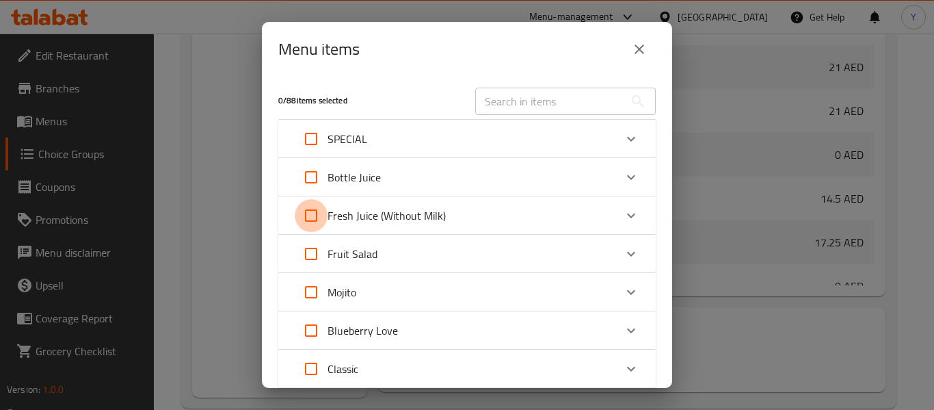
checkbox input "true"
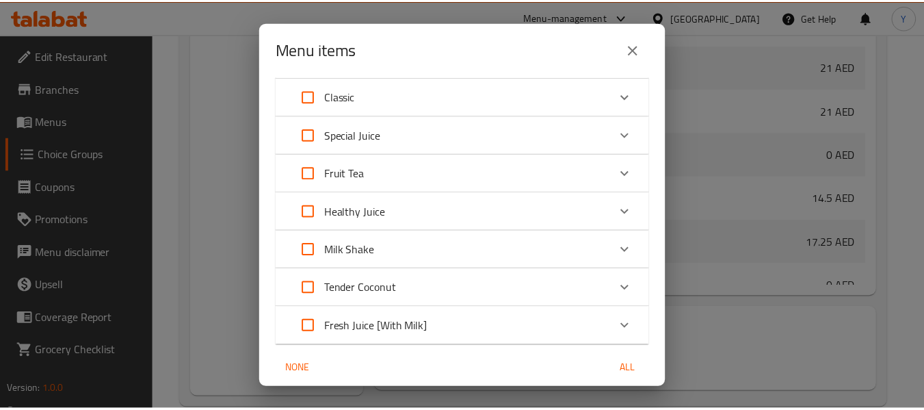
scroll to position [325, 0]
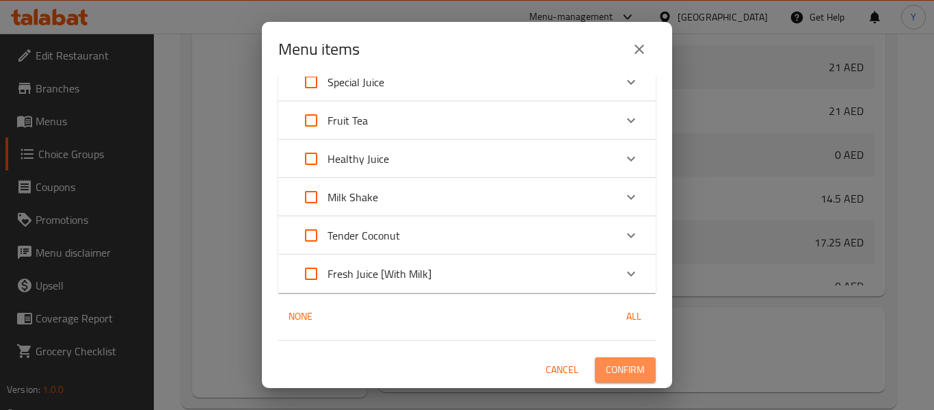
click at [632, 365] on span "Confirm" at bounding box center [625, 369] width 39 height 17
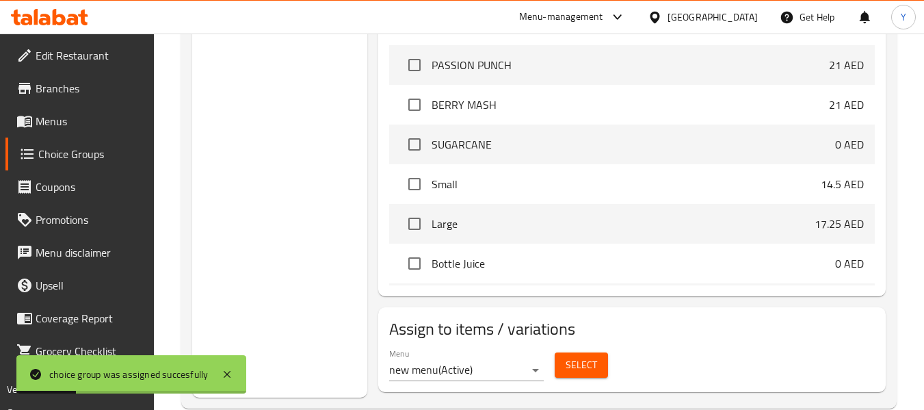
scroll to position [155, 0]
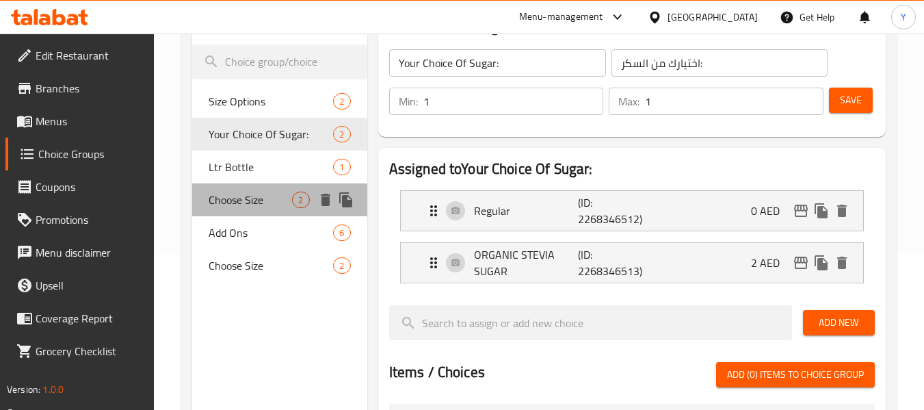
click at [269, 185] on div "Choose Size 2" at bounding box center [279, 199] width 174 height 33
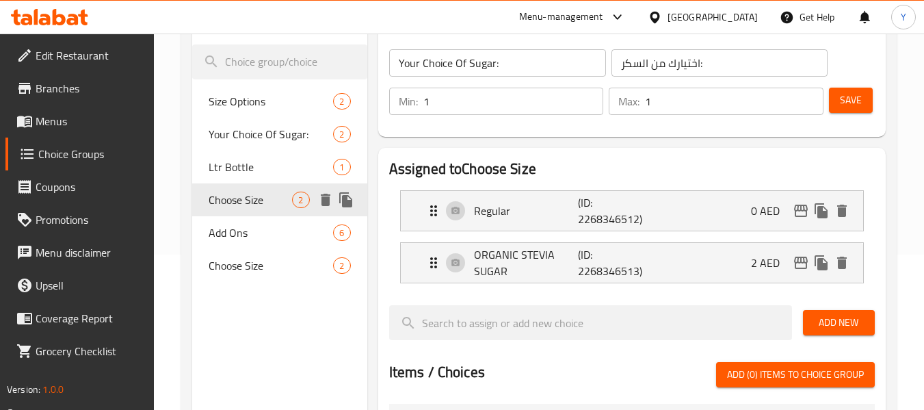
type input "Choose Size"
type input "اختر الحجم"
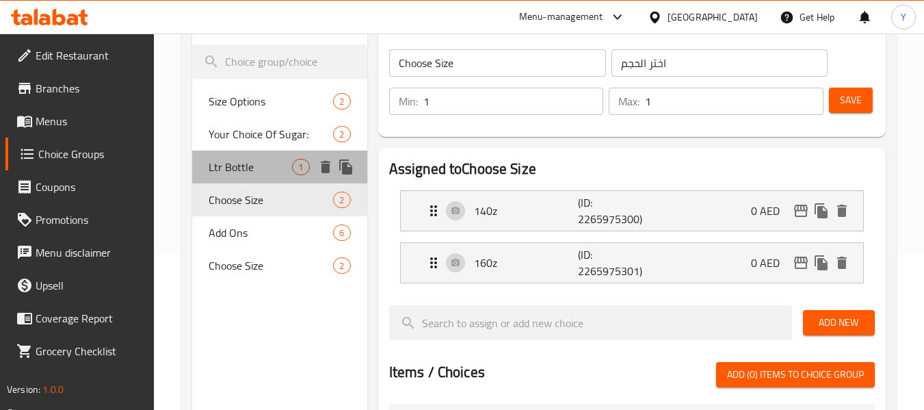
click at [257, 165] on span "Ltr Bottle" at bounding box center [250, 167] width 83 height 16
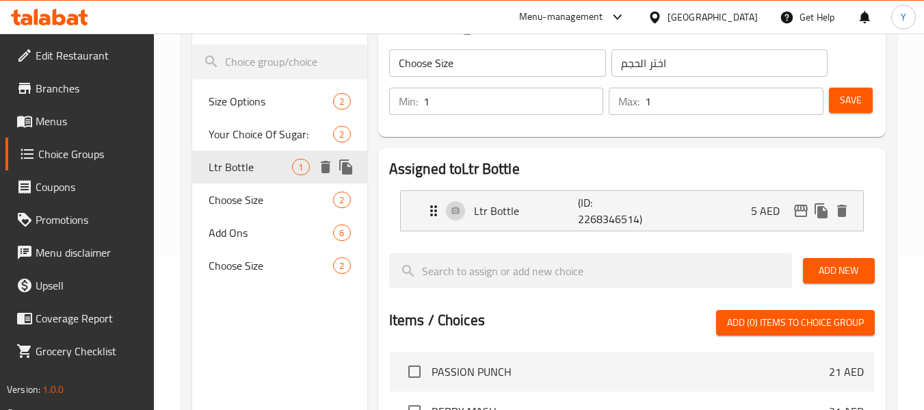
type input "Ltr Bottle"
type input "زجاجة لتر"
type input "0"
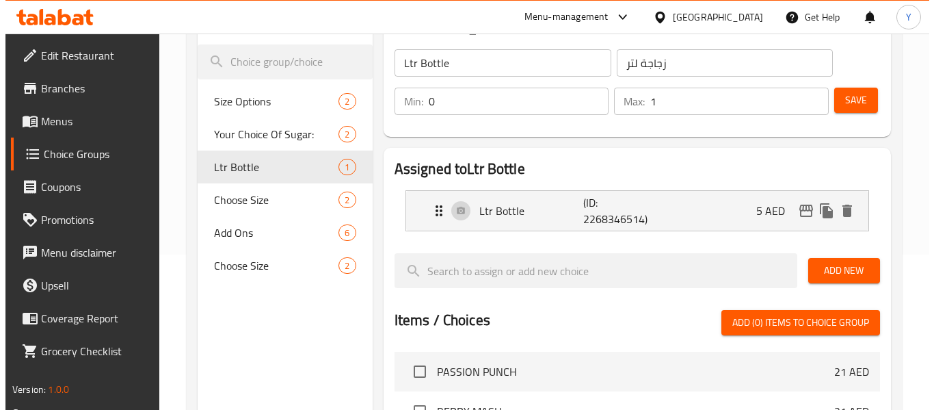
scroll to position [487, 0]
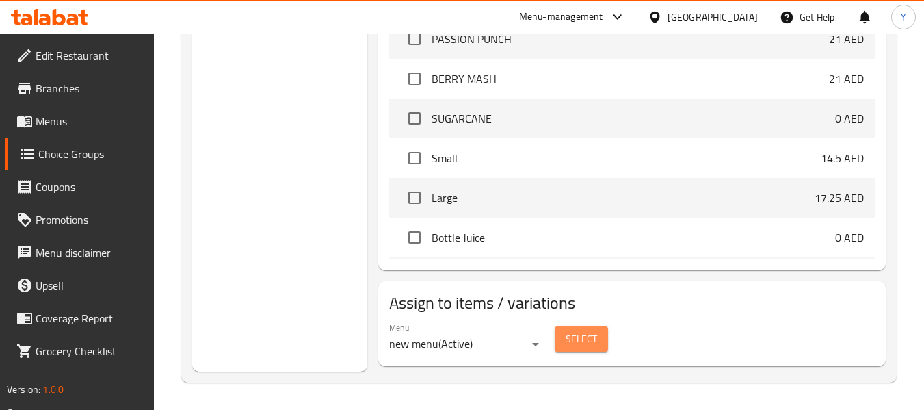
click at [585, 343] on span "Select" at bounding box center [580, 338] width 31 height 17
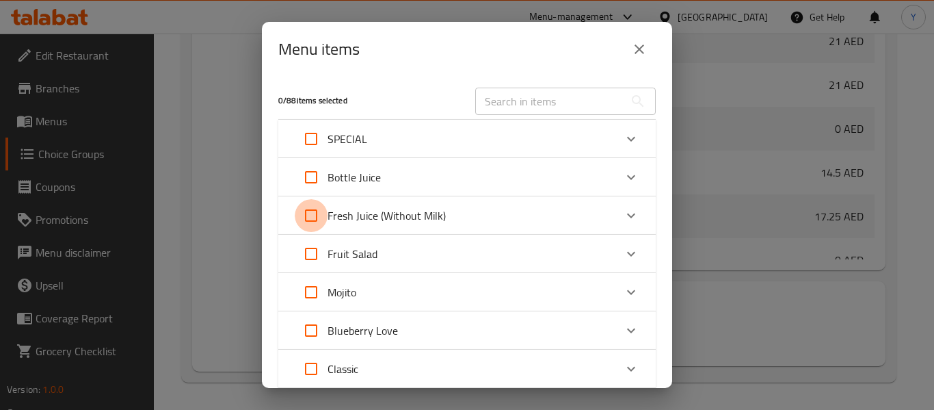
click at [310, 214] on input "Expand" at bounding box center [311, 215] width 33 height 33
checkbox input "true"
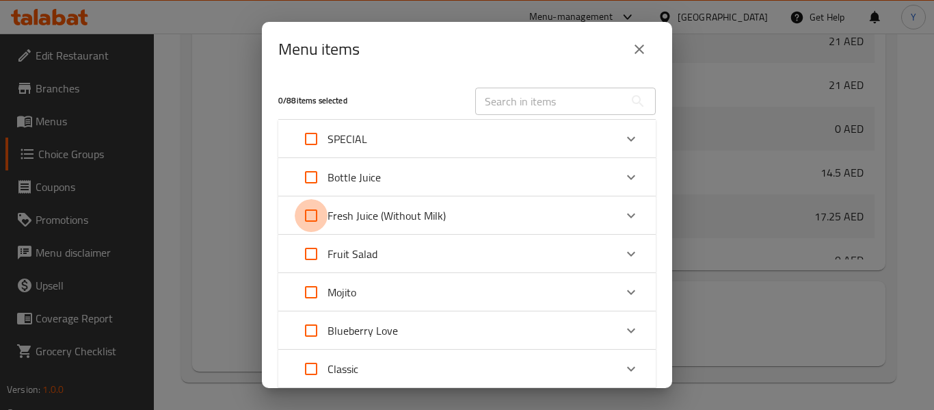
checkbox input "true"
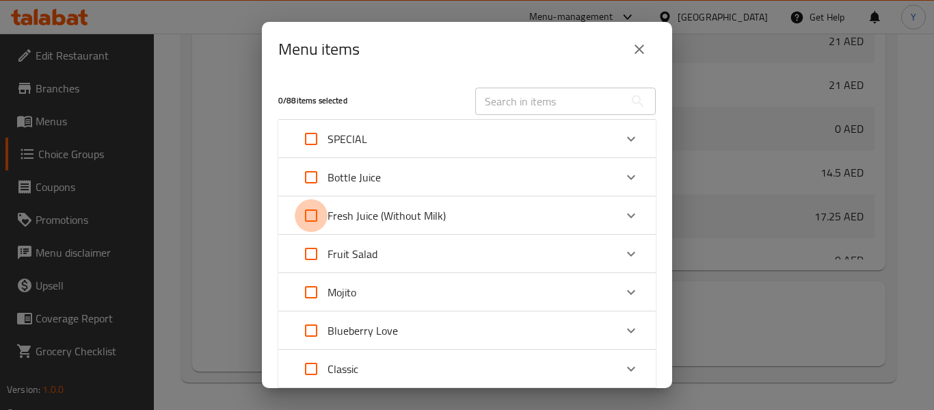
checkbox input "true"
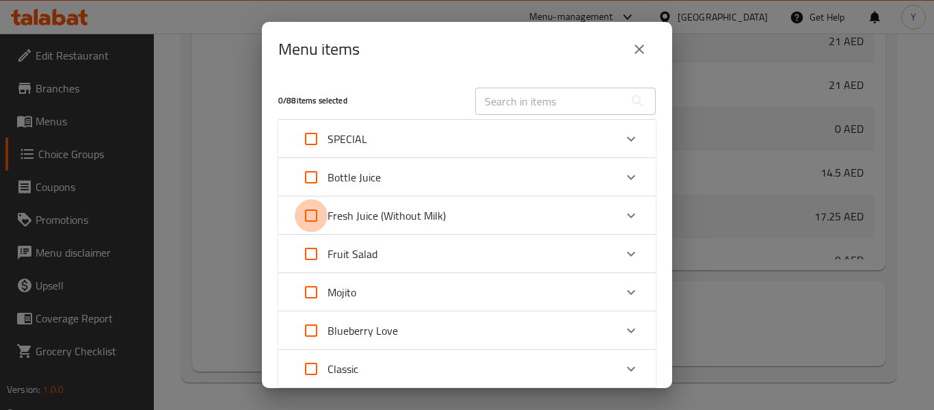
checkbox input "true"
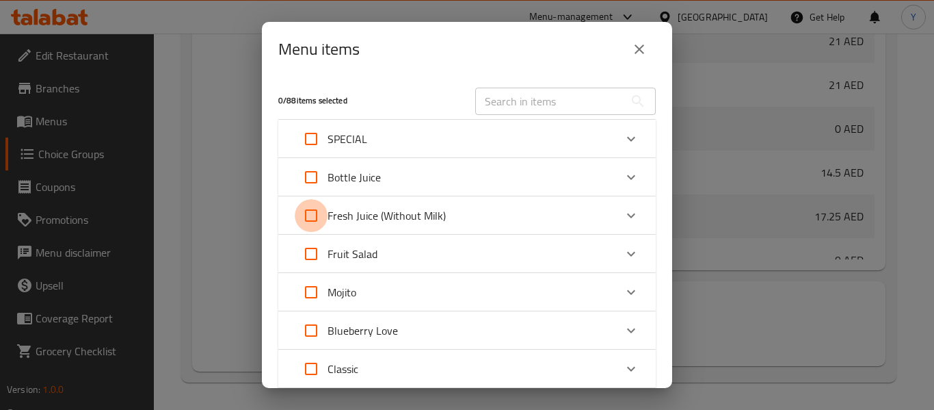
checkbox input "true"
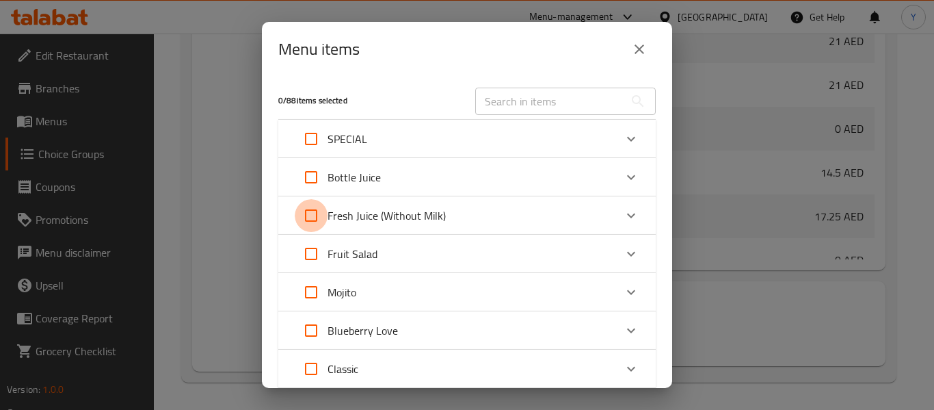
checkbox input "true"
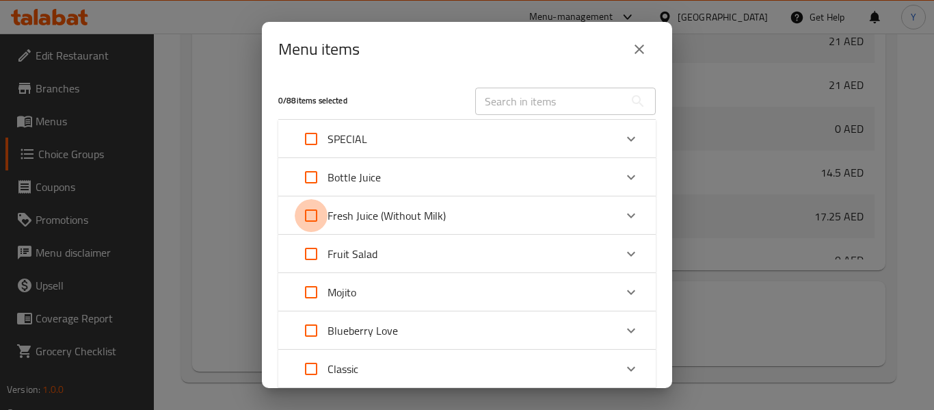
checkbox input "true"
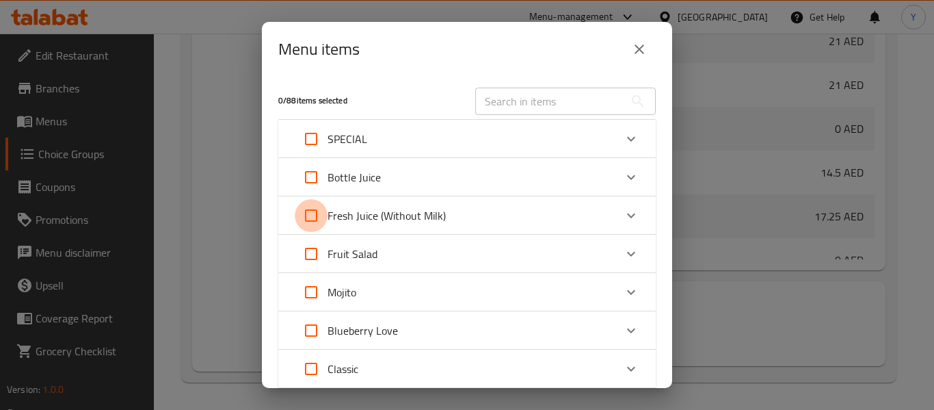
checkbox input "true"
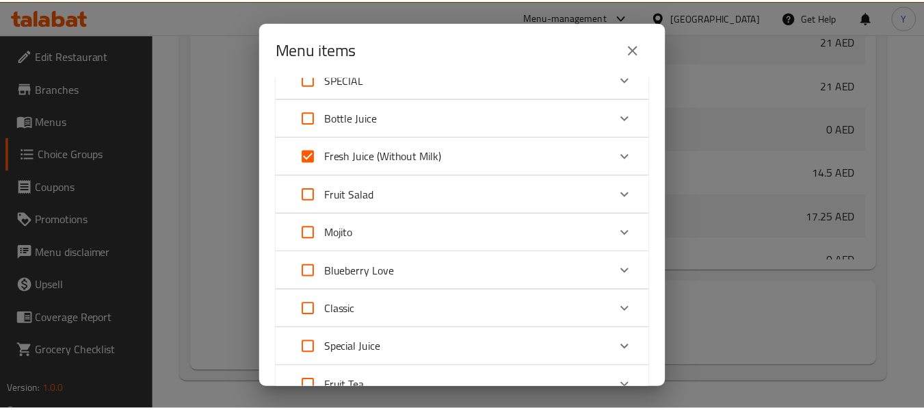
scroll to position [325, 0]
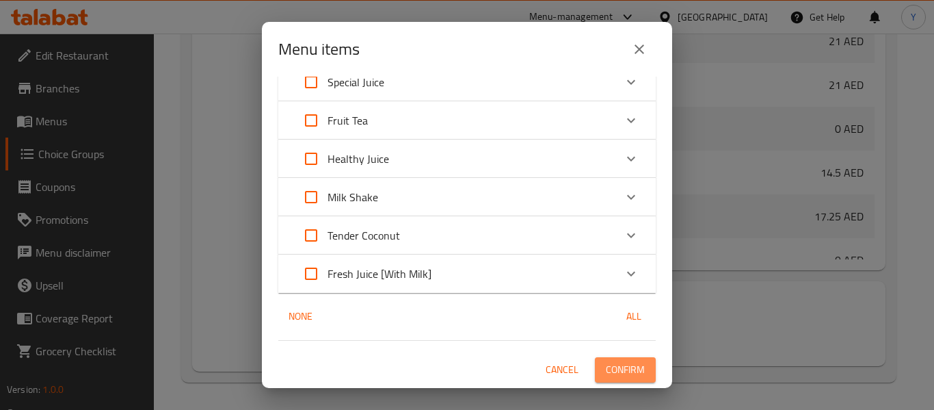
click at [610, 371] on span "Confirm" at bounding box center [625, 369] width 39 height 17
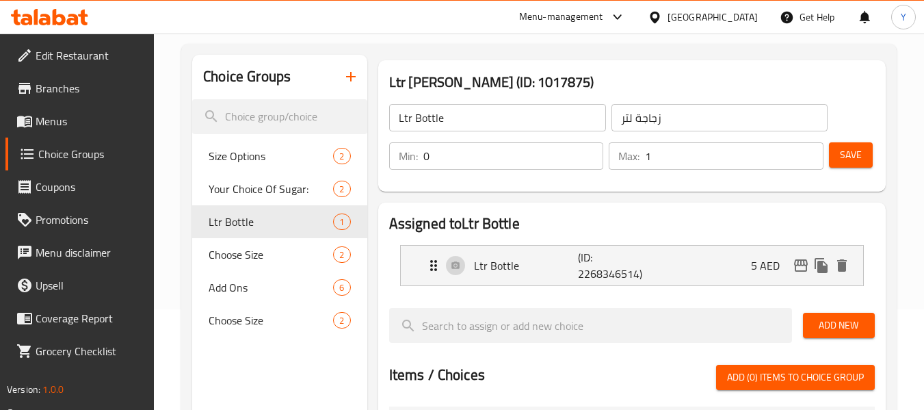
scroll to position [99, 0]
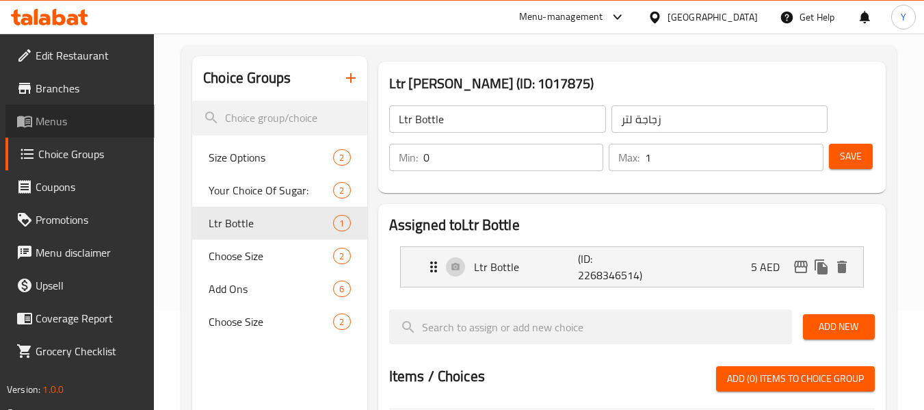
click at [64, 124] on span "Menus" at bounding box center [90, 121] width 108 height 16
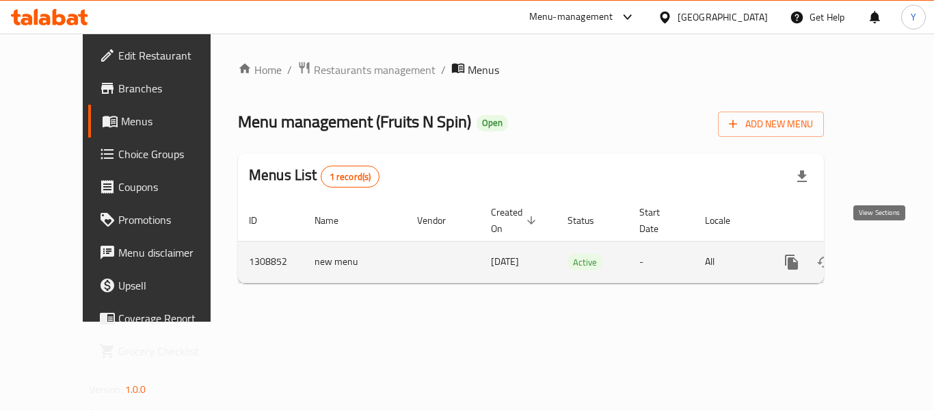
click at [885, 254] on icon "enhanced table" at bounding box center [890, 262] width 16 height 16
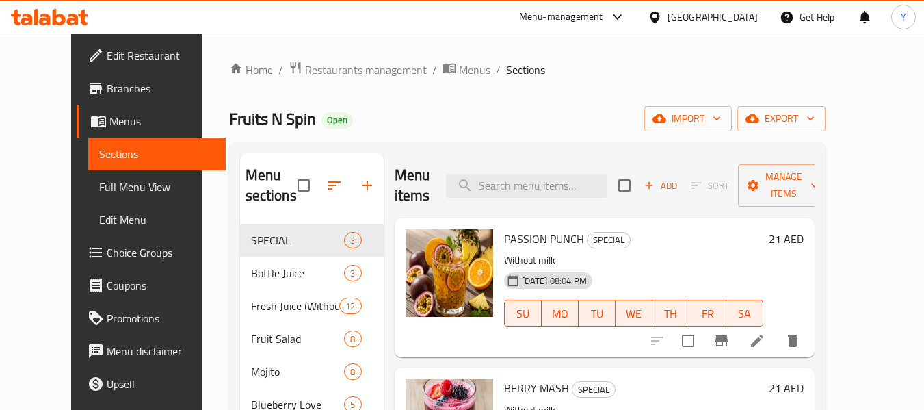
scroll to position [284, 0]
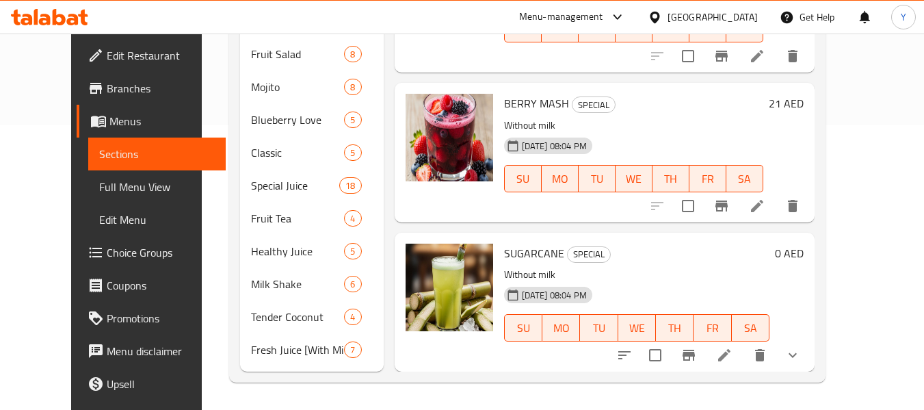
click at [229, 227] on div "Menu sections SPECIAL 3 Bottle Juice 3 Fresh Juice (Without Milk) 12 Fruit Sala…" at bounding box center [527, 120] width 596 height 524
click at [107, 250] on span "Choice Groups" at bounding box center [161, 252] width 108 height 16
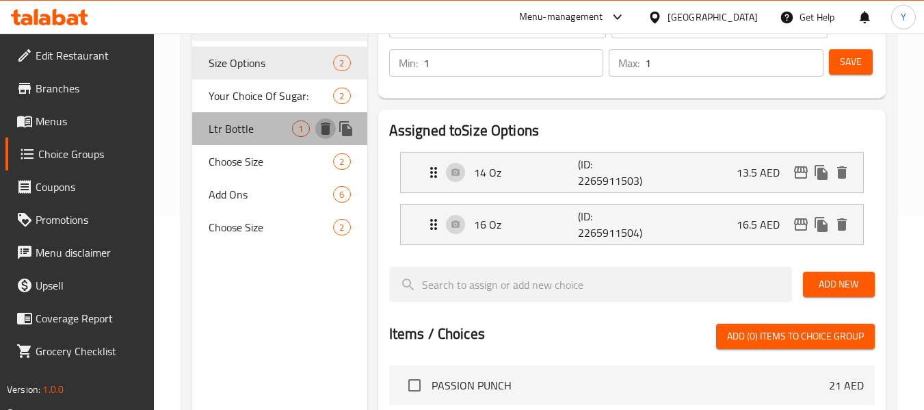
click at [326, 130] on icon "delete" at bounding box center [326, 128] width 10 height 12
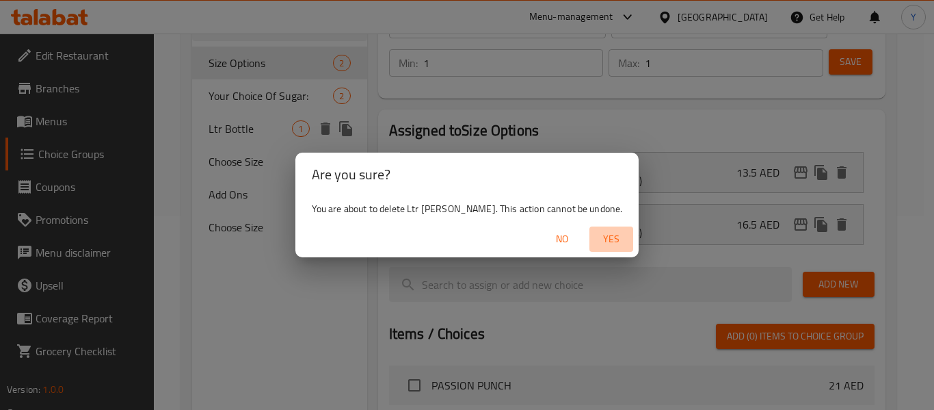
click at [595, 235] on span "Yes" at bounding box center [611, 238] width 33 height 17
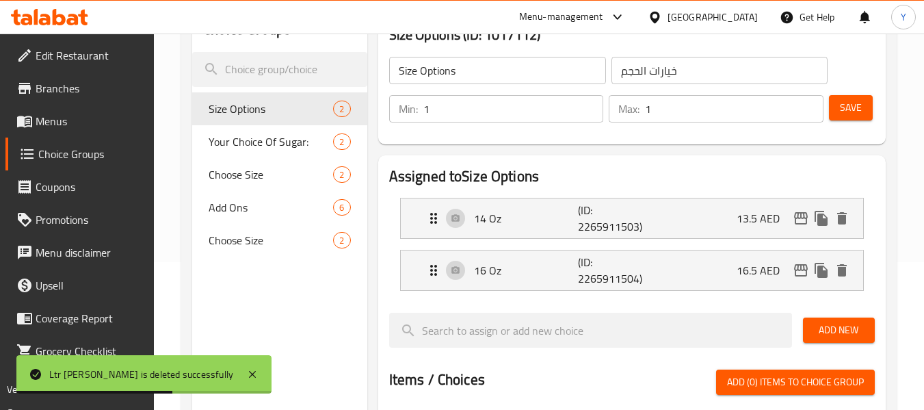
scroll to position [114, 0]
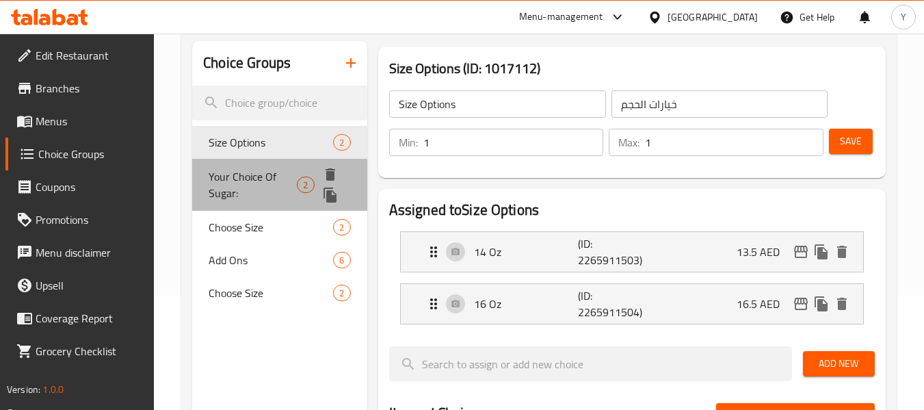
click at [275, 185] on span "Your Choice Of Sugar:" at bounding box center [253, 184] width 88 height 33
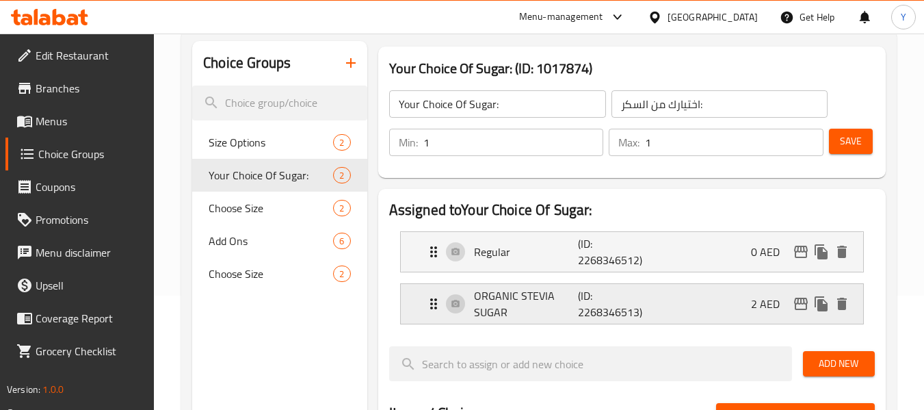
click at [567, 302] on p "ORGANIC STEVIA SUGAR" at bounding box center [526, 303] width 105 height 33
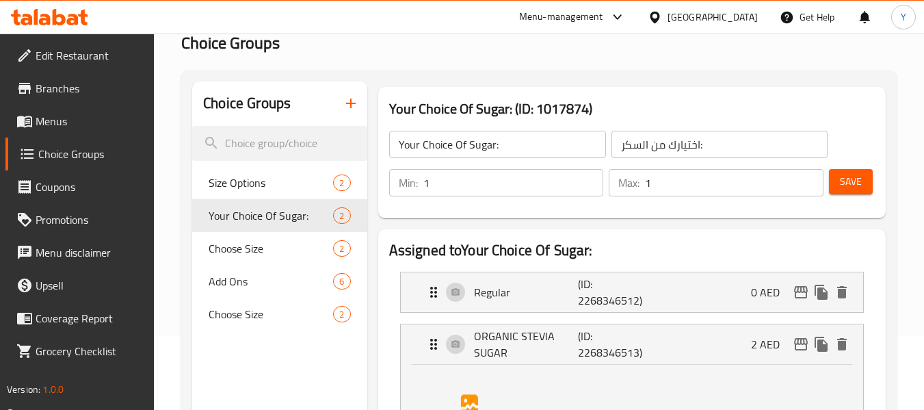
scroll to position [0, 0]
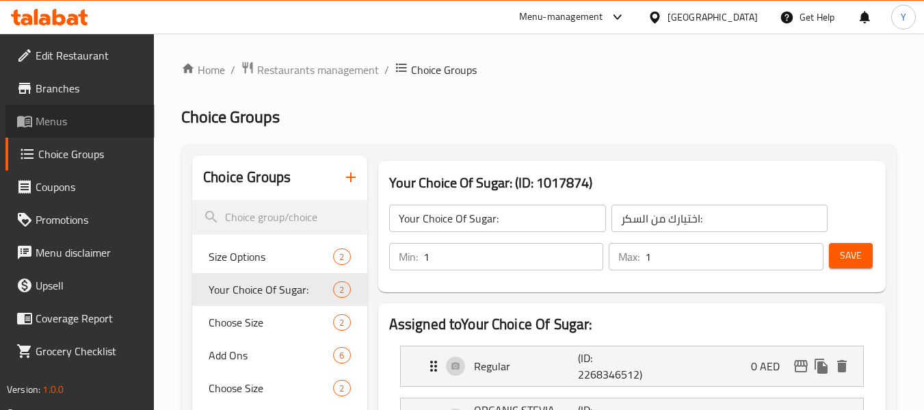
click at [93, 128] on span "Menus" at bounding box center [90, 121] width 108 height 16
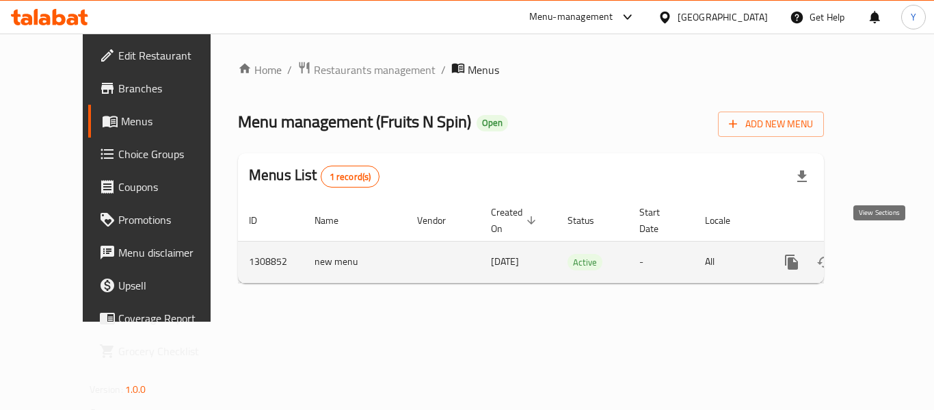
click at [884, 256] on icon "enhanced table" at bounding box center [890, 262] width 12 height 12
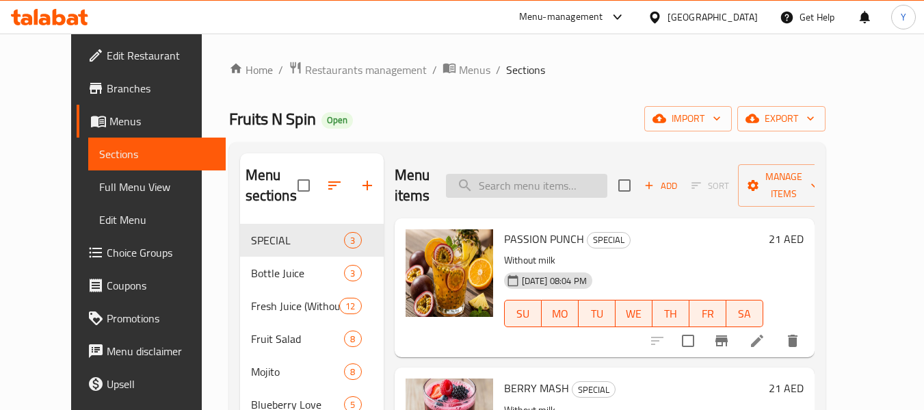
click at [537, 180] on input "search" at bounding box center [526, 186] width 161 height 24
paste input "Passion Fruit Fruit Tea 14oz"
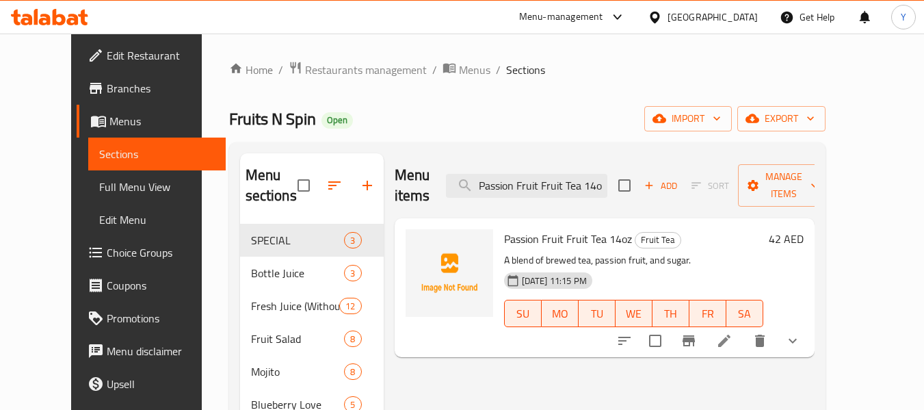
click at [803, 229] on h6 "42 AED" at bounding box center [785, 238] width 35 height 19
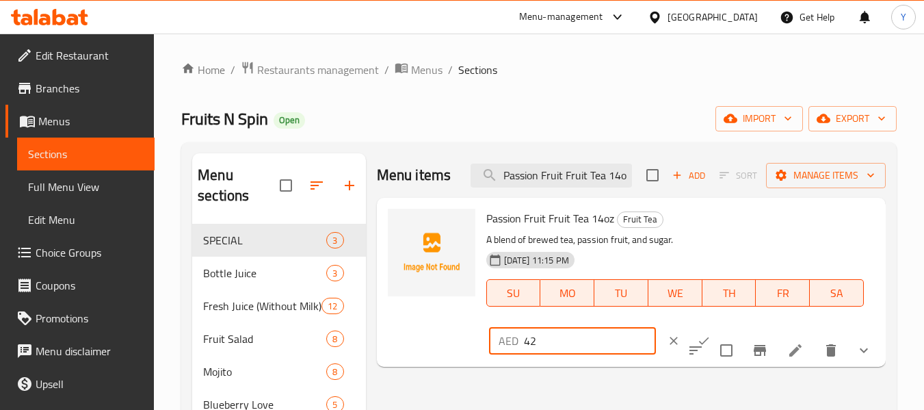
drag, startPoint x: 544, startPoint y: 338, endPoint x: 423, endPoint y: 361, distance: 123.2
click at [423, 361] on div "Passion Fruit Fruit Tea 14oz Fruit Tea A blend of brewed tea, passion fruit, an…" at bounding box center [631, 282] width 498 height 158
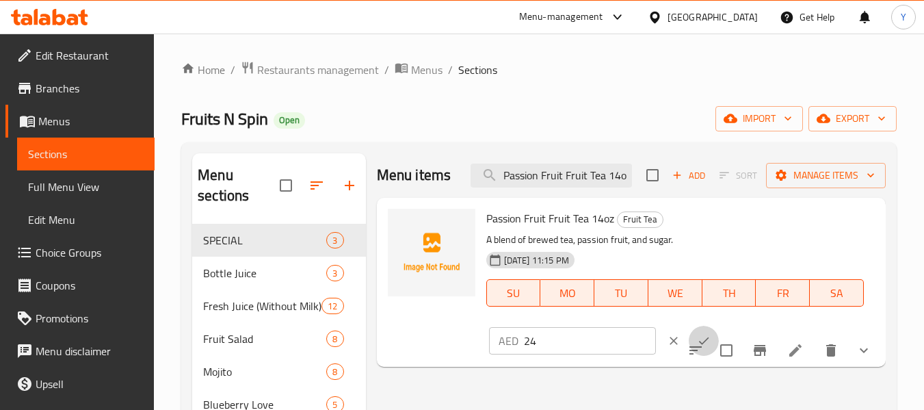
click at [697, 340] on icon "ok" at bounding box center [704, 341] width 14 height 14
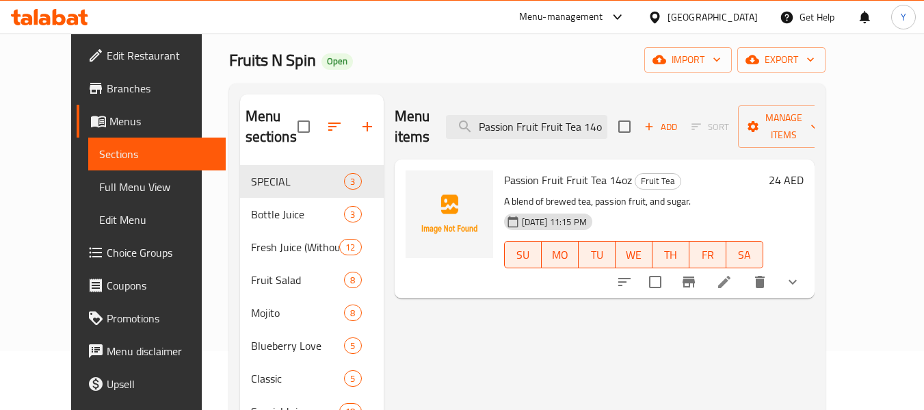
scroll to position [68, 0]
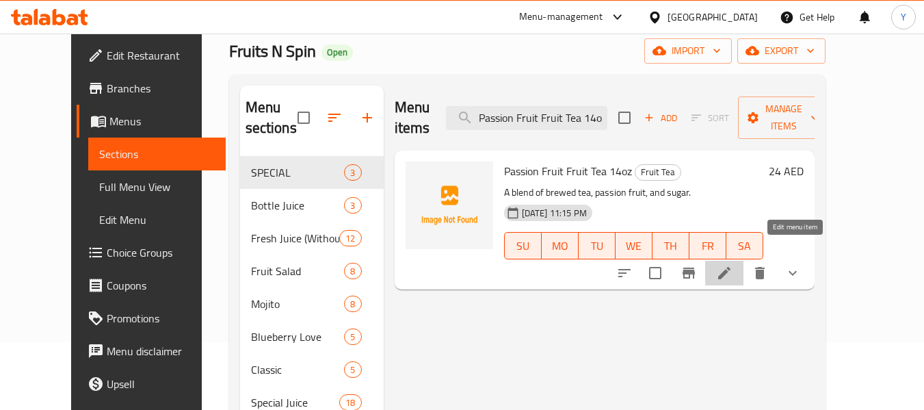
click at [730, 267] on icon at bounding box center [724, 273] width 12 height 12
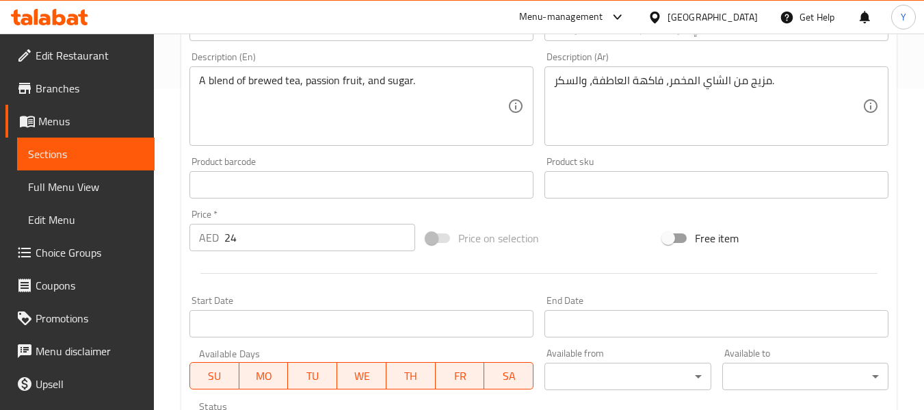
scroll to position [300, 0]
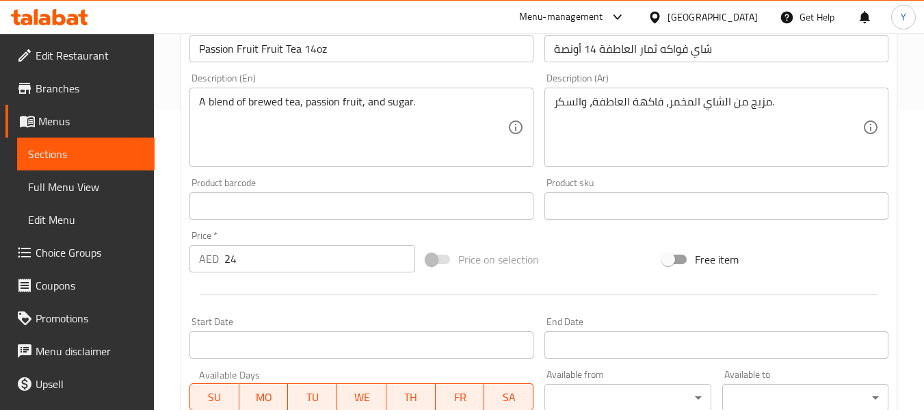
click at [100, 145] on link "Sections" at bounding box center [85, 153] width 137 height 33
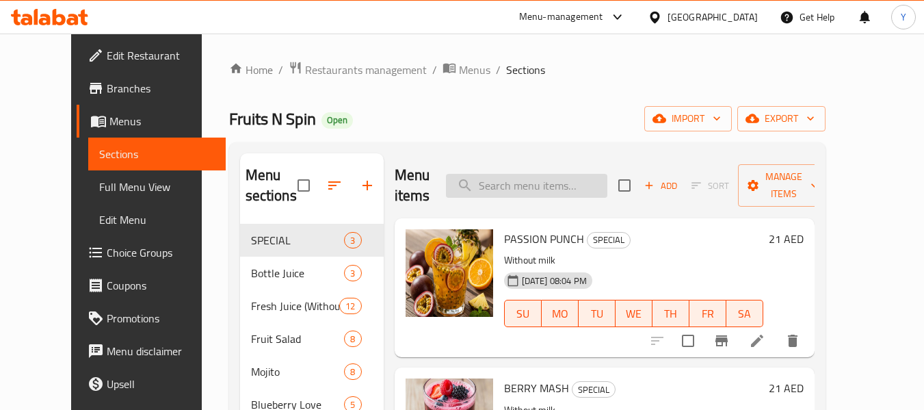
click at [598, 176] on input "search" at bounding box center [526, 186] width 161 height 24
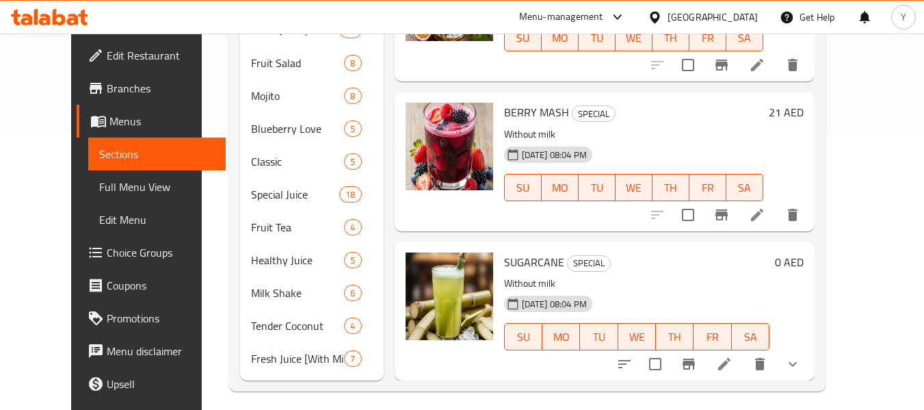
scroll to position [284, 0]
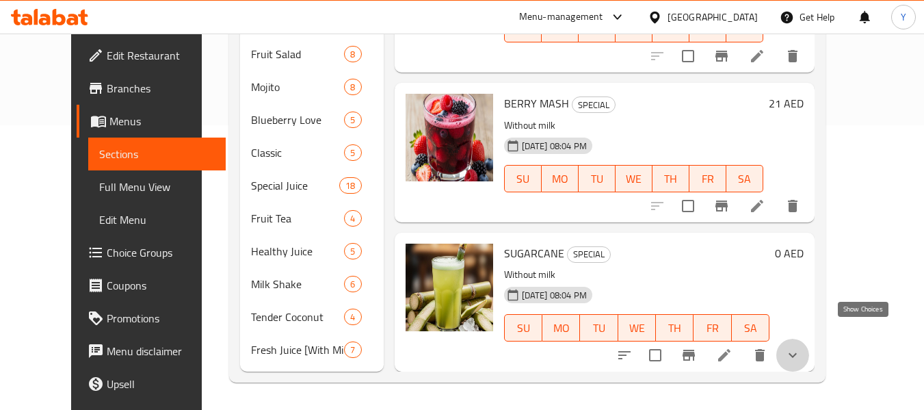
click at [801, 347] on icon "show more" at bounding box center [792, 355] width 16 height 16
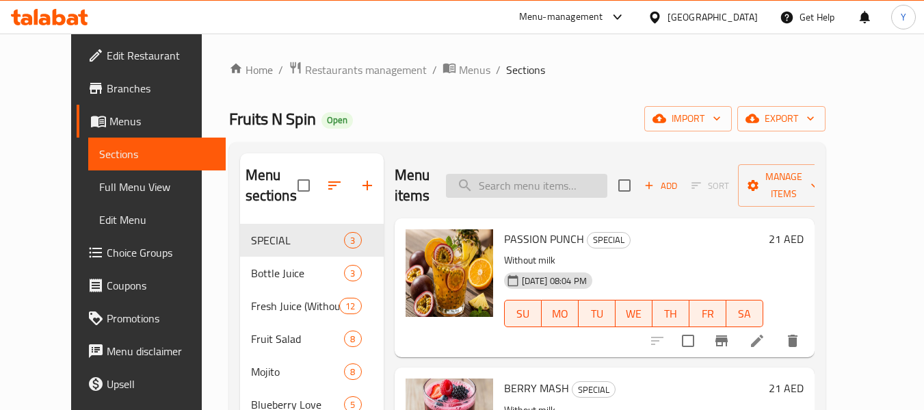
click at [607, 195] on input "search" at bounding box center [526, 186] width 161 height 24
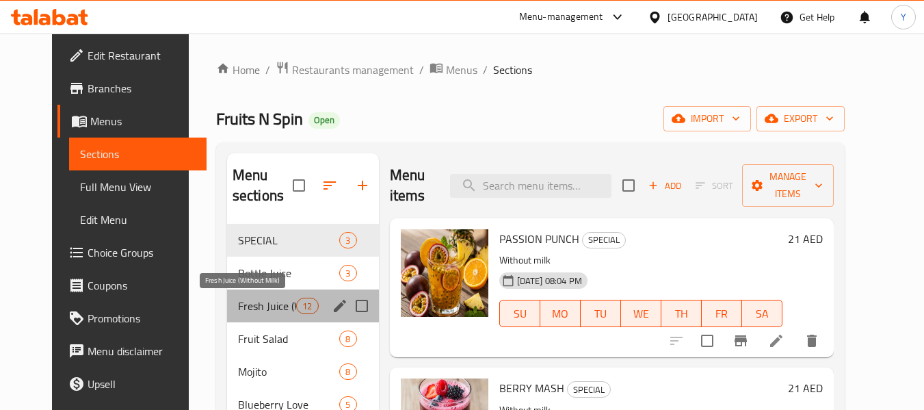
click at [258, 306] on span "Fresh Juice (Without Milk)" at bounding box center [267, 305] width 58 height 16
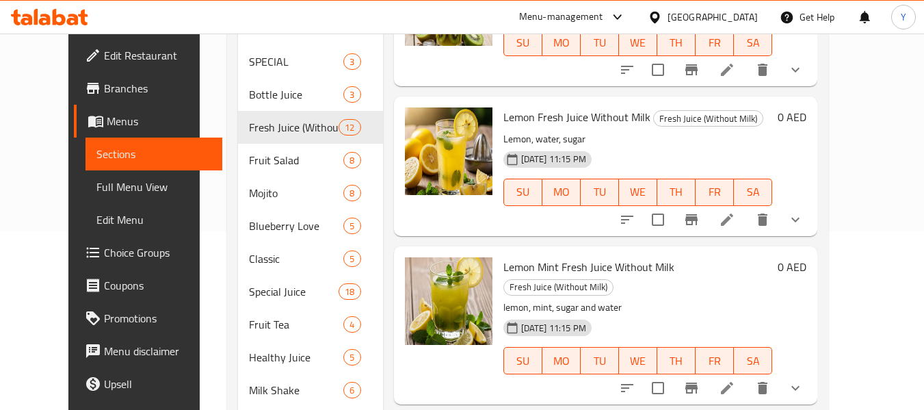
scroll to position [284, 0]
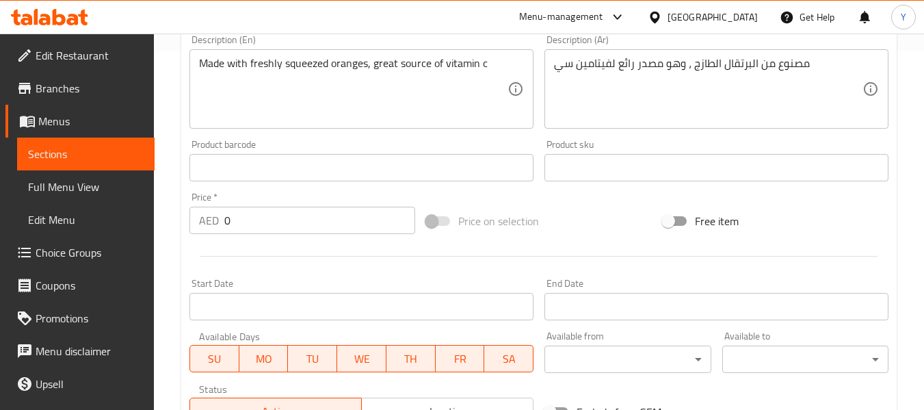
scroll to position [717, 0]
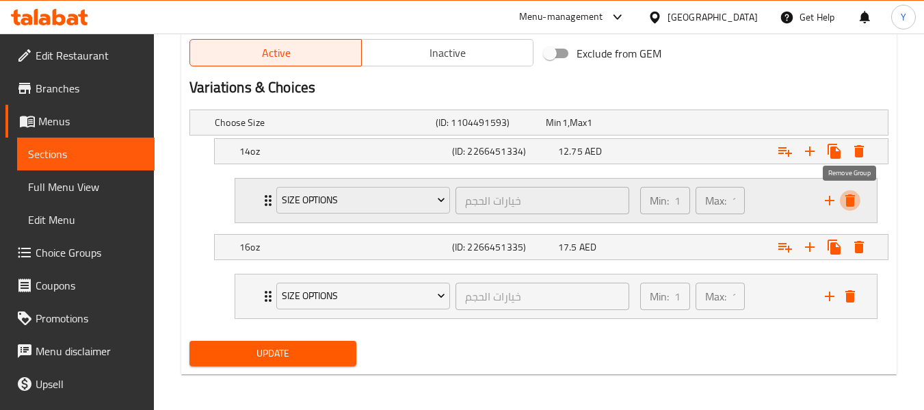
click at [854, 198] on icon "delete" at bounding box center [850, 200] width 16 height 16
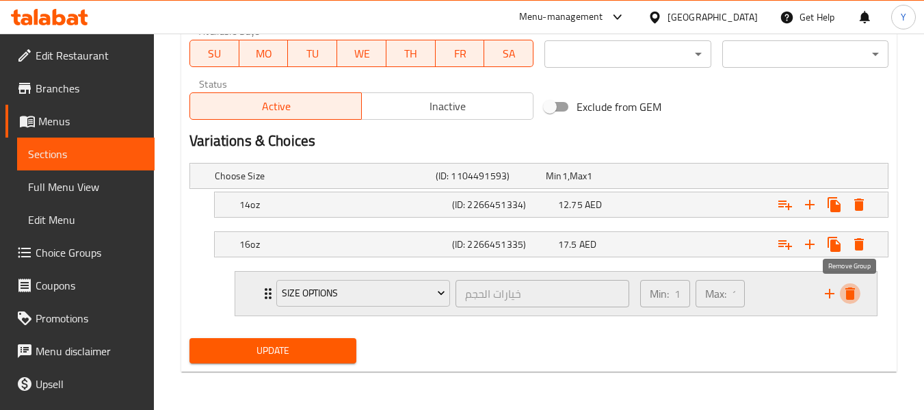
click at [848, 298] on icon "delete" at bounding box center [850, 293] width 10 height 12
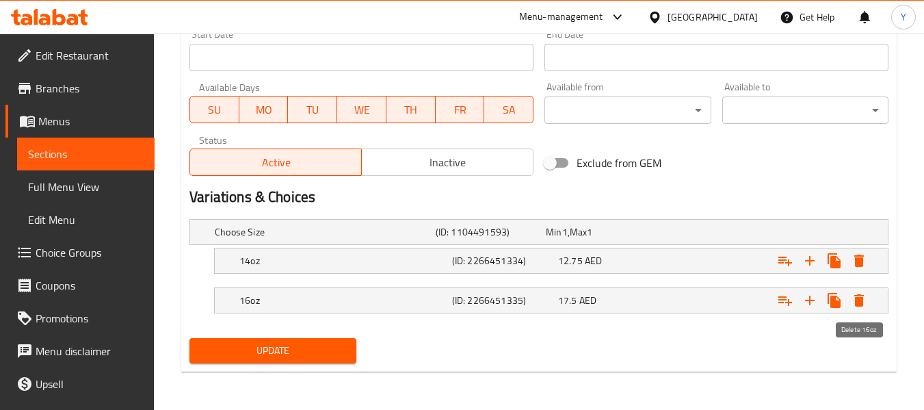
scroll to position [607, 0]
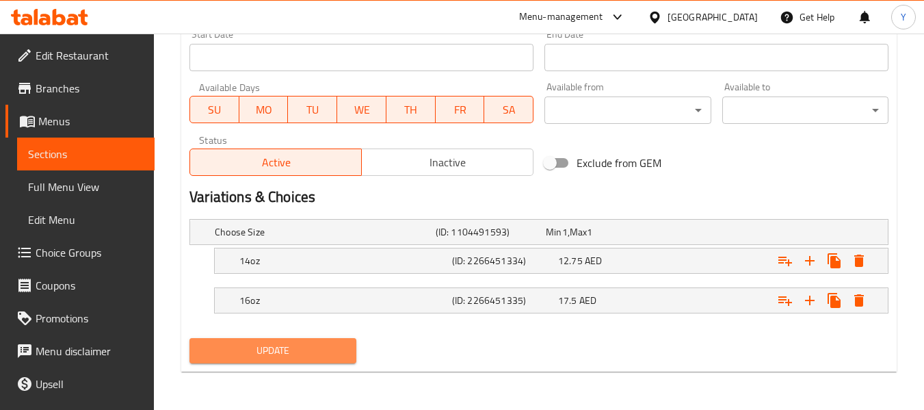
click at [306, 354] on span "Update" at bounding box center [272, 350] width 144 height 17
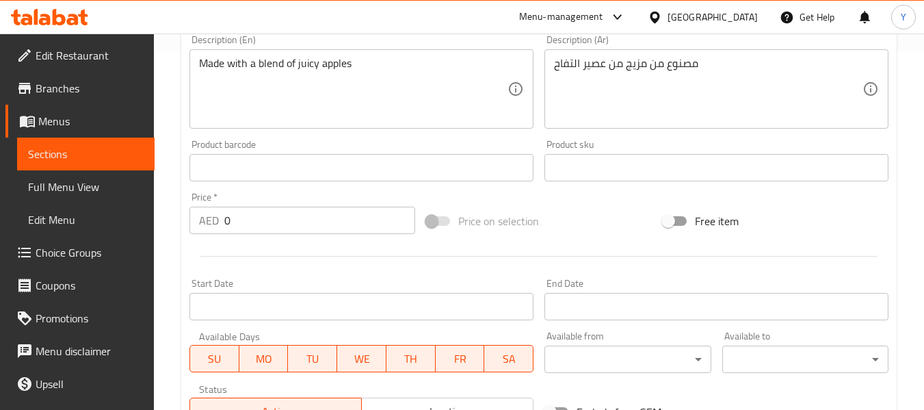
scroll to position [719, 0]
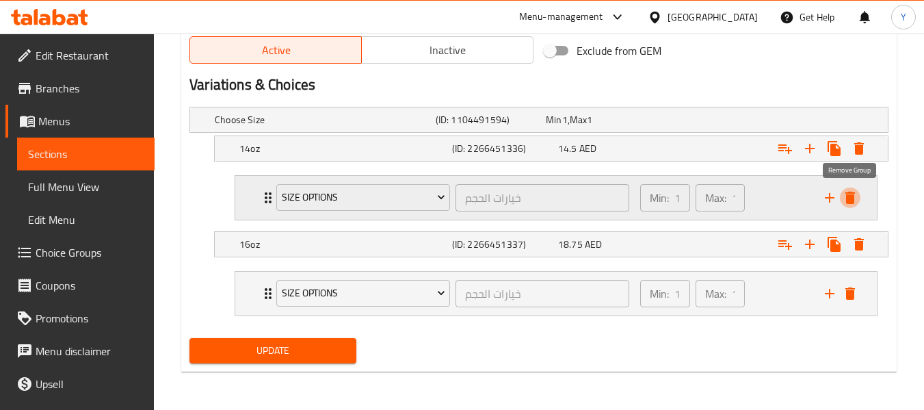
click at [849, 200] on icon "delete" at bounding box center [850, 197] width 10 height 12
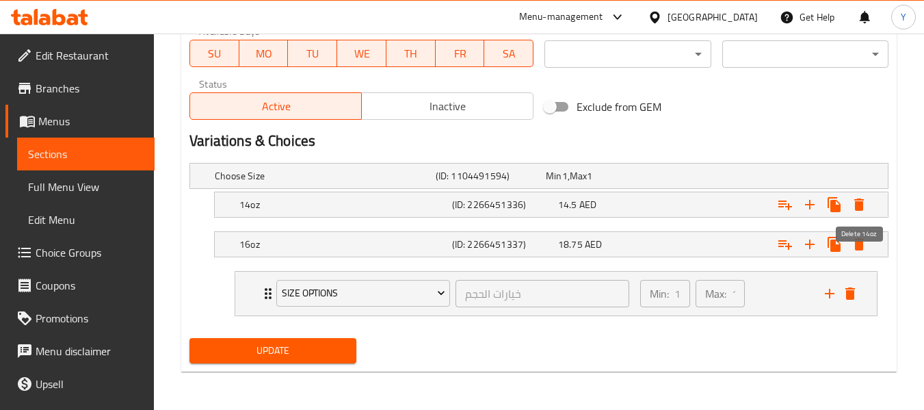
scroll to position [663, 0]
click at [855, 293] on icon "delete" at bounding box center [850, 293] width 16 height 16
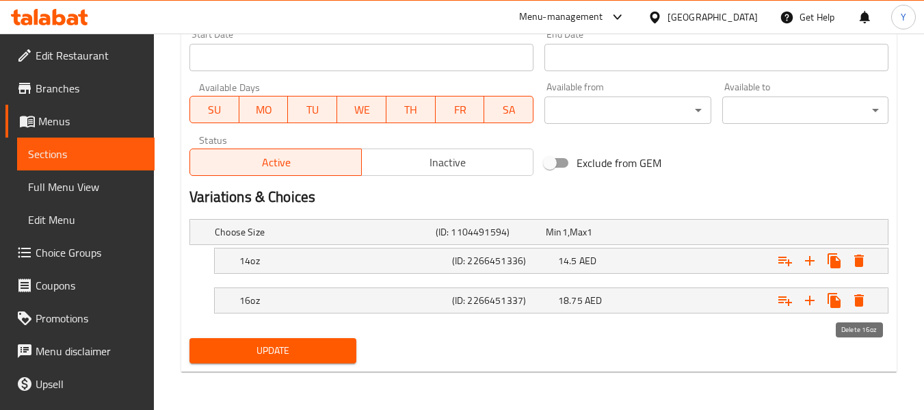
scroll to position [607, 0]
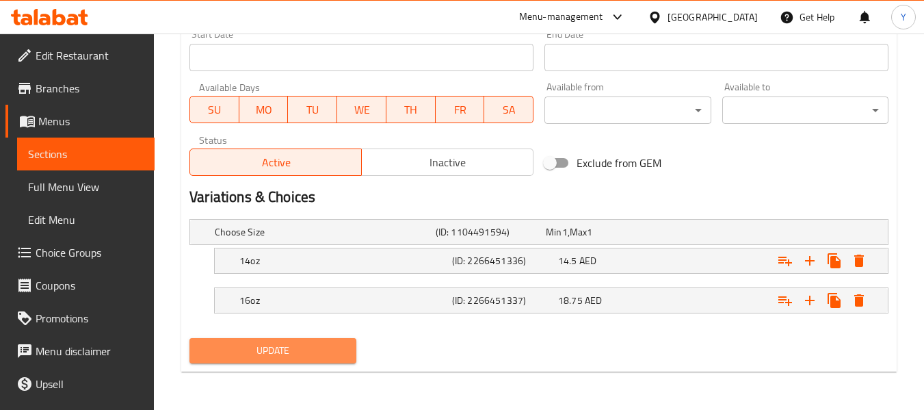
click at [282, 353] on span "Update" at bounding box center [272, 350] width 144 height 17
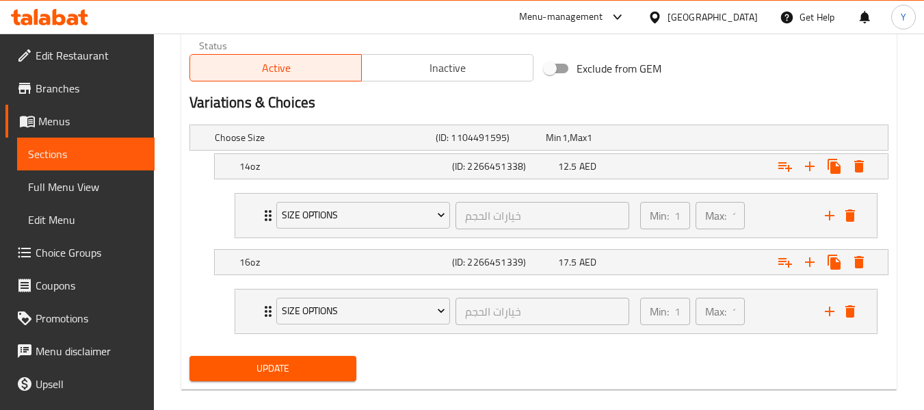
scroll to position [699, 0]
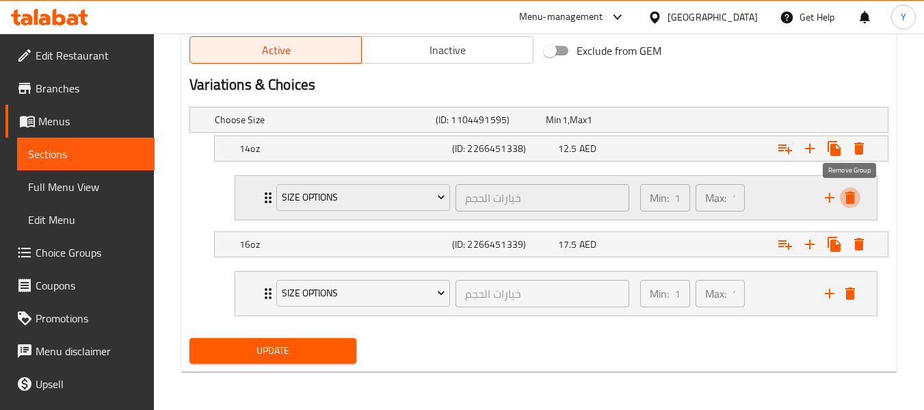
click at [851, 201] on icon "delete" at bounding box center [850, 197] width 10 height 12
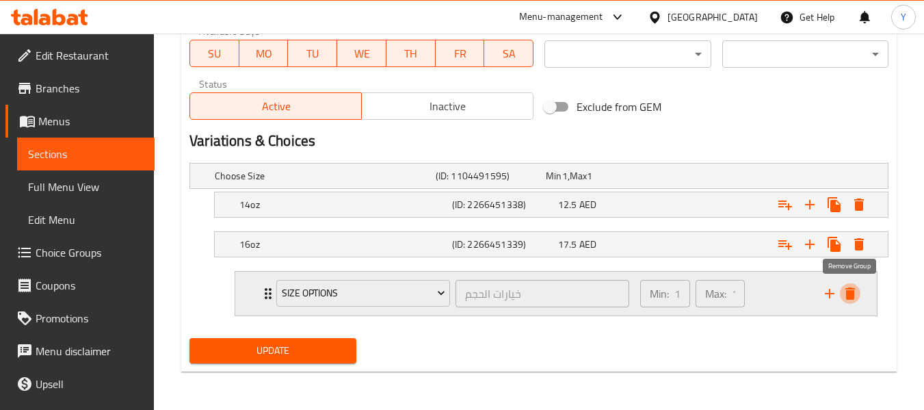
click at [855, 292] on icon "delete" at bounding box center [850, 293] width 16 height 16
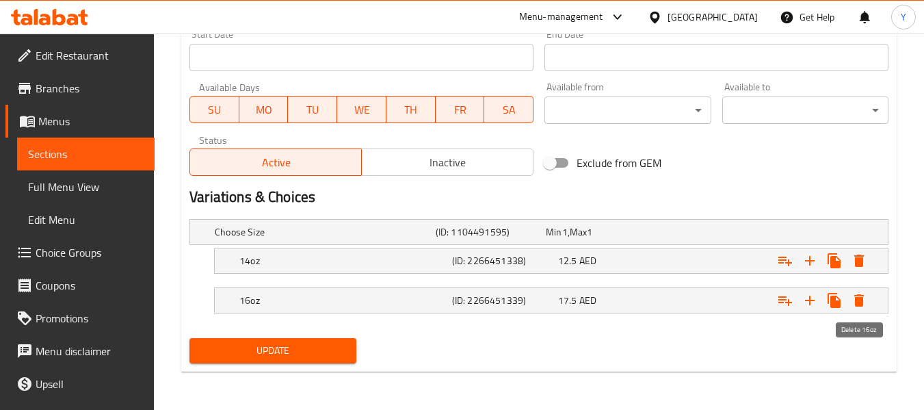
scroll to position [587, 0]
click at [263, 353] on span "Update" at bounding box center [272, 350] width 144 height 17
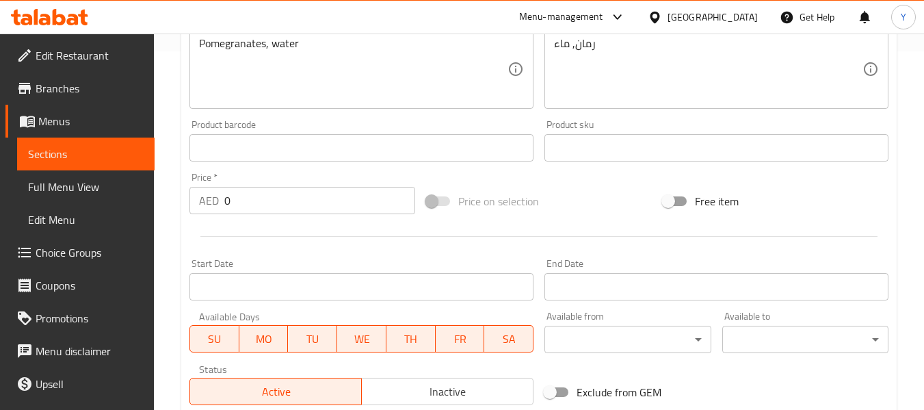
scroll to position [699, 0]
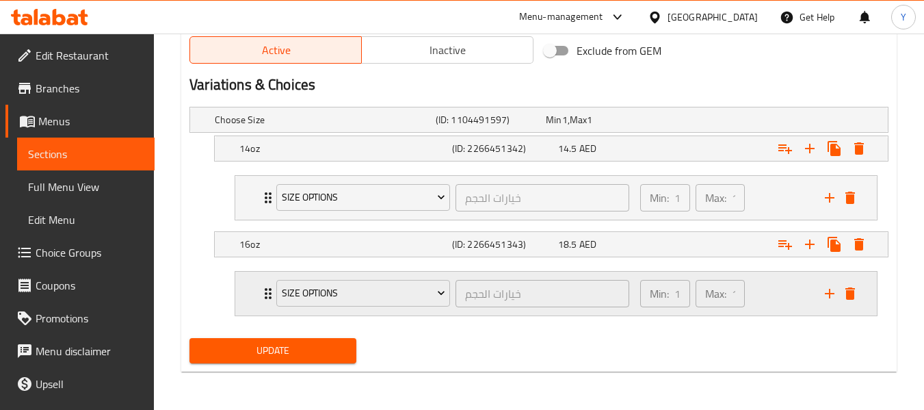
click at [271, 288] on div "Size Options خيارات الحجم ​" at bounding box center [452, 293] width 369 height 44
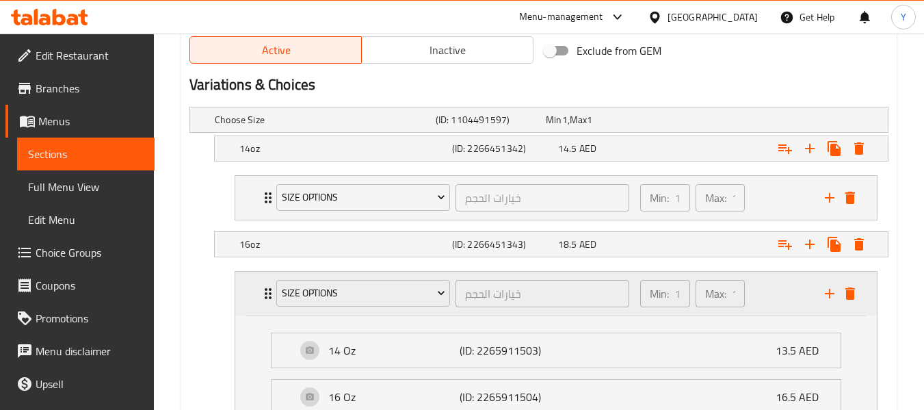
click at [271, 288] on div "Size Options خيارات الحجم ​" at bounding box center [452, 293] width 369 height 44
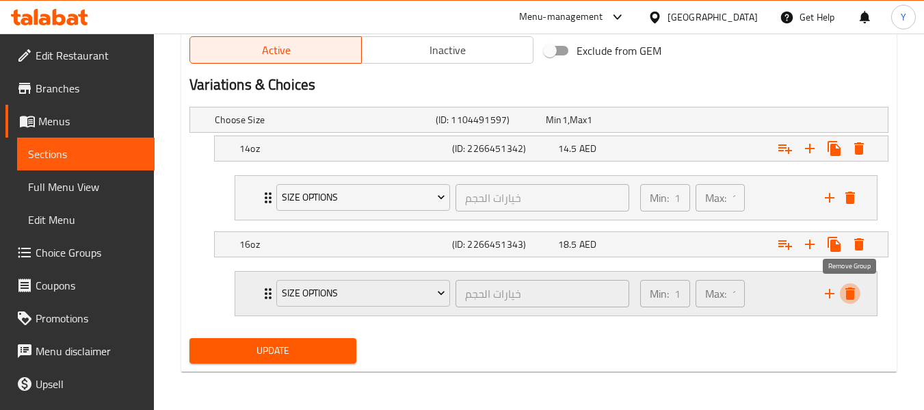
click at [848, 293] on icon "delete" at bounding box center [850, 293] width 10 height 12
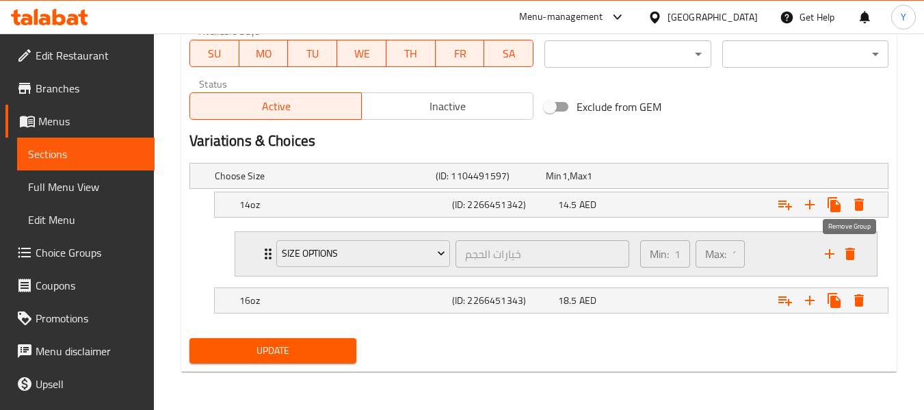
click at [853, 247] on icon "delete" at bounding box center [850, 253] width 16 height 16
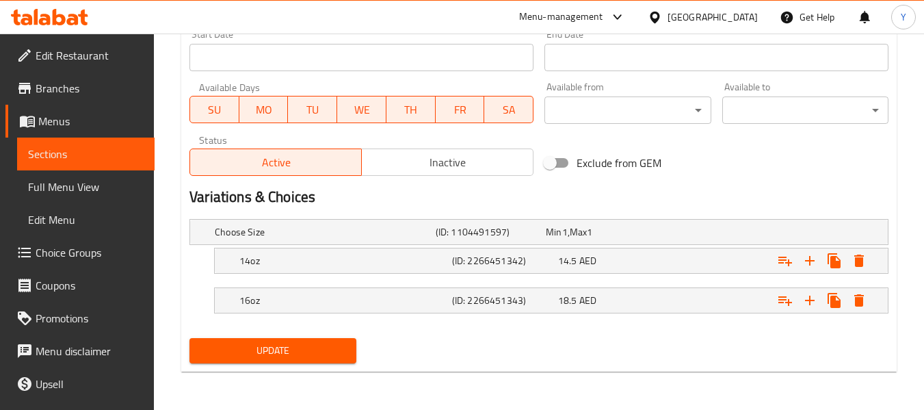
scroll to position [587, 0]
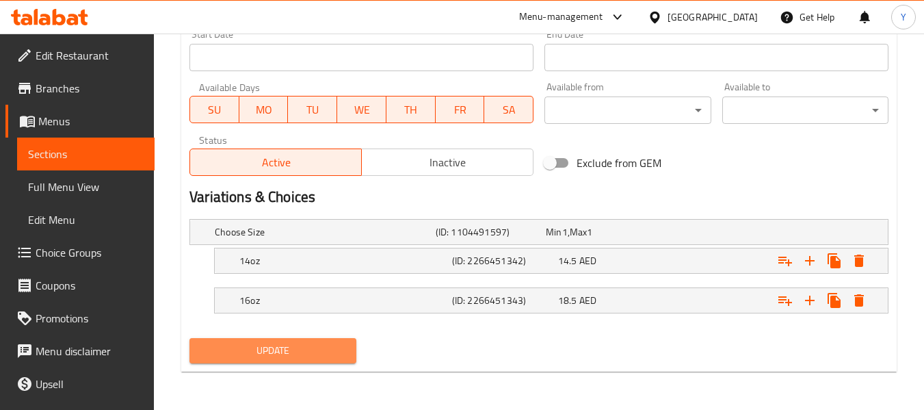
click at [295, 357] on span "Update" at bounding box center [272, 350] width 144 height 17
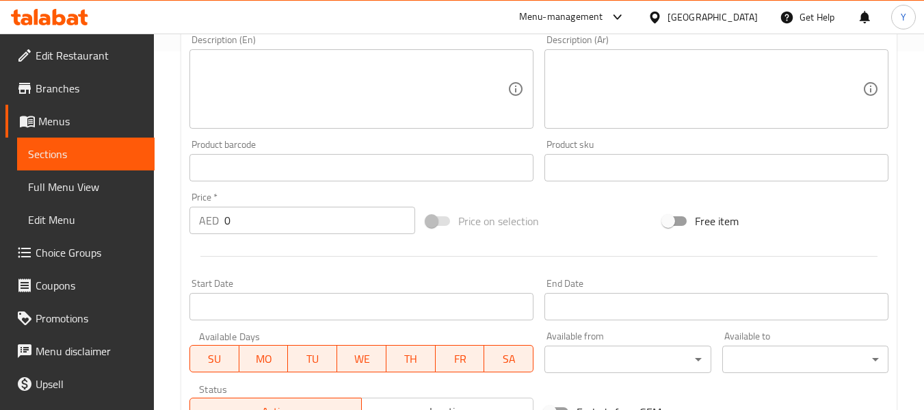
scroll to position [717, 0]
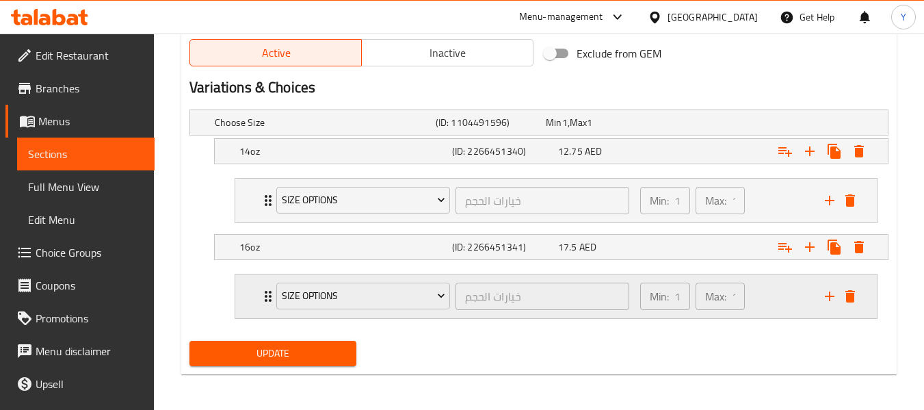
click at [859, 300] on div "Expand" at bounding box center [839, 296] width 41 height 21
click at [844, 286] on button "delete" at bounding box center [850, 296] width 21 height 21
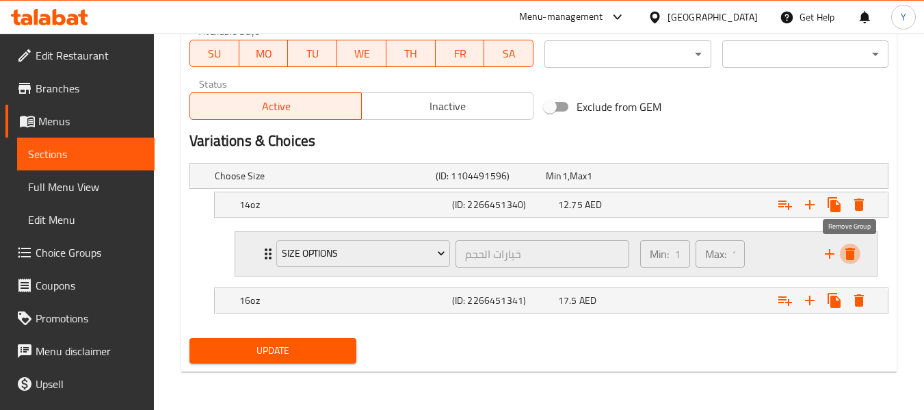
click at [850, 263] on button "delete" at bounding box center [850, 253] width 21 height 21
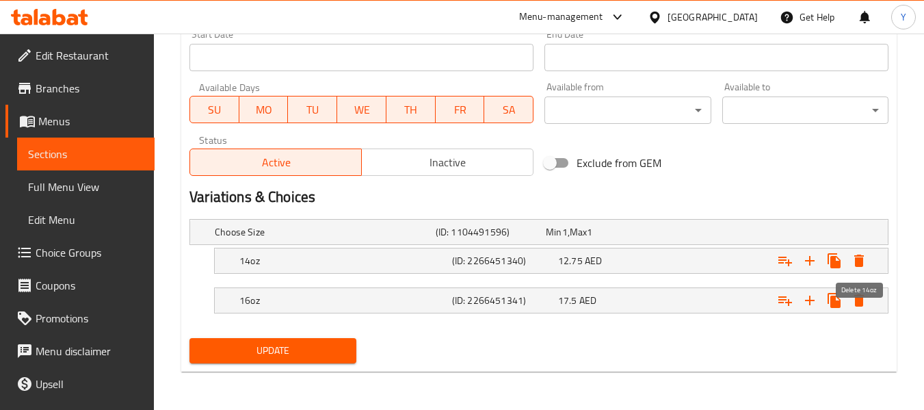
scroll to position [607, 0]
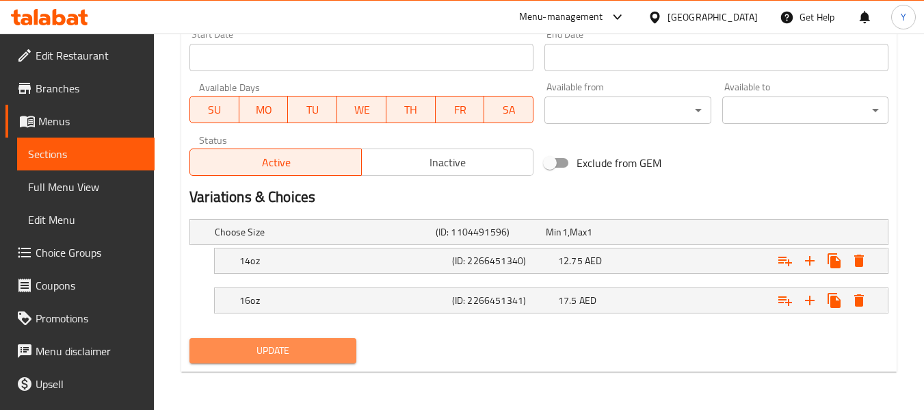
click at [315, 359] on button "Update" at bounding box center [272, 350] width 166 height 25
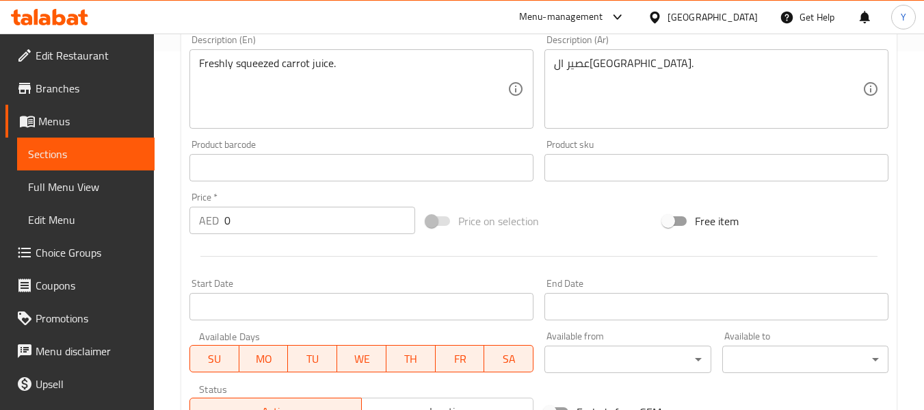
scroll to position [719, 0]
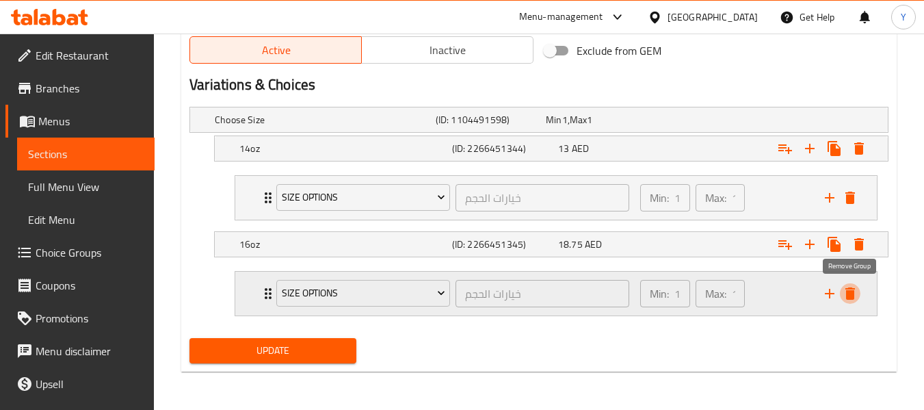
click at [853, 295] on icon "delete" at bounding box center [850, 293] width 10 height 12
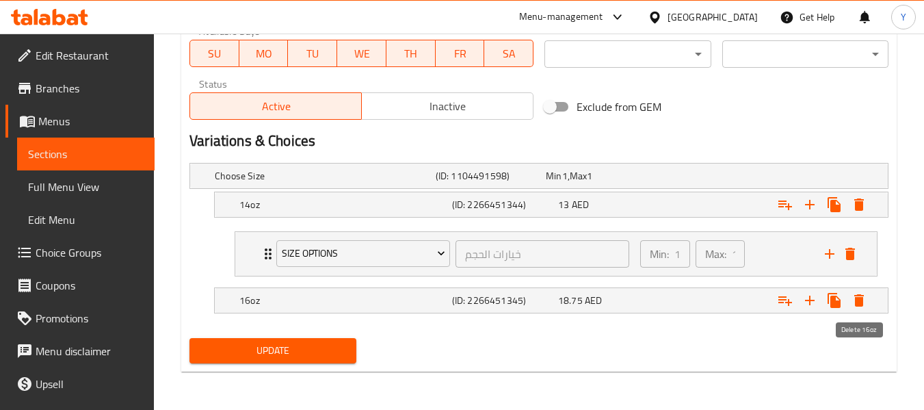
scroll to position [663, 0]
click at [851, 247] on icon "delete" at bounding box center [850, 253] width 10 height 12
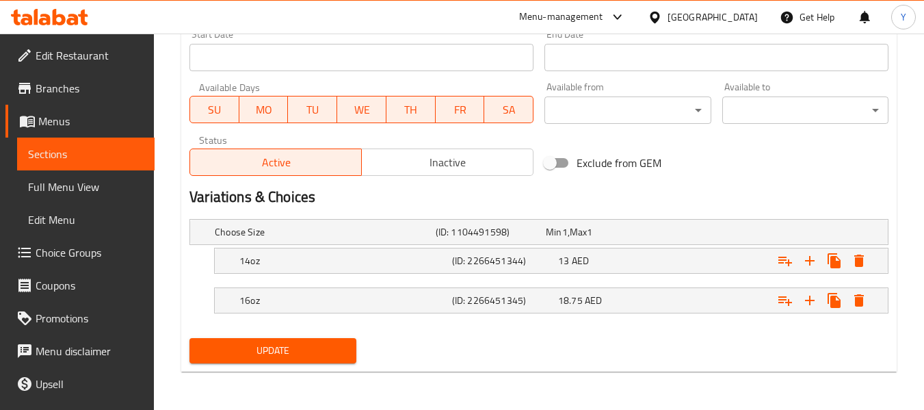
scroll to position [607, 0]
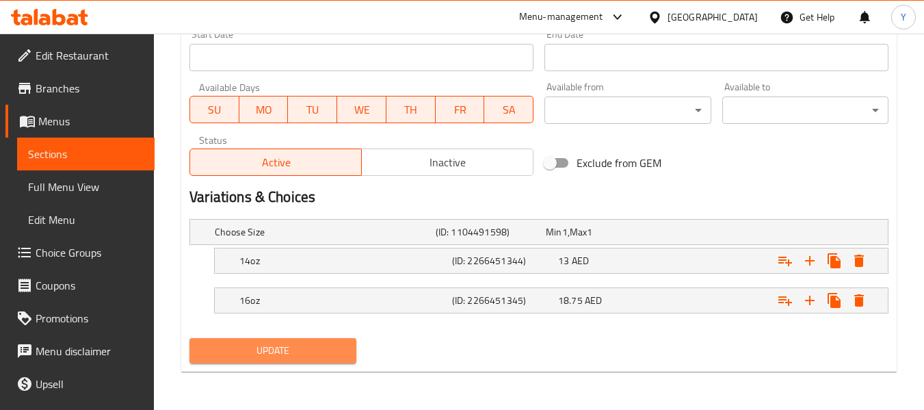
click at [292, 345] on span "Update" at bounding box center [272, 350] width 144 height 17
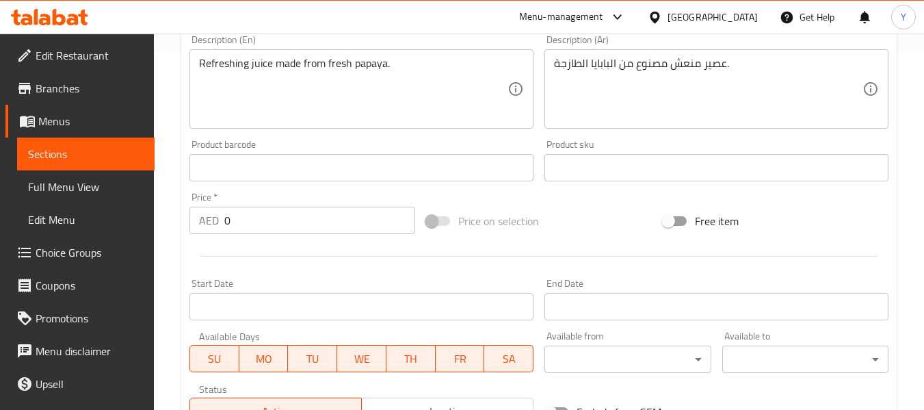
scroll to position [719, 0]
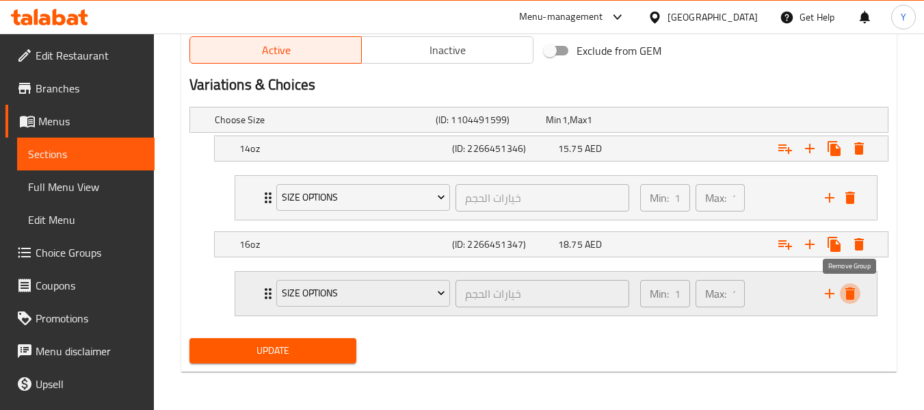
click at [846, 295] on icon "delete" at bounding box center [850, 293] width 10 height 12
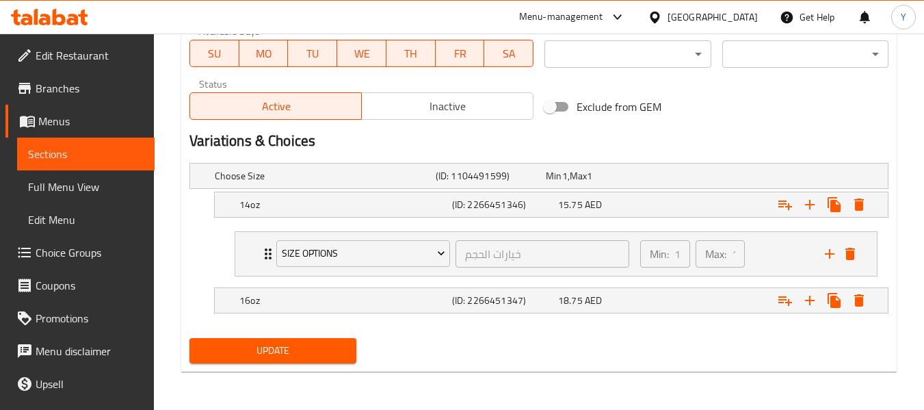
scroll to position [663, 0]
click at [849, 251] on icon "delete" at bounding box center [850, 253] width 10 height 12
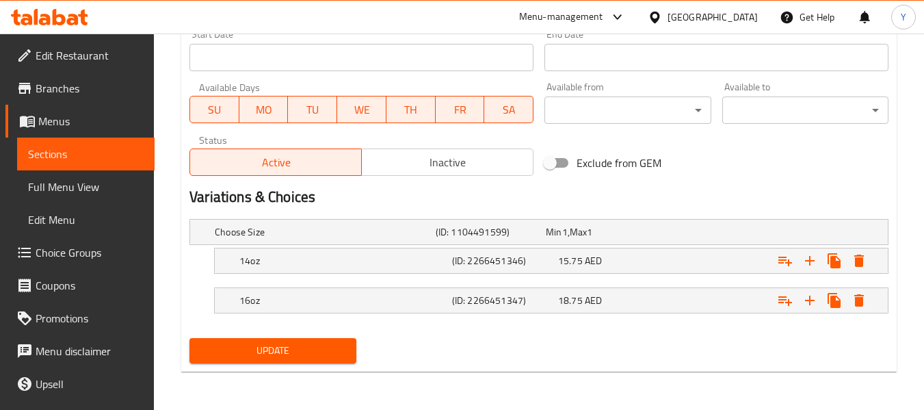
scroll to position [607, 0]
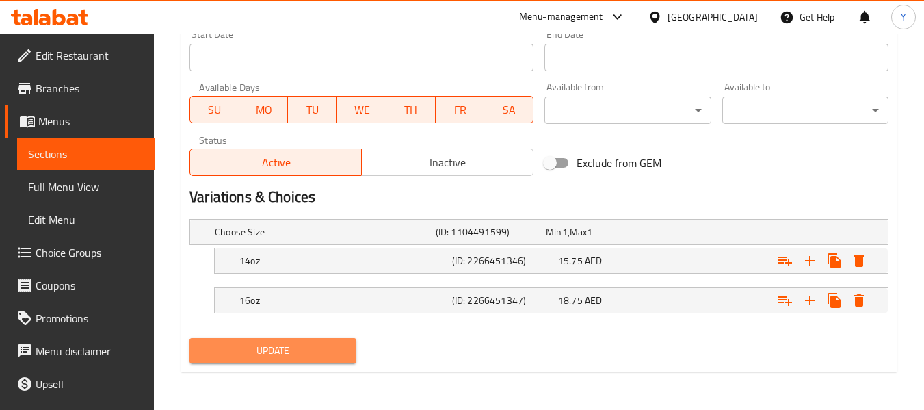
click at [304, 344] on span "Update" at bounding box center [272, 350] width 144 height 17
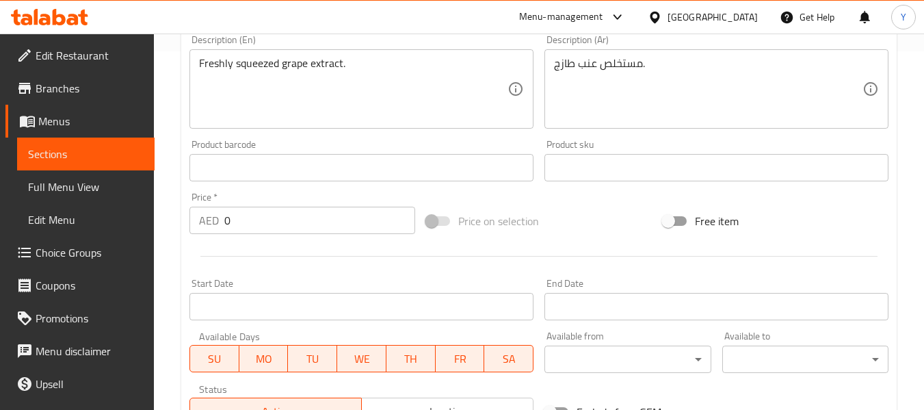
scroll to position [719, 0]
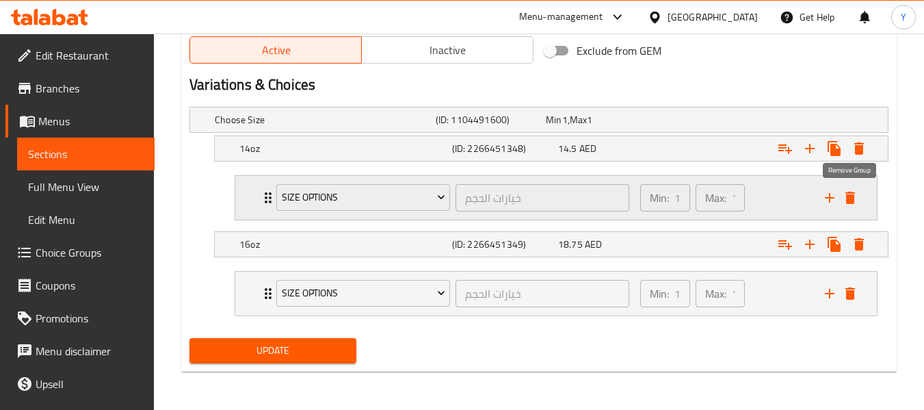
click at [846, 198] on icon "delete" at bounding box center [850, 197] width 10 height 12
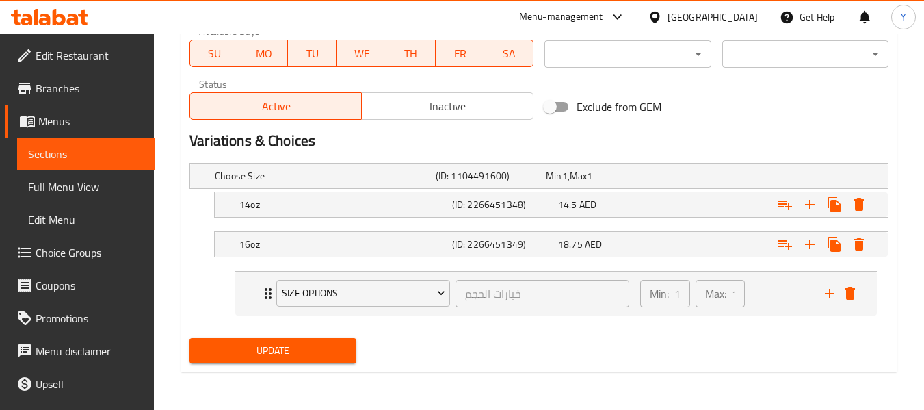
scroll to position [663, 0]
click at [854, 293] on icon "delete" at bounding box center [850, 293] width 16 height 16
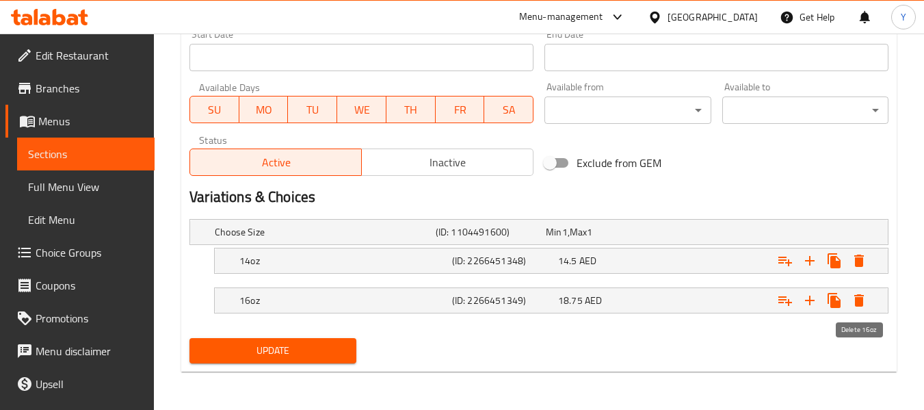
scroll to position [607, 0]
click at [329, 349] on span "Update" at bounding box center [272, 350] width 144 height 17
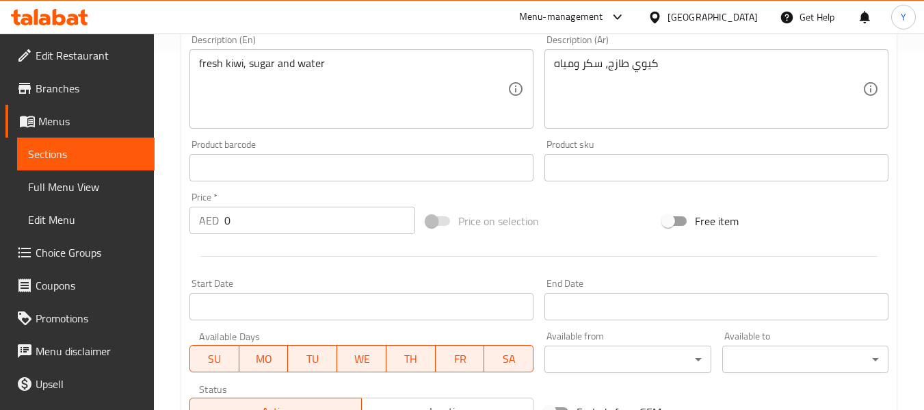
scroll to position [717, 0]
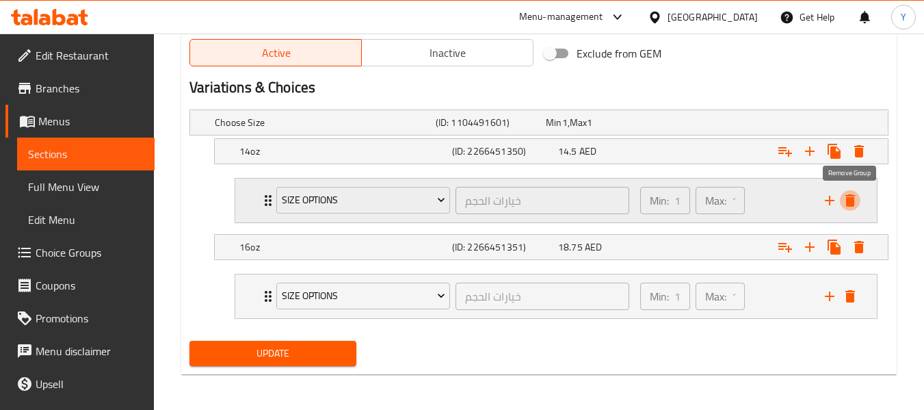
click at [857, 202] on icon "delete" at bounding box center [850, 200] width 16 height 16
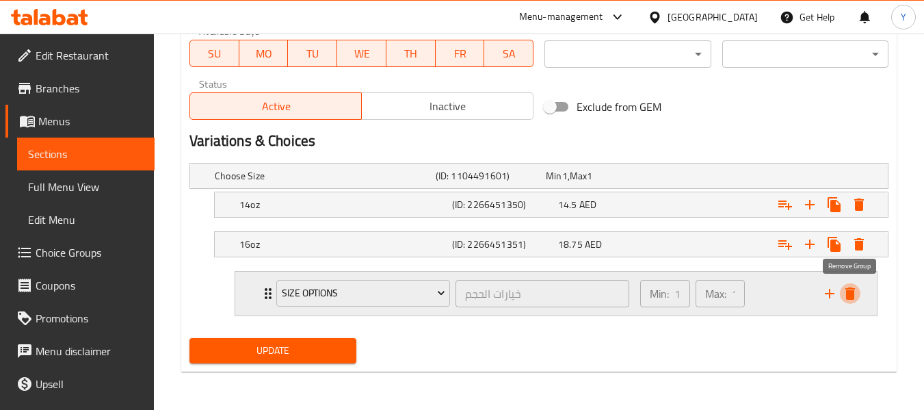
click at [855, 286] on icon "delete" at bounding box center [850, 293] width 16 height 16
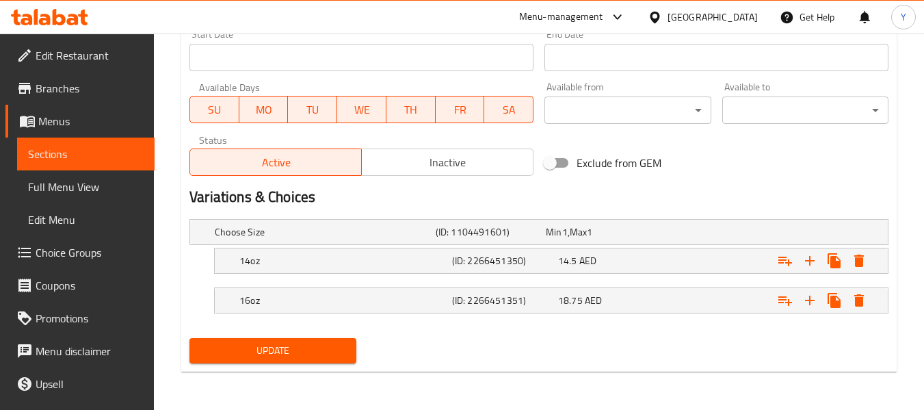
scroll to position [607, 0]
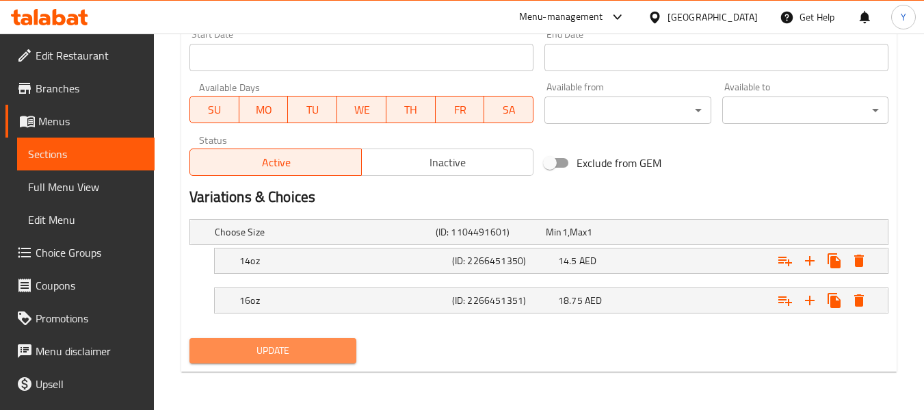
click at [337, 342] on span "Update" at bounding box center [272, 350] width 144 height 17
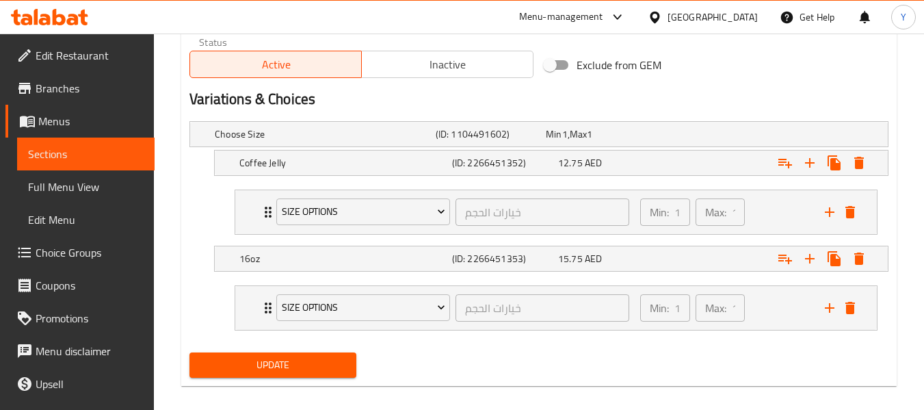
scroll to position [719, 0]
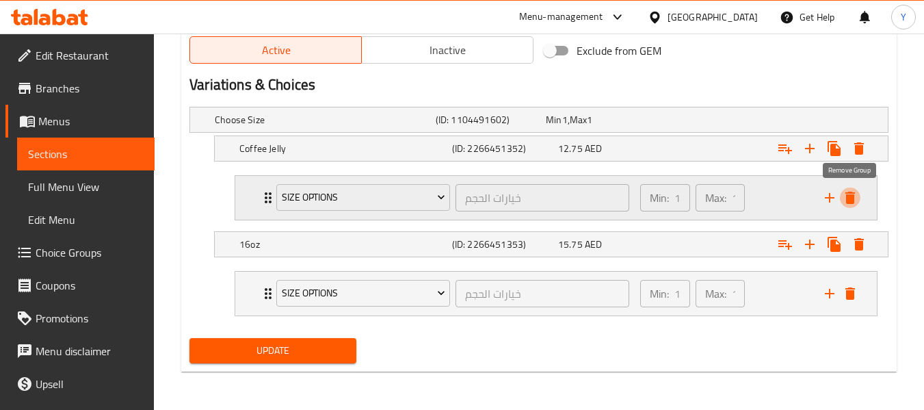
click at [843, 198] on icon "delete" at bounding box center [850, 197] width 16 height 16
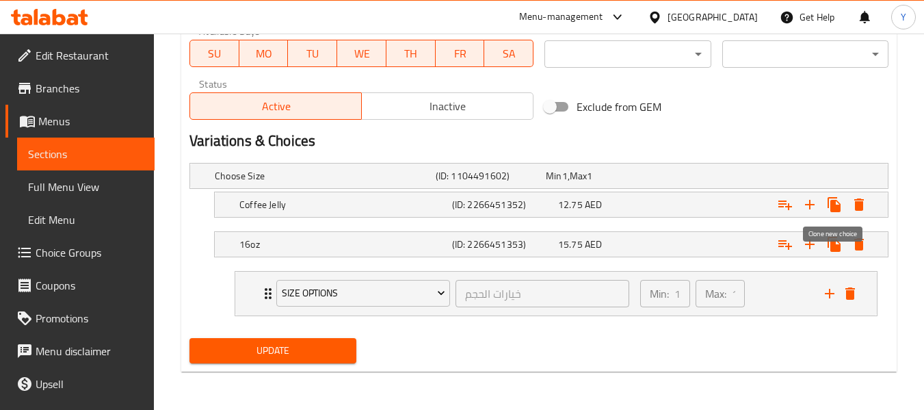
scroll to position [663, 0]
click at [844, 305] on div "Size Options خيارات الحجم ​ Min: 1 ​ Max: 1 ​" at bounding box center [560, 293] width 600 height 44
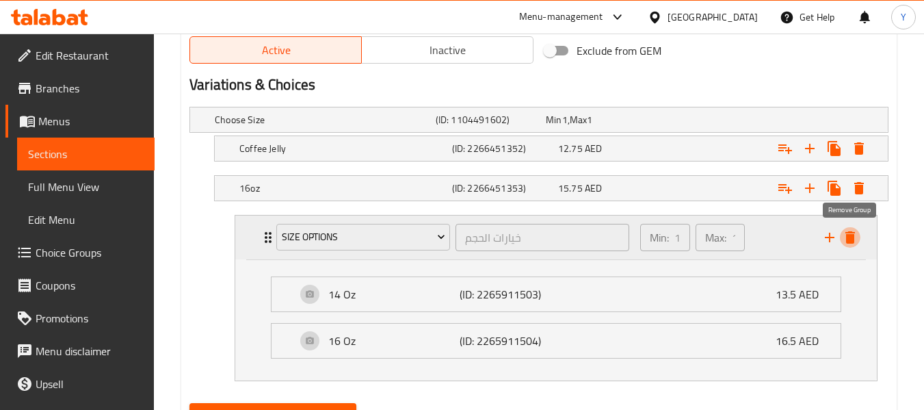
click at [844, 243] on icon "delete" at bounding box center [850, 237] width 16 height 16
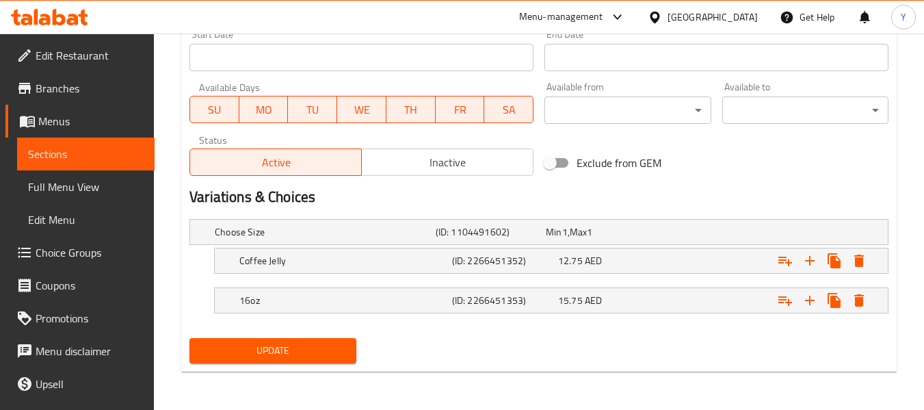
scroll to position [607, 0]
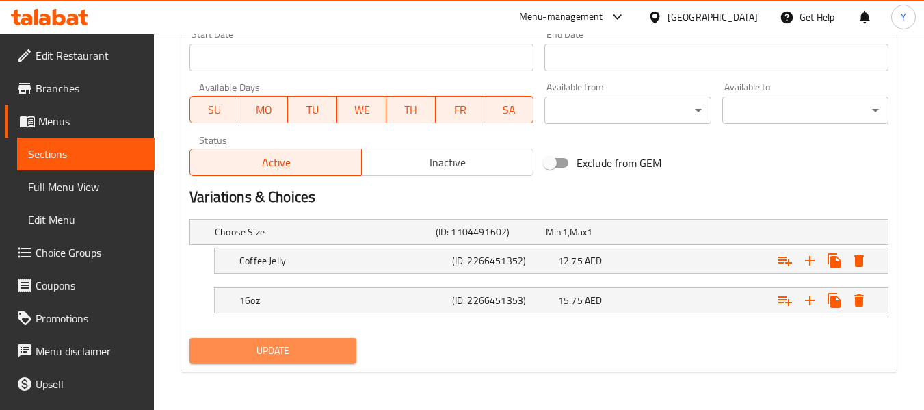
click at [344, 342] on span "Update" at bounding box center [272, 350] width 144 height 17
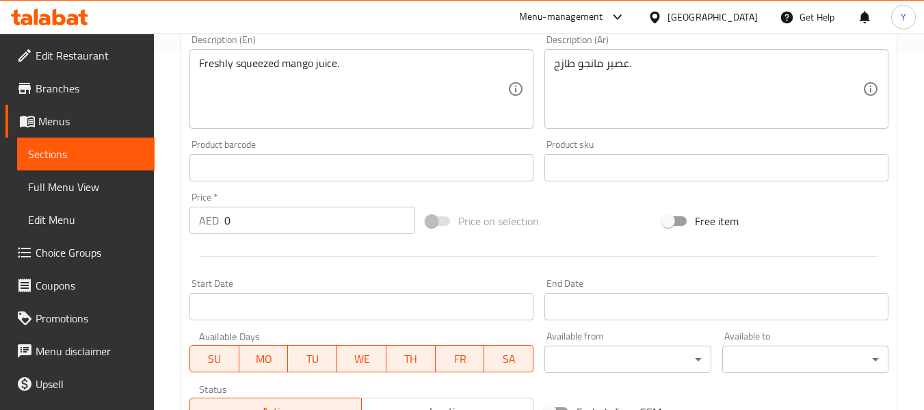
scroll to position [719, 0]
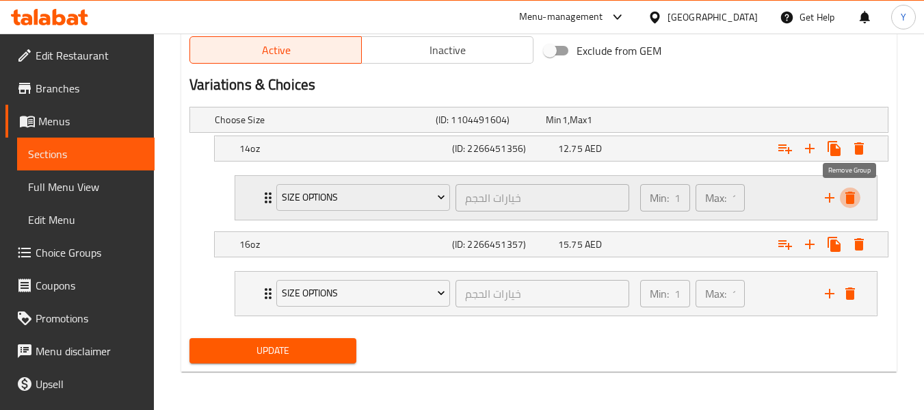
click at [849, 206] on button "delete" at bounding box center [850, 197] width 21 height 21
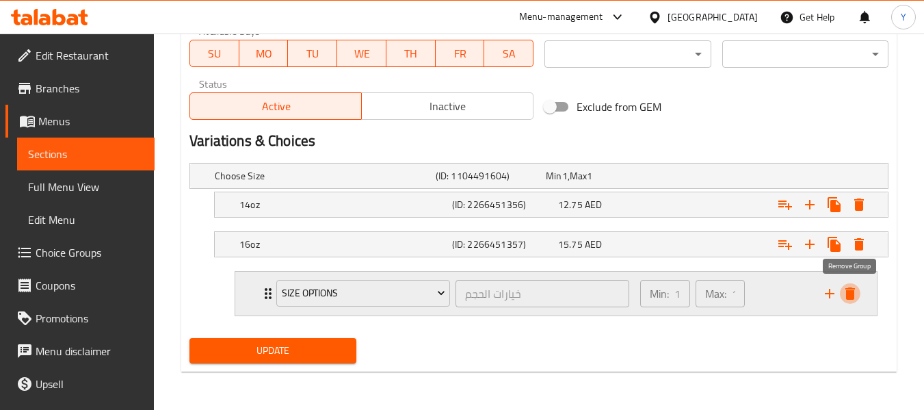
click at [850, 291] on icon "delete" at bounding box center [850, 293] width 10 height 12
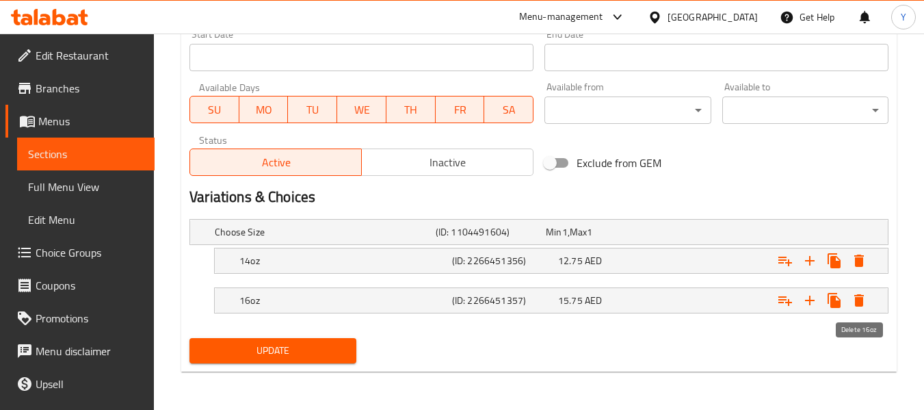
scroll to position [607, 0]
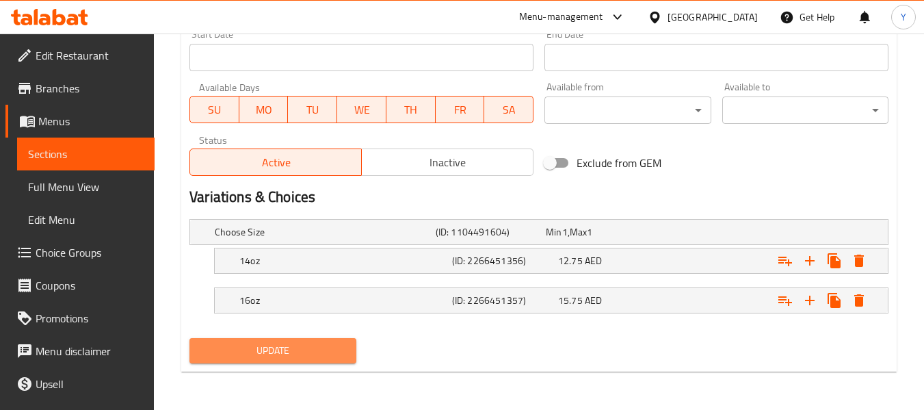
click at [334, 350] on span "Update" at bounding box center [272, 350] width 144 height 17
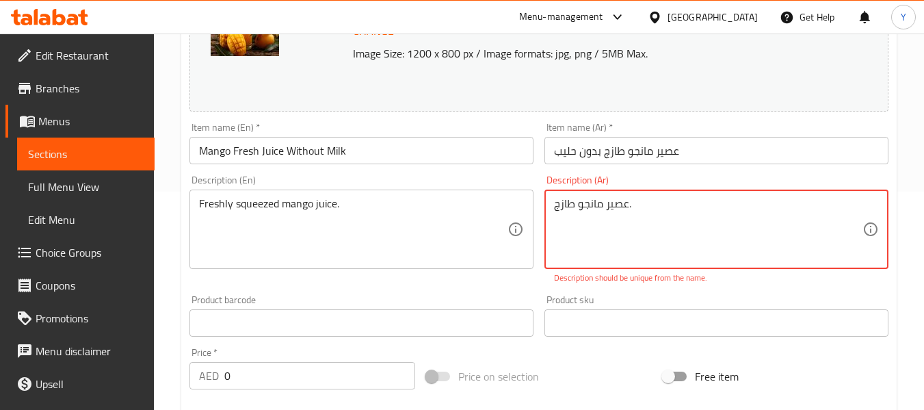
click at [575, 200] on textarea "عصير مانجو طازج." at bounding box center [708, 229] width 308 height 65
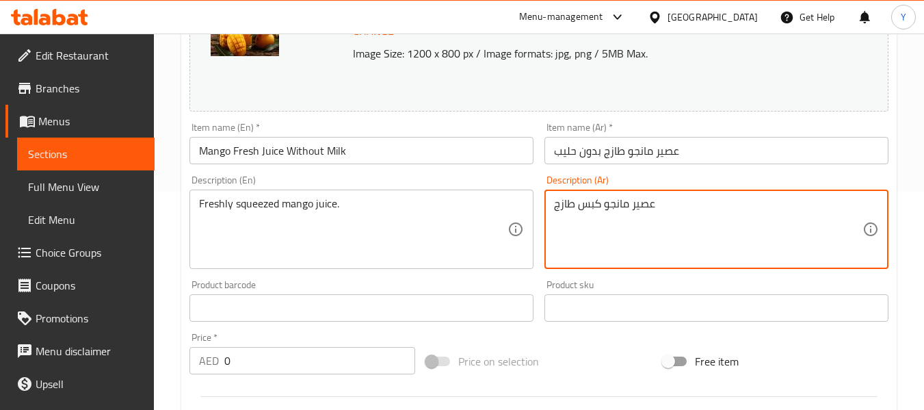
type textarea "عصير مانجو كبس طازج"
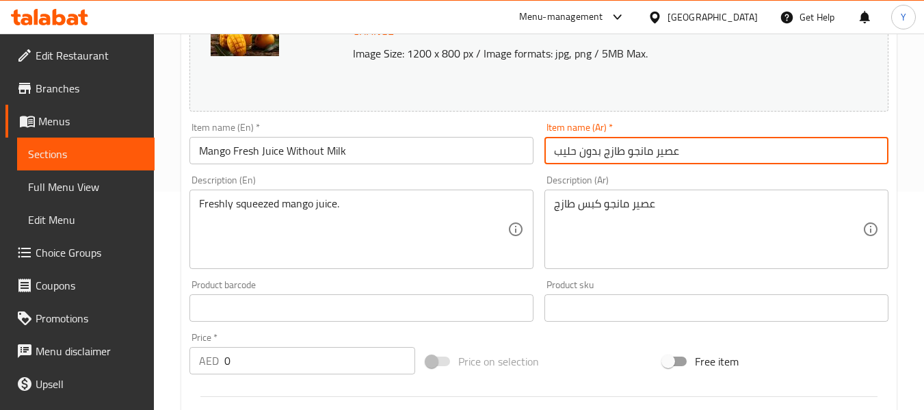
click at [647, 154] on input "عصير مانجو طازج بدون حليب" at bounding box center [716, 150] width 344 height 27
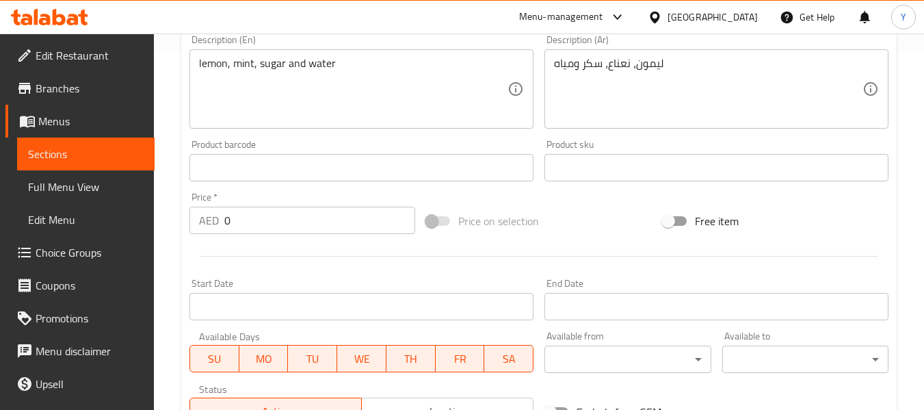
scroll to position [717, 0]
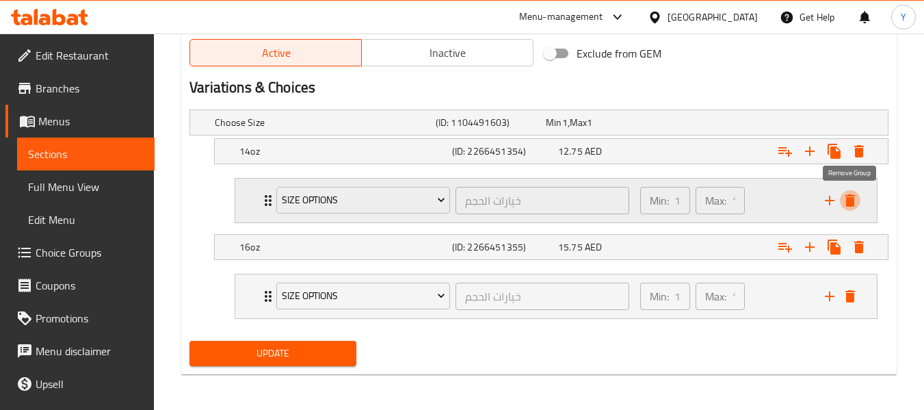
click at [847, 196] on icon "delete" at bounding box center [850, 200] width 16 height 16
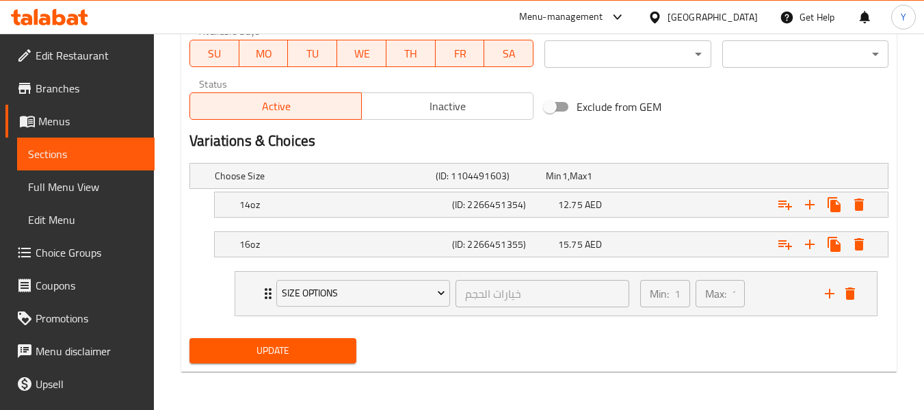
scroll to position [663, 0]
click at [855, 291] on icon "delete" at bounding box center [850, 293] width 16 height 16
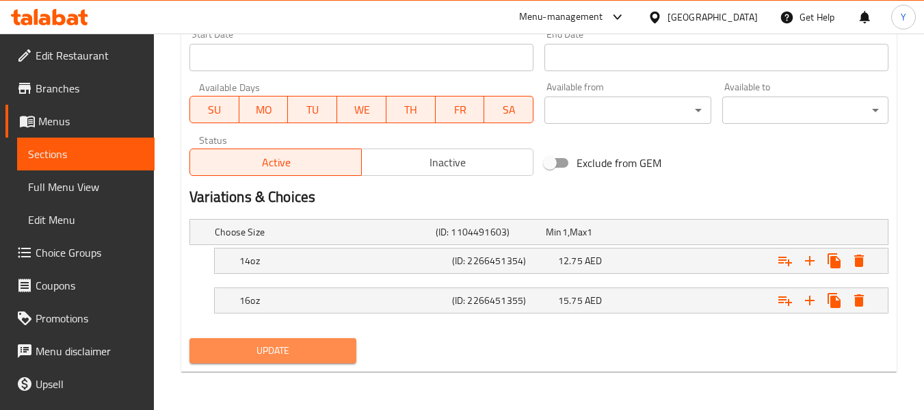
click at [312, 356] on span "Update" at bounding box center [272, 350] width 144 height 17
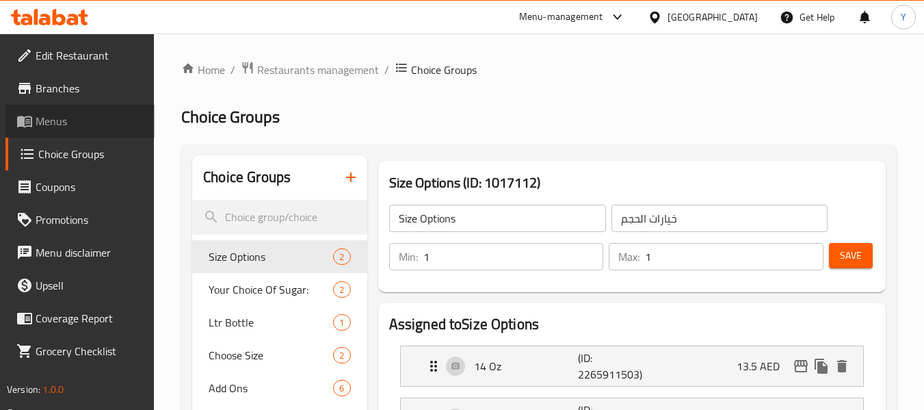
click at [72, 120] on span "Menus" at bounding box center [90, 121] width 108 height 16
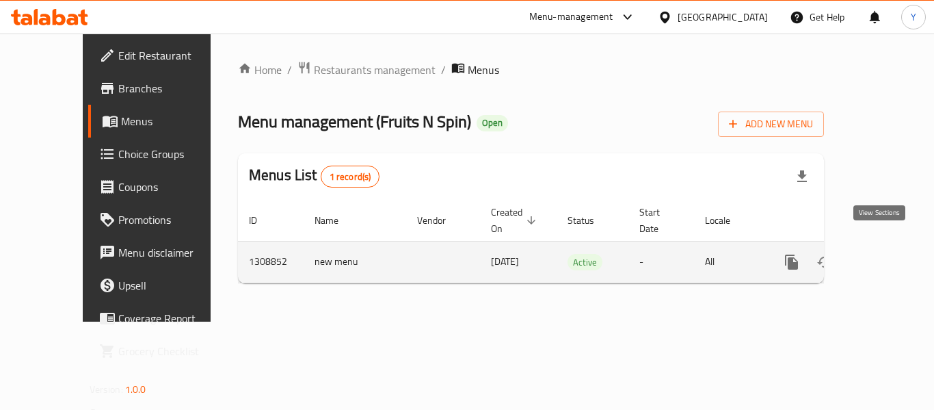
click at [882, 254] on icon "enhanced table" at bounding box center [890, 262] width 16 height 16
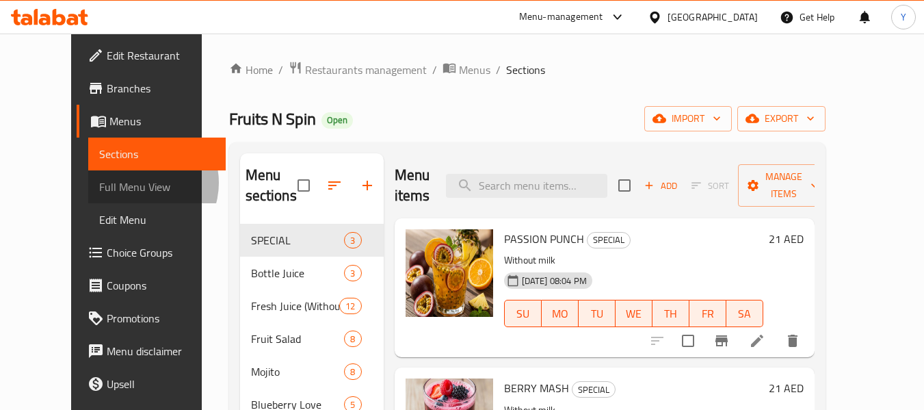
click at [99, 183] on span "Full Menu View" at bounding box center [157, 186] width 116 height 16
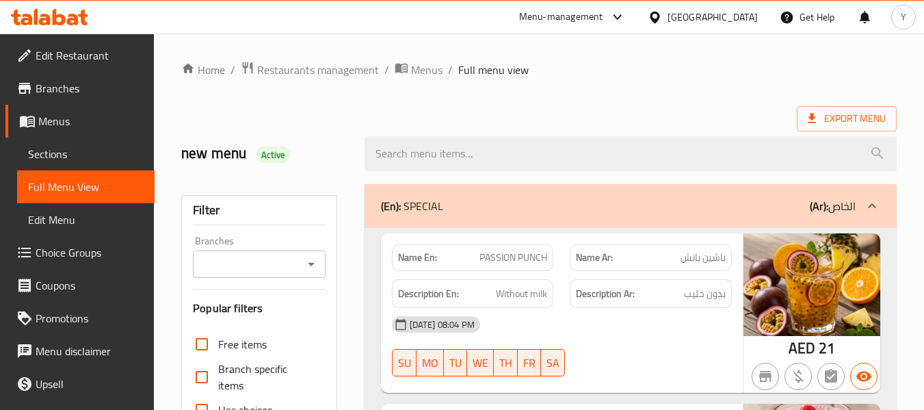
click at [560, 331] on div "[DATE] 08:04 PM" at bounding box center [562, 324] width 356 height 33
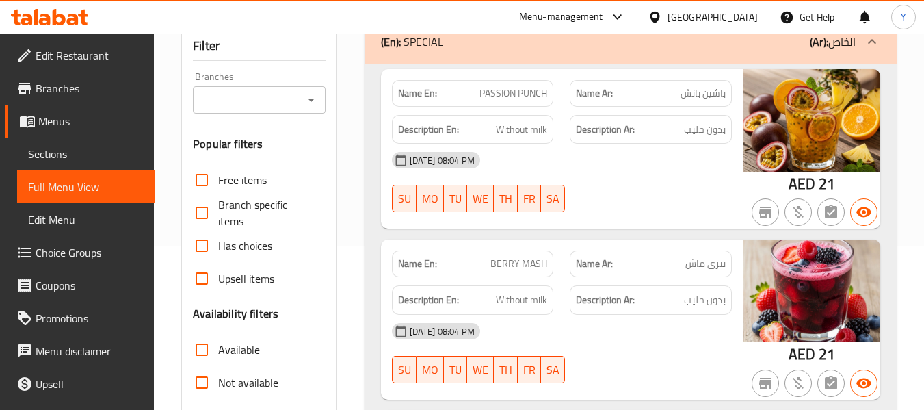
click at [560, 331] on div "[DATE] 08:04 PM" at bounding box center [562, 330] width 356 height 33
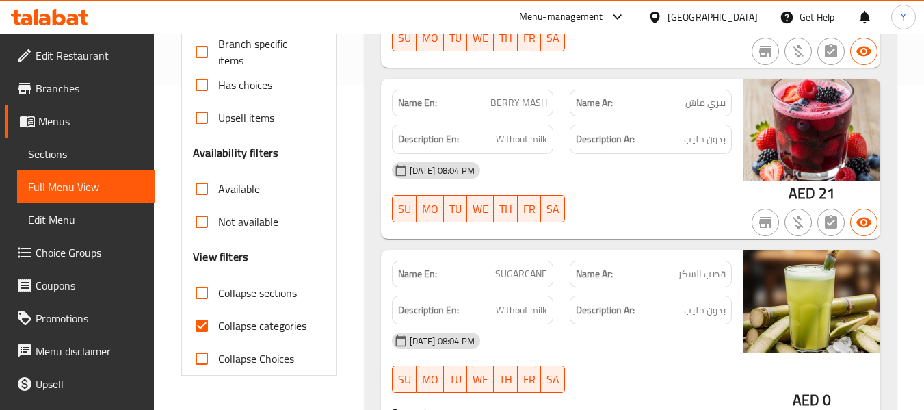
scroll to position [328, 0]
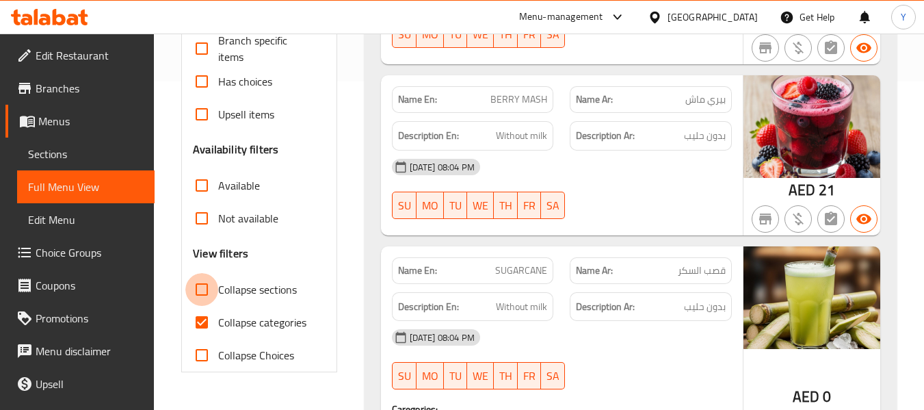
click at [214, 290] on input "Collapse sections" at bounding box center [201, 289] width 33 height 33
checkbox input "true"
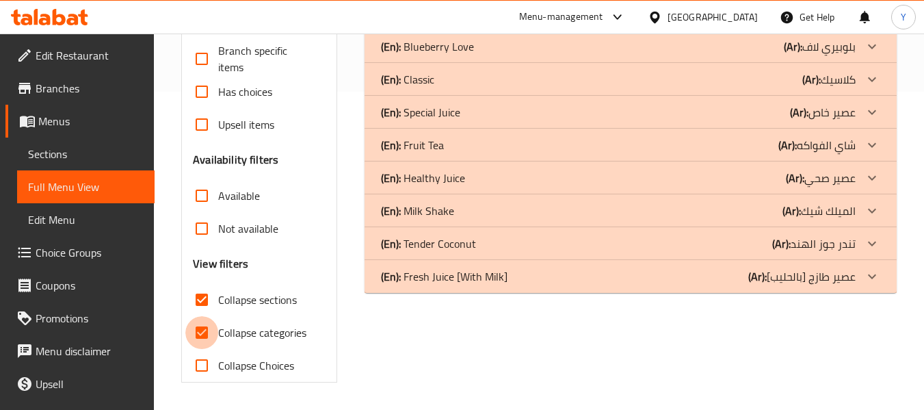
click at [213, 317] on input "Collapse categories" at bounding box center [201, 332] width 33 height 33
checkbox input "false"
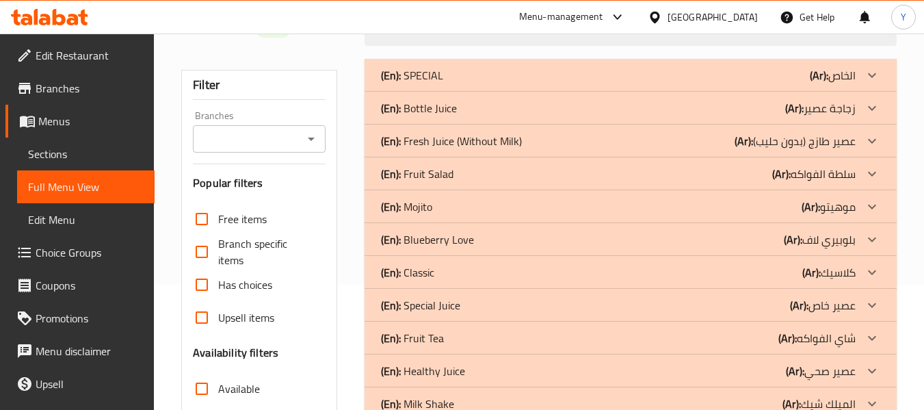
scroll to position [124, 0]
click at [813, 85] on p "(Ar): عصير طازج (بدون حليب)" at bounding box center [832, 76] width 46 height 16
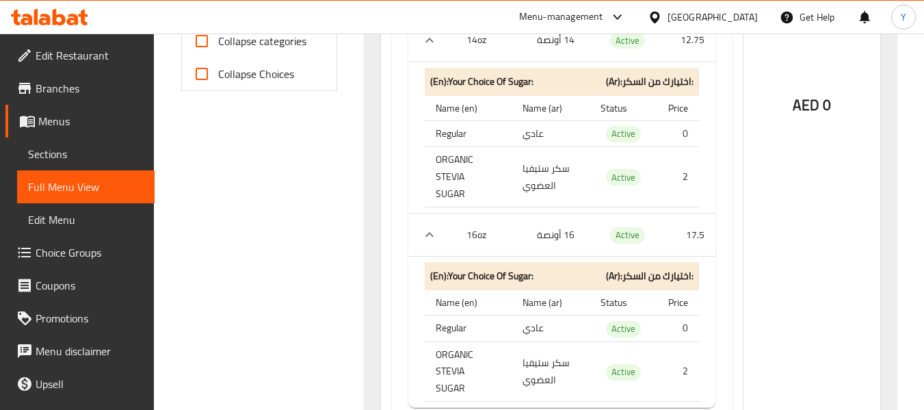
scroll to position [690, 0]
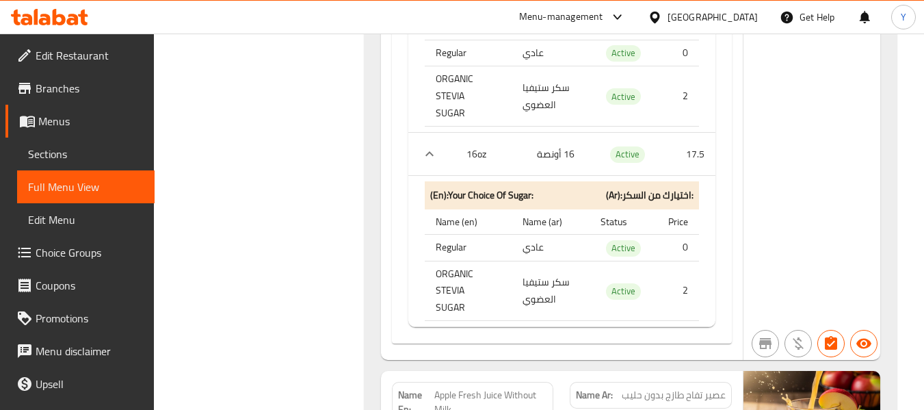
click at [614, 299] on div "Name(En) Name(Ar) Status Price 14oz 14 أونصة Active 12.75 (En): Your Choice Of …" at bounding box center [562, 119] width 340 height 450
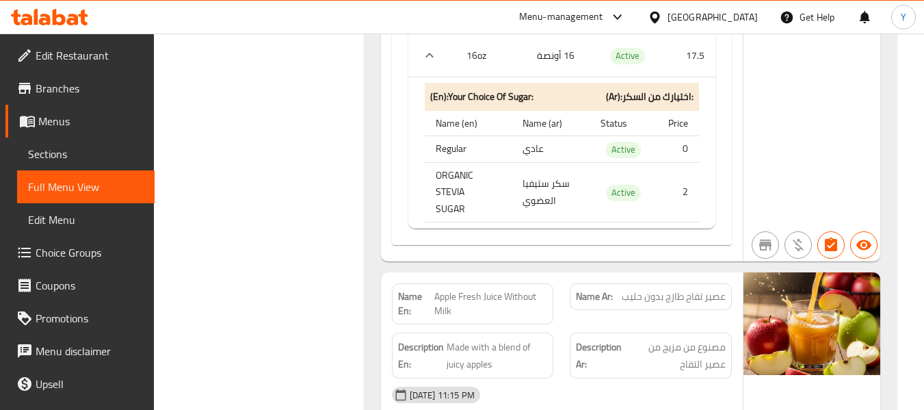
scroll to position [991, 0]
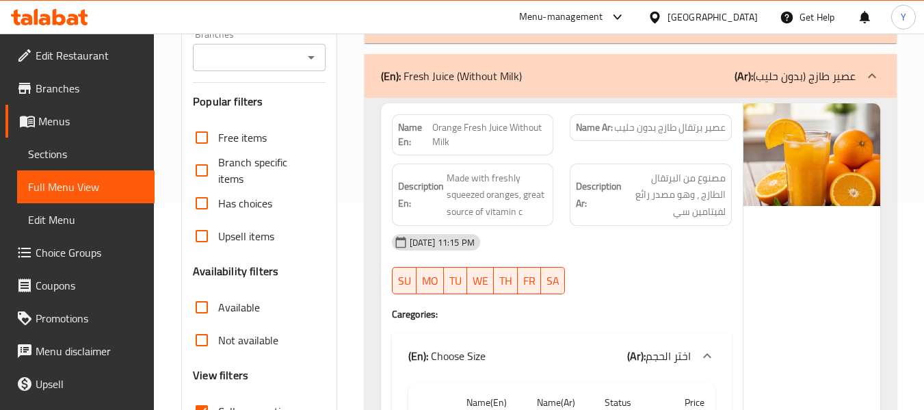
scroll to position [143, 0]
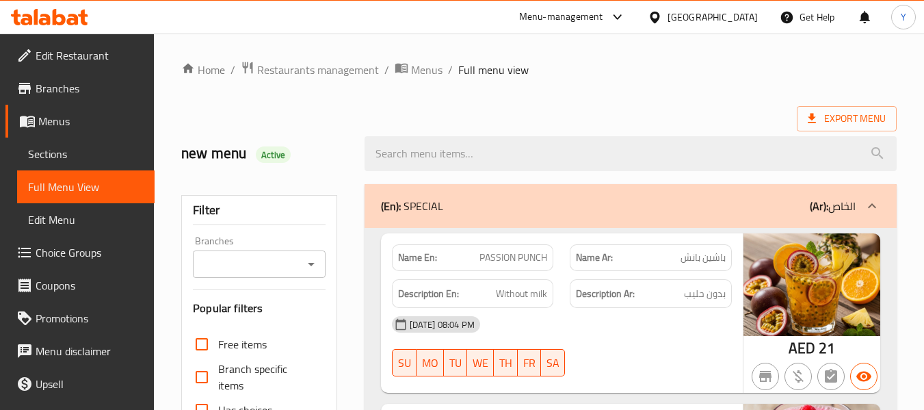
click at [469, 315] on div "[DATE] 08:04 PM" at bounding box center [562, 324] width 356 height 33
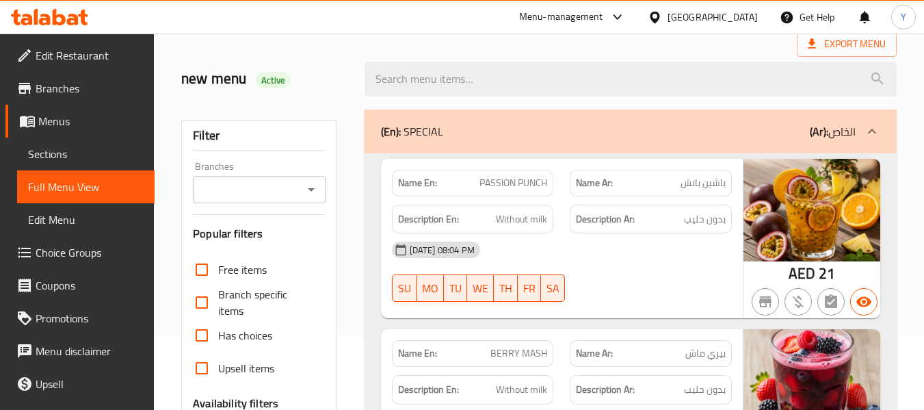
scroll to position [246, 0]
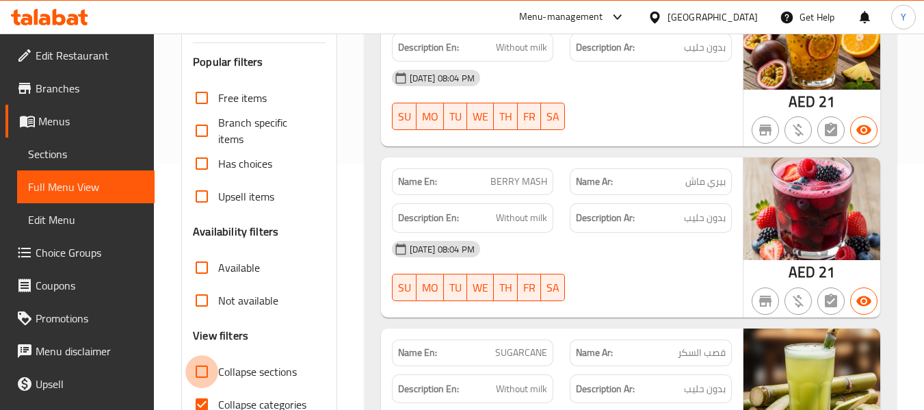
click at [204, 375] on input "Collapse sections" at bounding box center [201, 371] width 33 height 33
checkbox input "true"
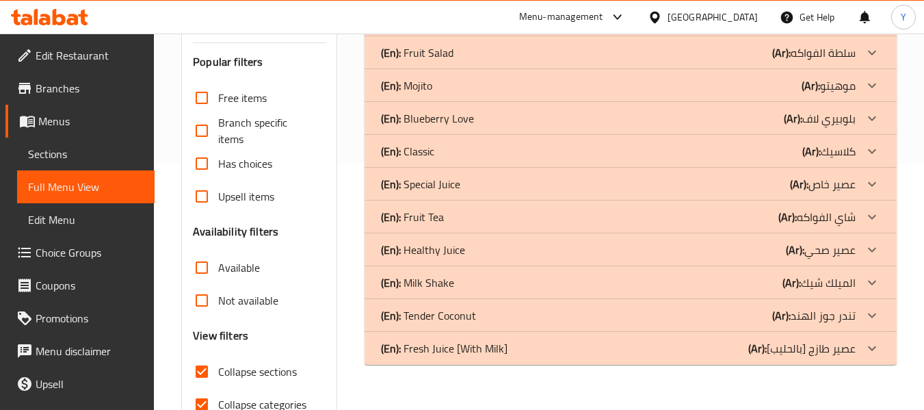
click at [204, 404] on input "Collapse categories" at bounding box center [201, 404] width 33 height 33
checkbox input "false"
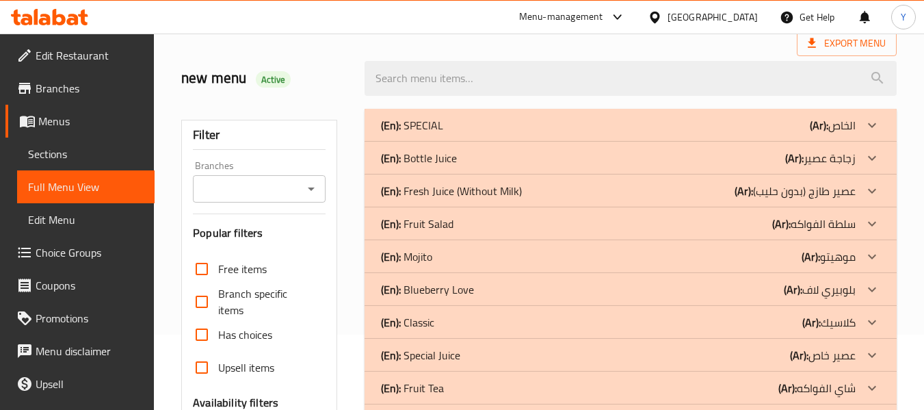
scroll to position [72, 0]
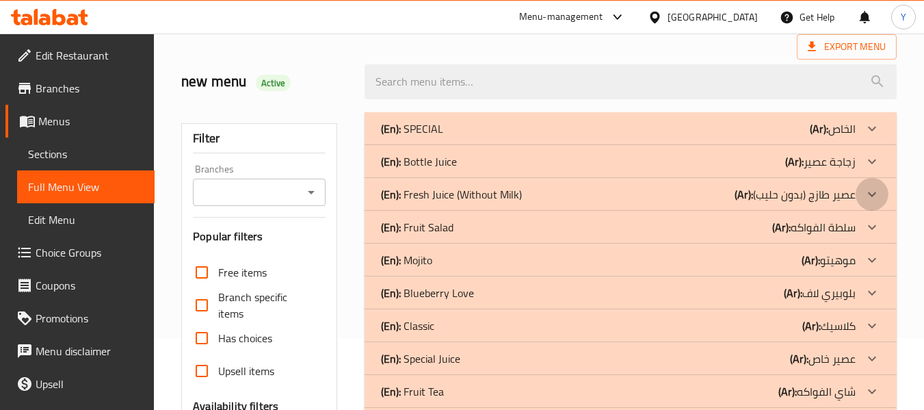
click at [866, 137] on icon at bounding box center [872, 128] width 16 height 16
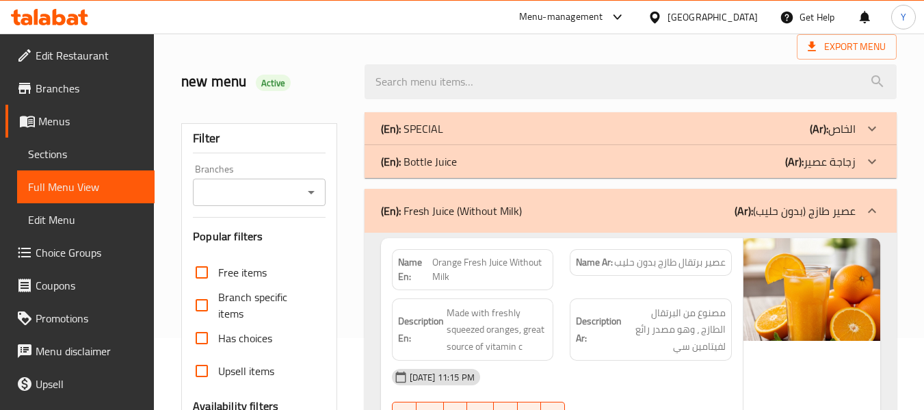
click at [665, 302] on div "Description Ar: مصنوع من البرتقال الطازج ، وهو مصدر رائع لفيتامين سي" at bounding box center [651, 329] width 162 height 63
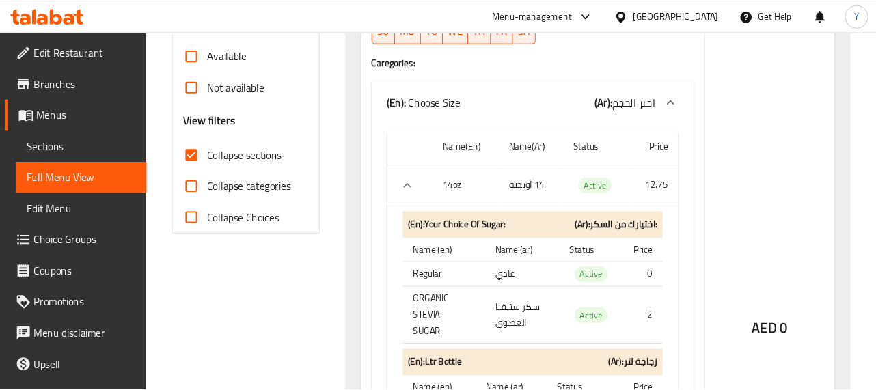
scroll to position [373, 0]
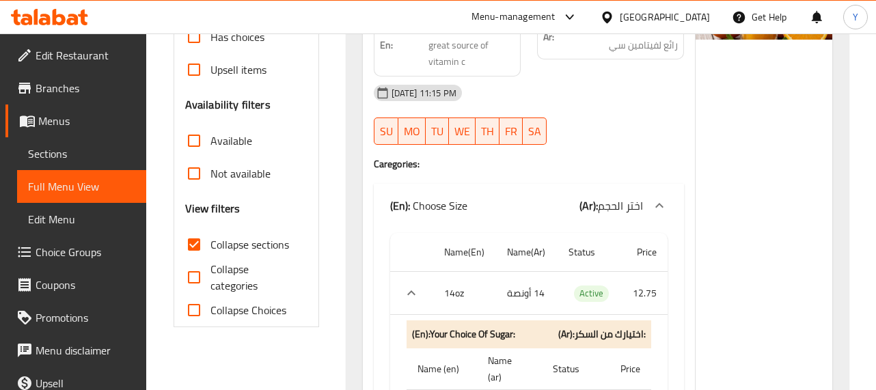
click at [589, 62] on div "Description Ar: مصنوع من البرتقال الطازج ، وهو مصدر رائع لفيتامين سي" at bounding box center [610, 37] width 163 height 96
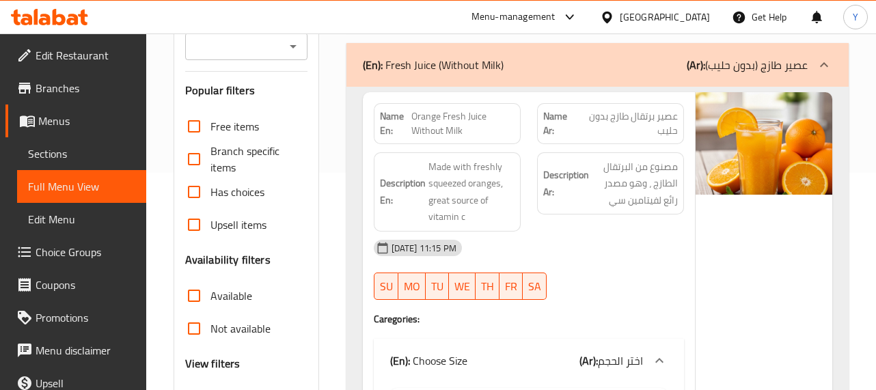
scroll to position [219, 0]
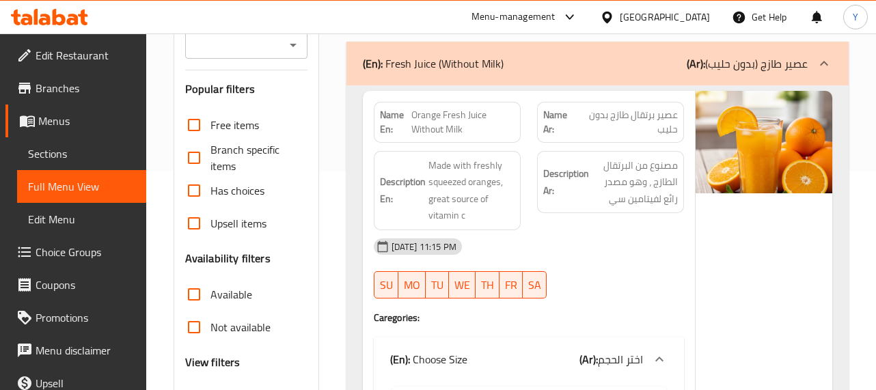
click at [515, 235] on div "[DATE] 11:15 PM" at bounding box center [529, 246] width 327 height 33
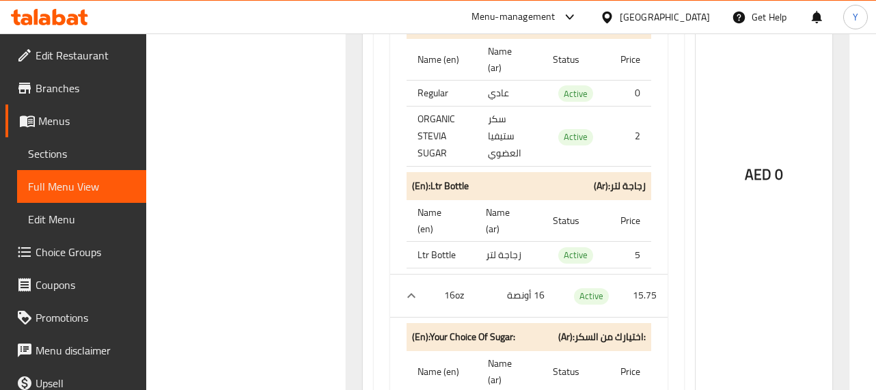
scroll to position [11459, 0]
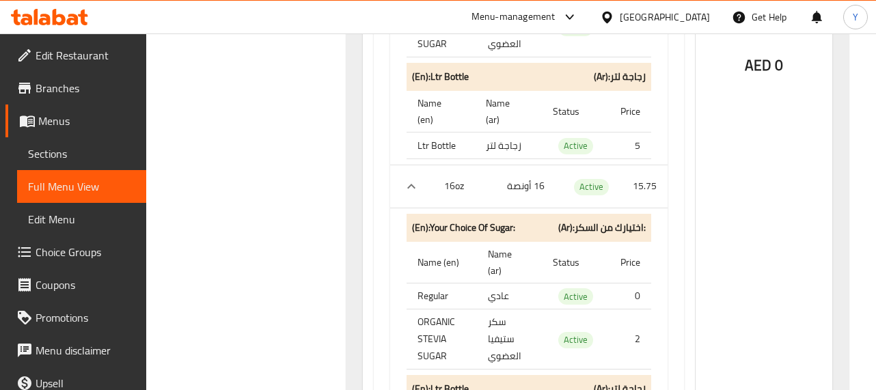
scroll to position [11556, 0]
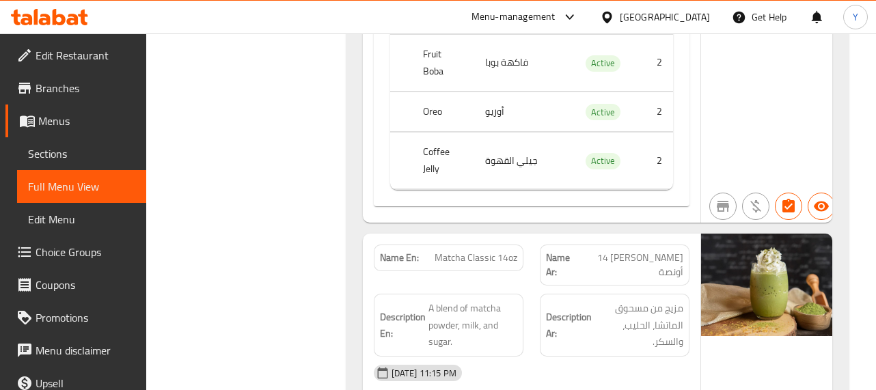
scroll to position [14564, 0]
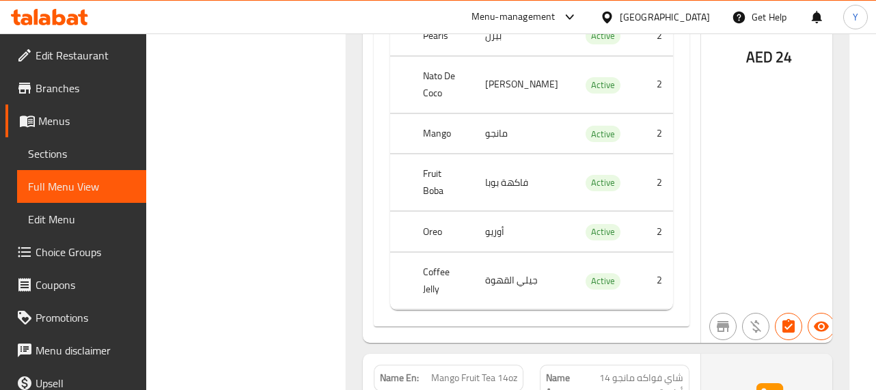
scroll to position [16560, 0]
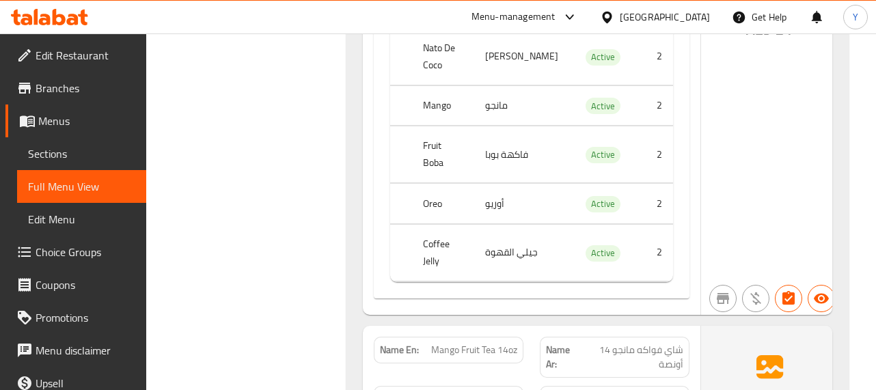
copy span "Passion Fruit Fruit Tea 14oz"
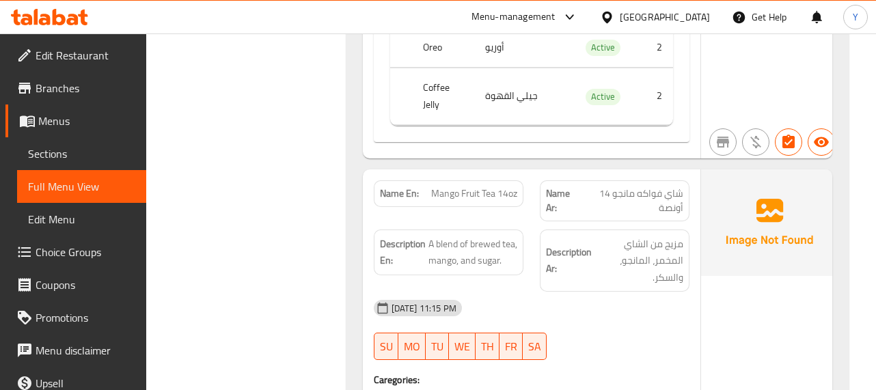
scroll to position [16615, 0]
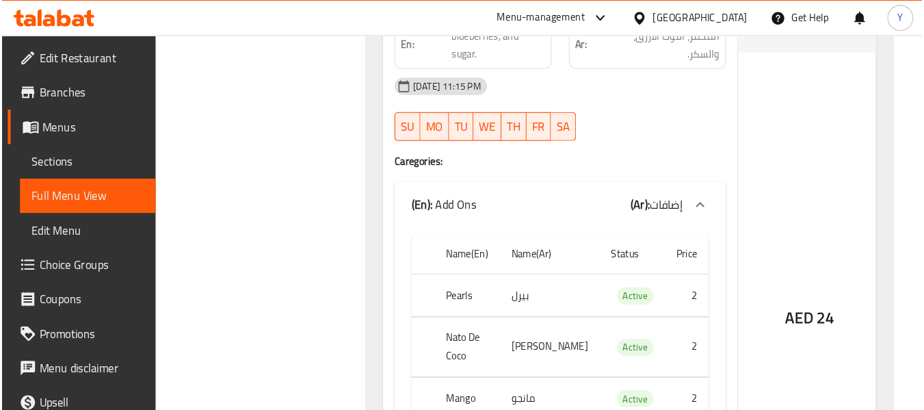
scroll to position [16059, 0]
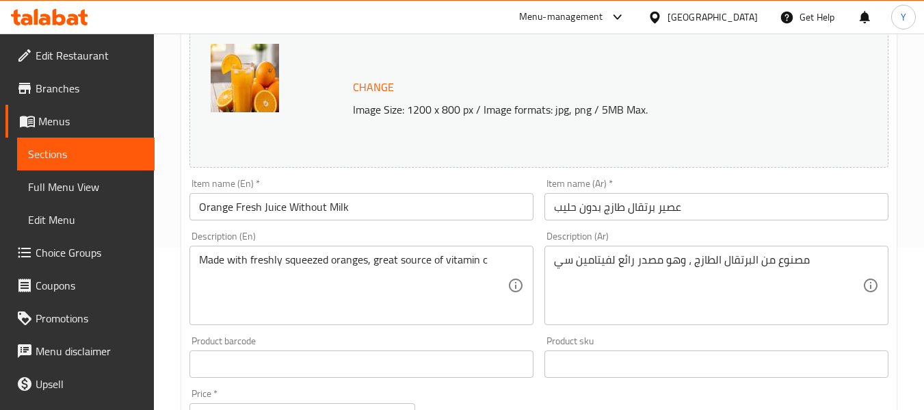
scroll to position [176, 0]
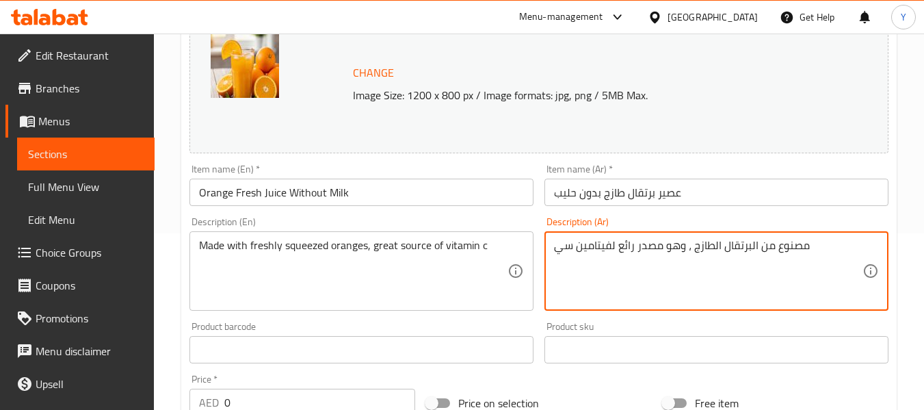
click at [689, 247] on textarea "مصنوع من البرتقال الطازج ، وهو مصدر رائع لفيتامين سي" at bounding box center [708, 271] width 308 height 65
type textarea "مصنوع من البرتقال الطازج الكبس، وهو مصدر رائع لفيتامين سي"
click at [680, 196] on input "عصير برتقال طازج بدون حليب" at bounding box center [716, 191] width 344 height 27
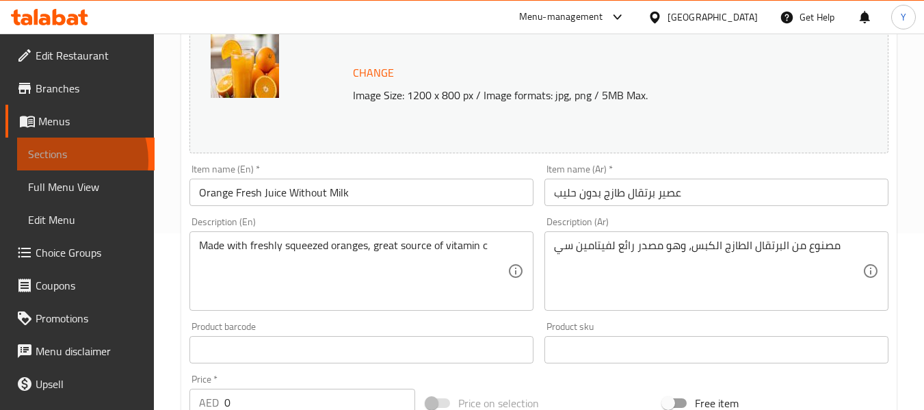
click at [59, 161] on span "Sections" at bounding box center [86, 154] width 116 height 16
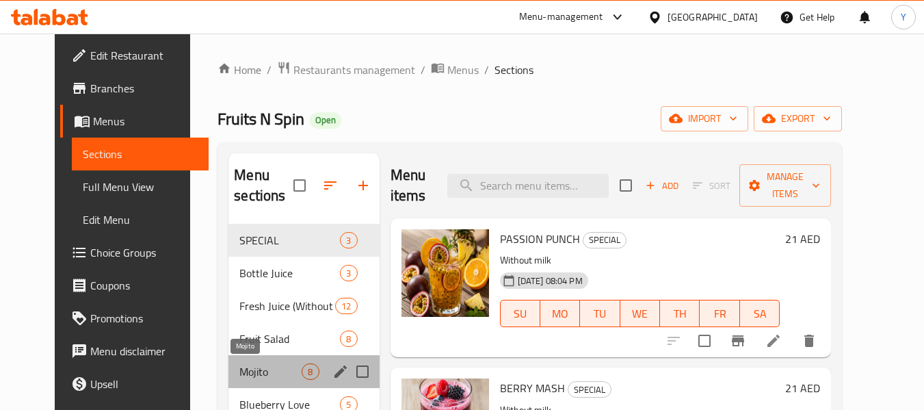
click at [250, 372] on span "Mojito" at bounding box center [270, 371] width 62 height 16
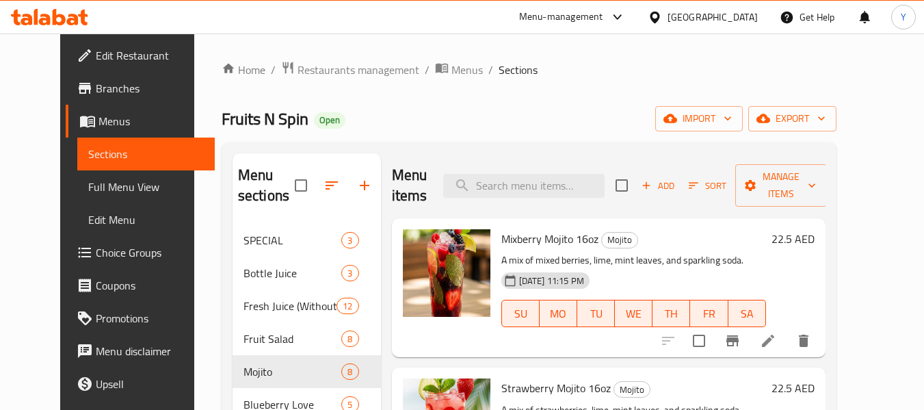
click at [532, 247] on span "Mixberry Mojito 16oz" at bounding box center [549, 238] width 97 height 21
copy h6 "Mixberry Mojito 16oz"
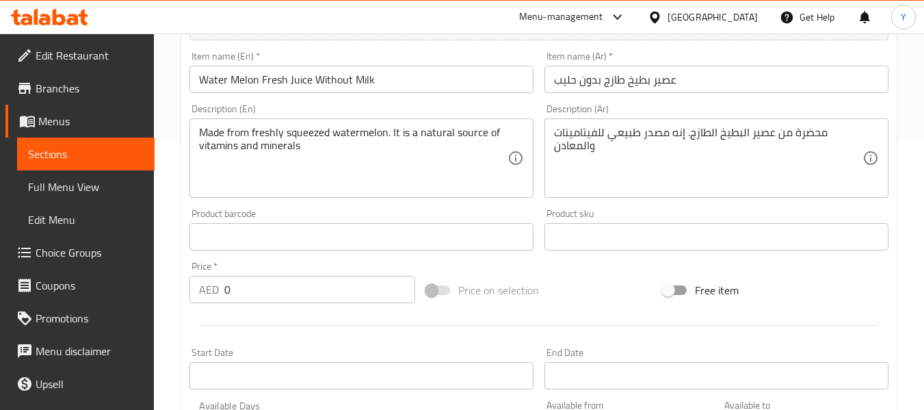
scroll to position [262, 0]
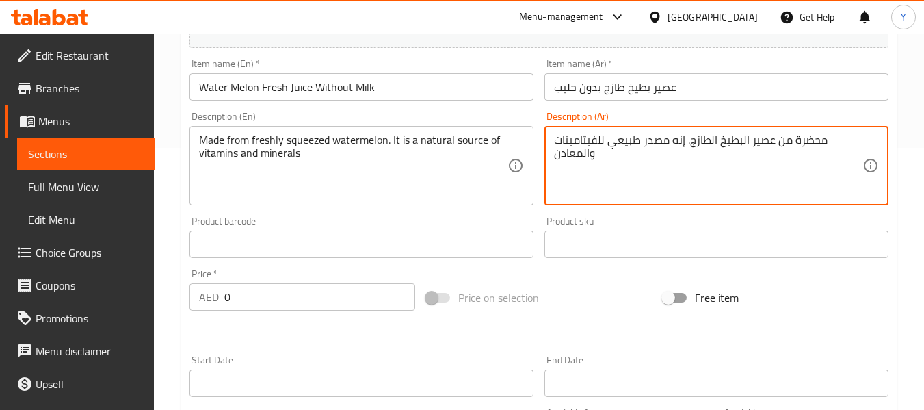
click at [690, 140] on textarea "محضرة من عصير البطيخ الطازج. إنه مصدر طبيعي للفيتامينات والمعادن" at bounding box center [708, 165] width 308 height 65
type textarea "محضرة من عصير البطيخ الطازج الكبس. إنه مصدر طبيعي للفيتامينات والمعادن"
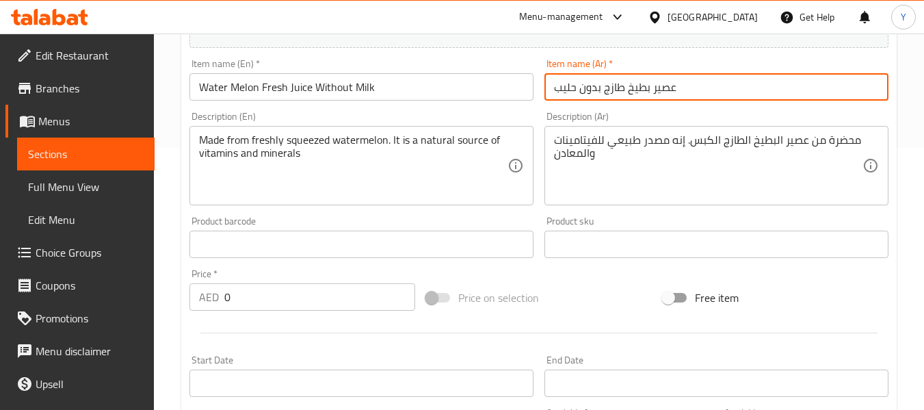
click at [790, 78] on input "عصير بطيخ طازج بدون حليب" at bounding box center [716, 86] width 344 height 27
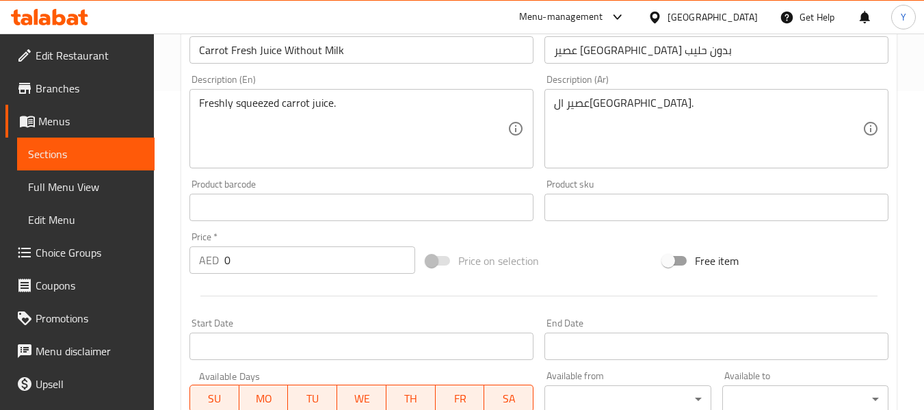
scroll to position [331, 0]
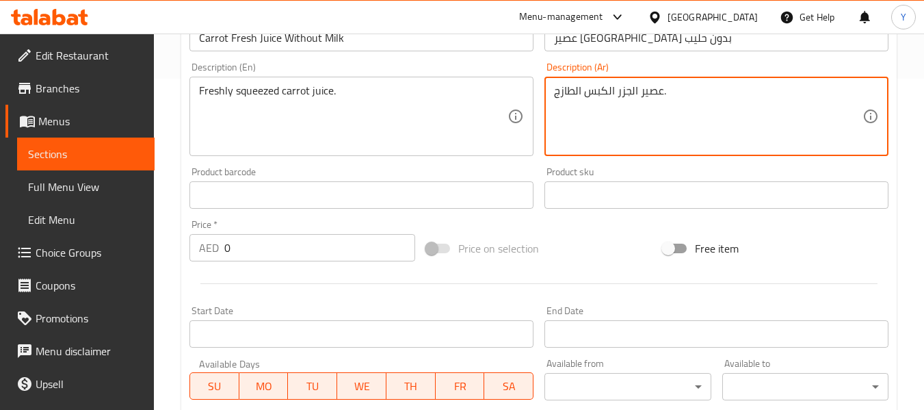
click at [608, 88] on textarea "عصير الجزر الكبس الطازج." at bounding box center [708, 116] width 308 height 65
type textarea "عصير الجزر الكبس الطازج."
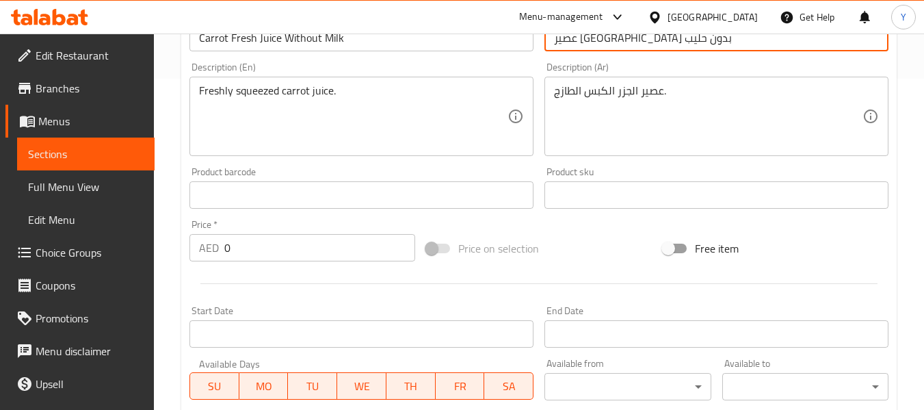
click at [643, 44] on input "عصير [GEOGRAPHIC_DATA] بدون حليب" at bounding box center [716, 37] width 344 height 27
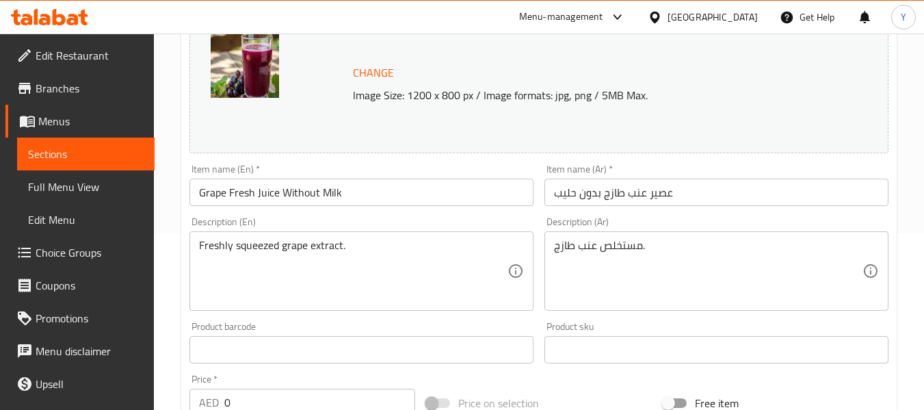
scroll to position [187, 0]
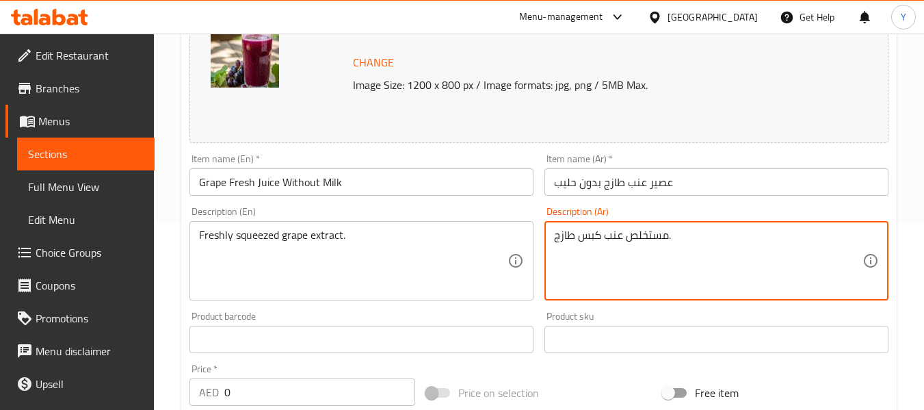
type textarea "مستخلص عنب كبس طازج."
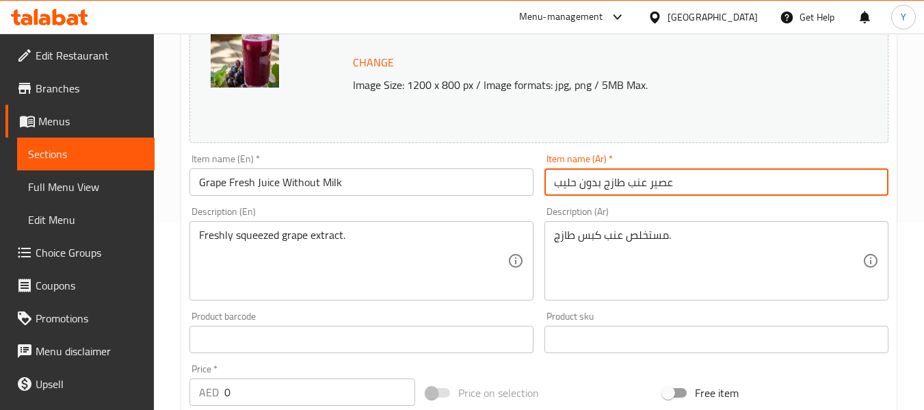
click at [640, 185] on input "عصير عنب طازج بدون حليب" at bounding box center [716, 181] width 344 height 27
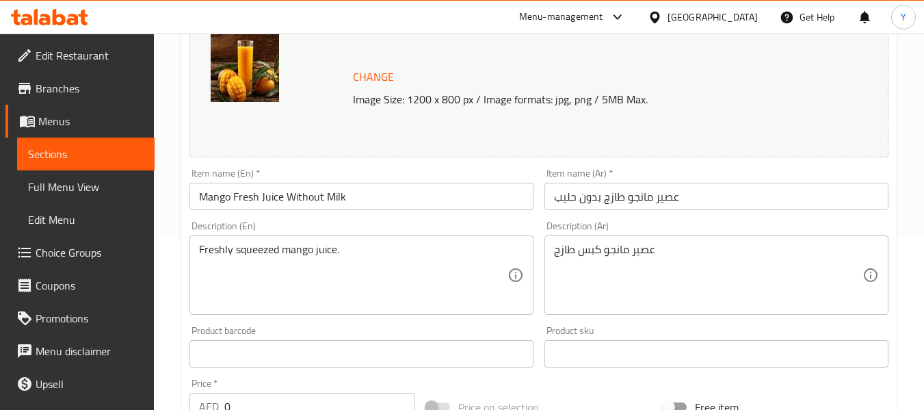
scroll to position [183, 0]
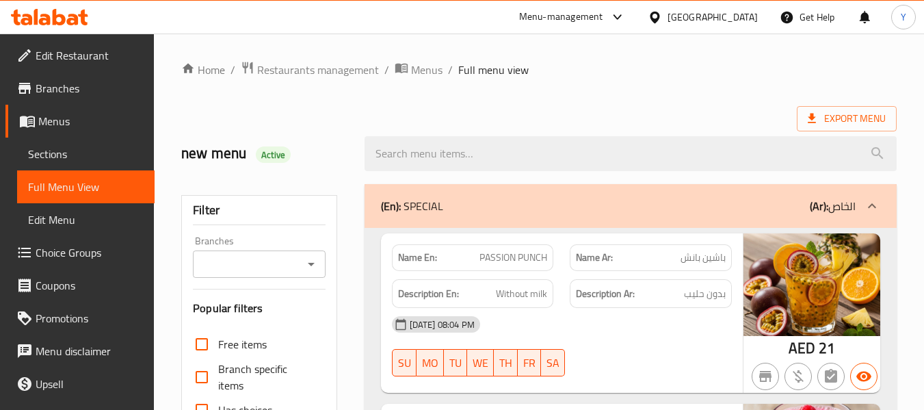
scroll to position [358, 0]
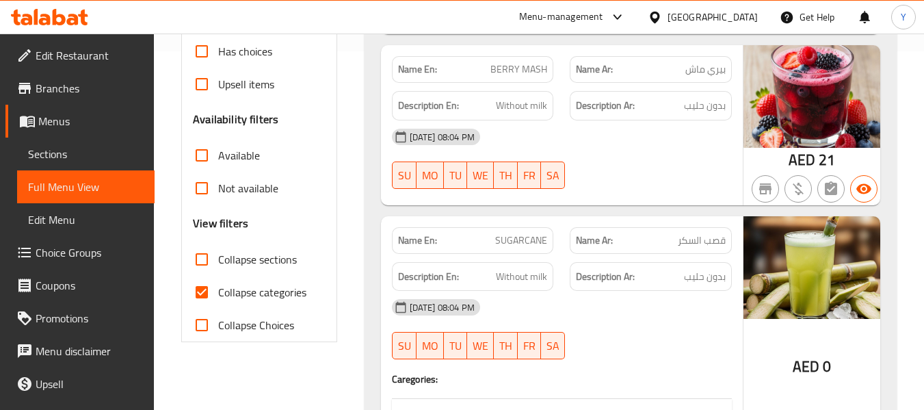
click at [205, 267] on input "Collapse sections" at bounding box center [201, 259] width 33 height 33
checkbox input "true"
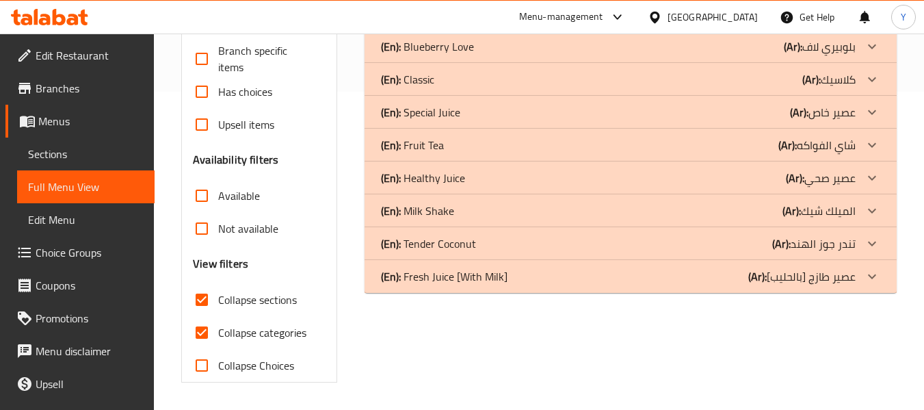
scroll to position [318, 0]
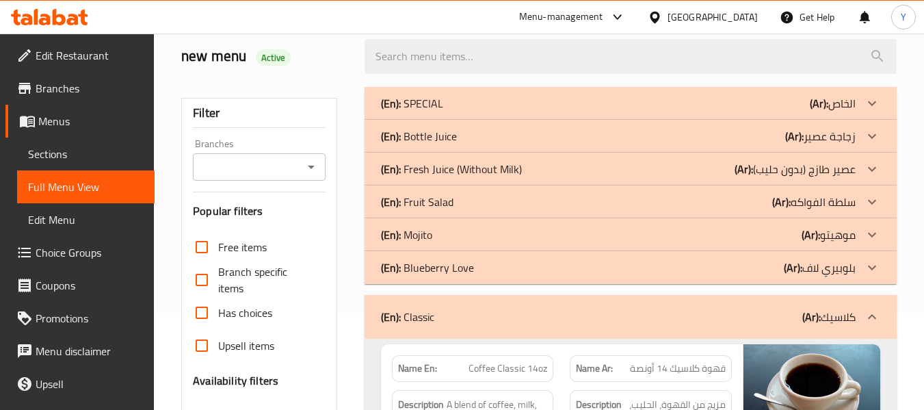
scroll to position [47, 0]
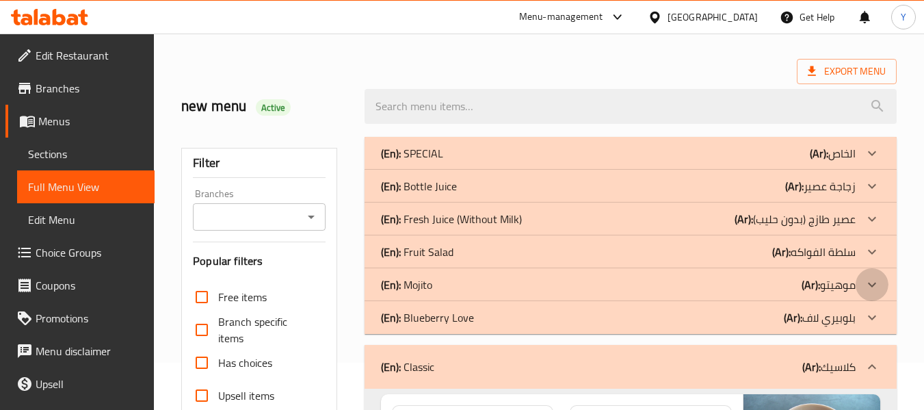
click at [874, 155] on icon at bounding box center [872, 152] width 8 height 5
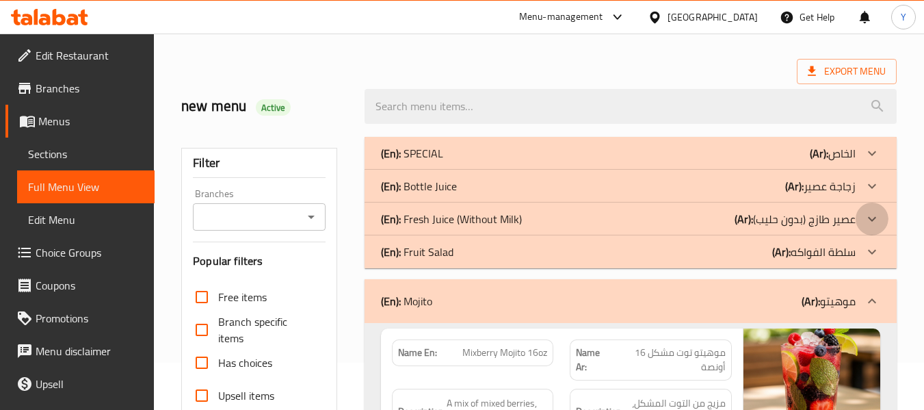
click at [866, 161] on icon at bounding box center [872, 153] width 16 height 16
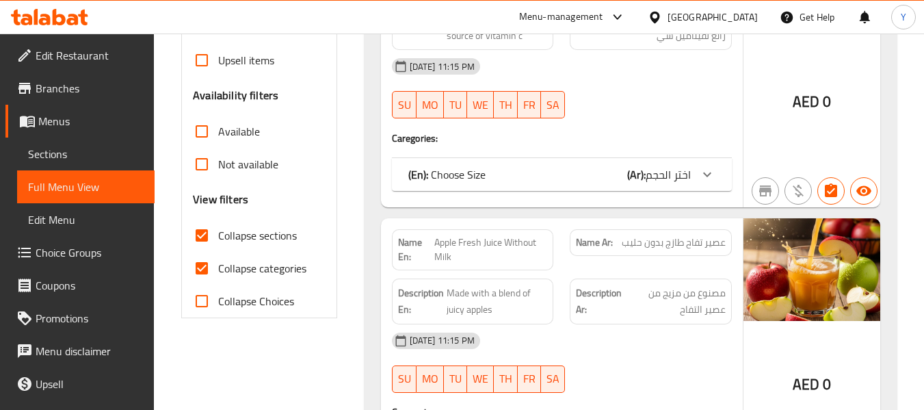
scroll to position [405, 0]
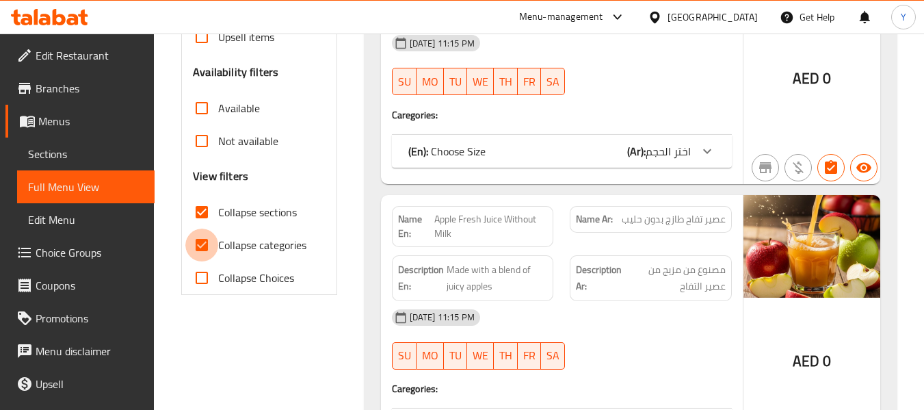
click at [206, 239] on input "Collapse categories" at bounding box center [201, 244] width 33 height 33
checkbox input "false"
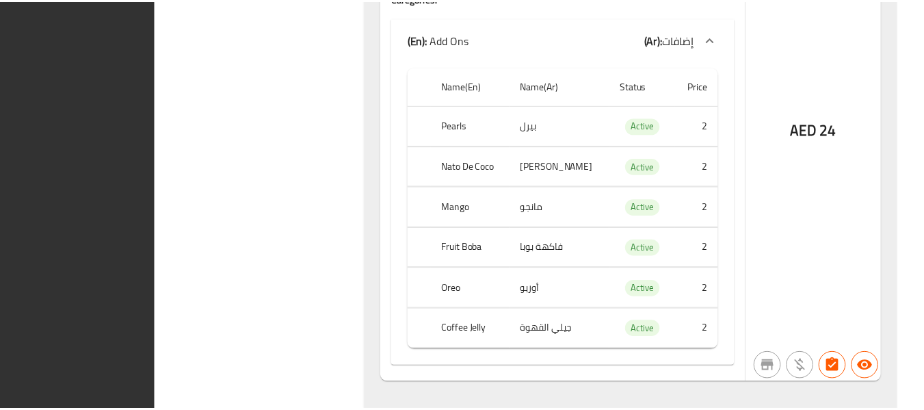
scroll to position [15938, 0]
